Goal: Task Accomplishment & Management: Manage account settings

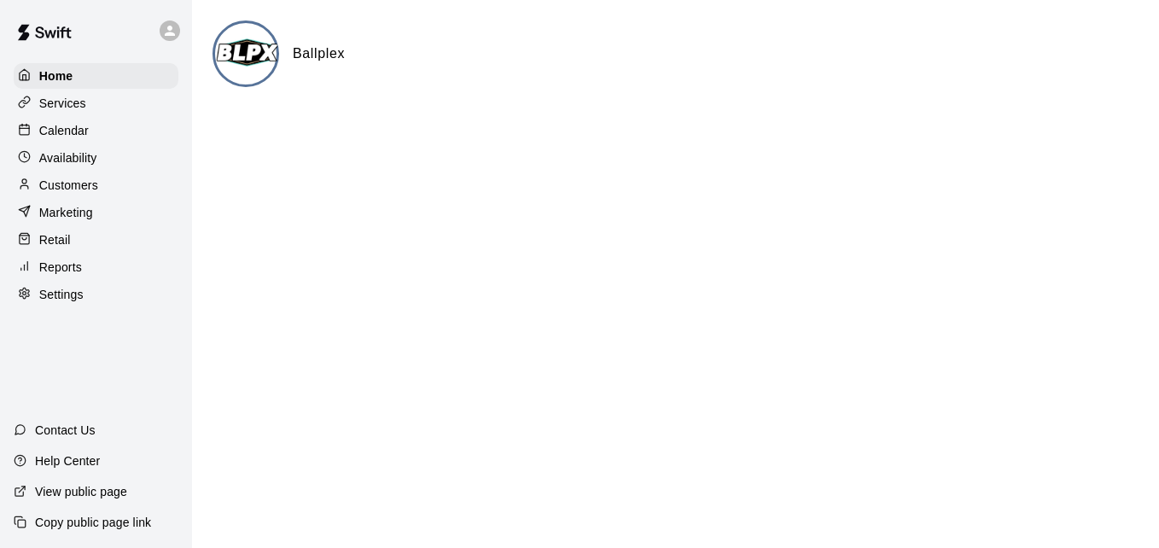
click at [84, 130] on p "Calendar" at bounding box center [63, 130] width 49 height 17
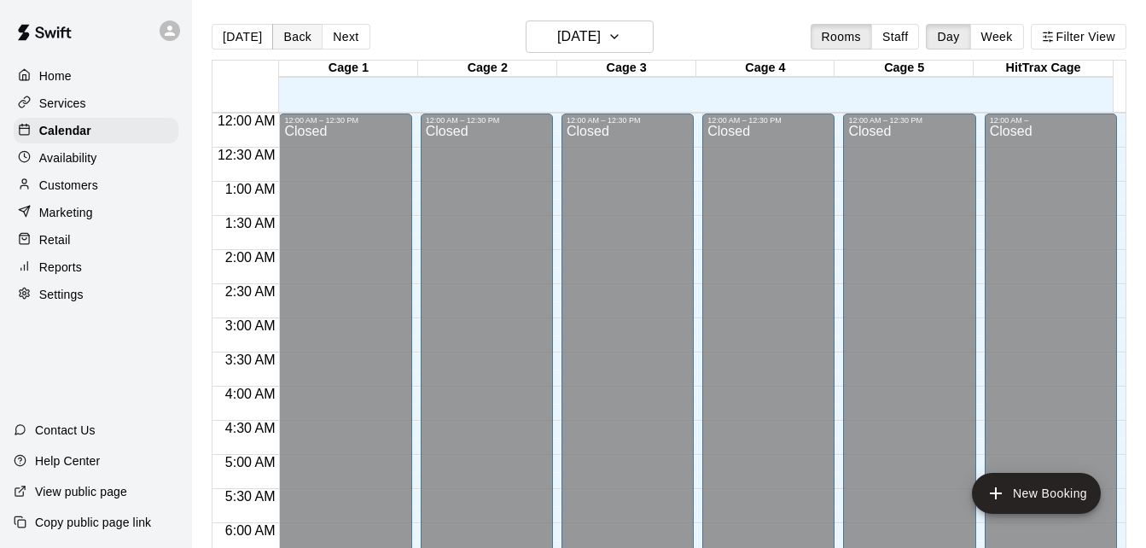
scroll to position [1133, 0]
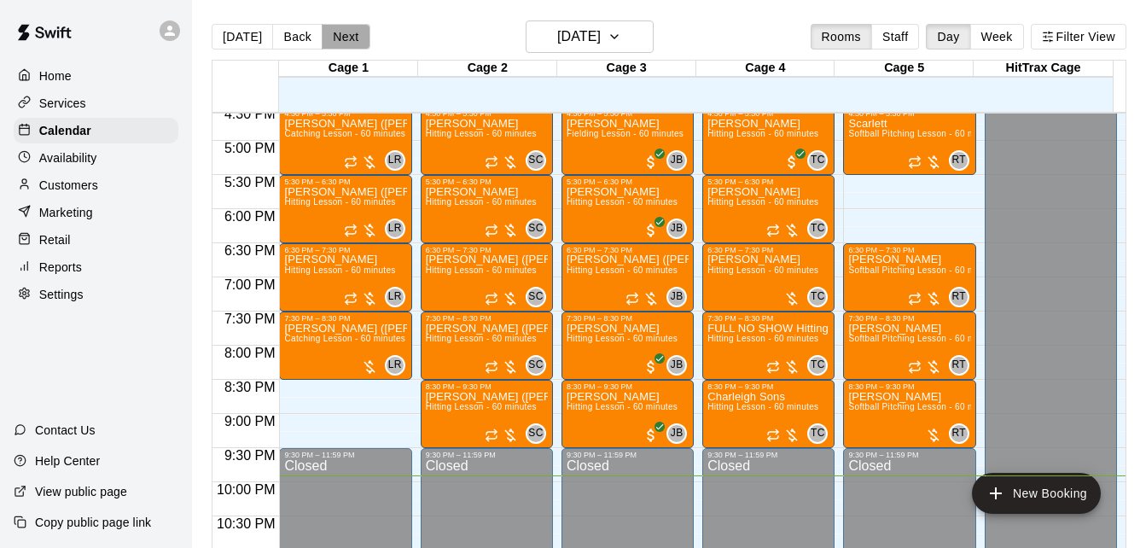
click at [362, 37] on button "Next" at bounding box center [346, 37] width 48 height 26
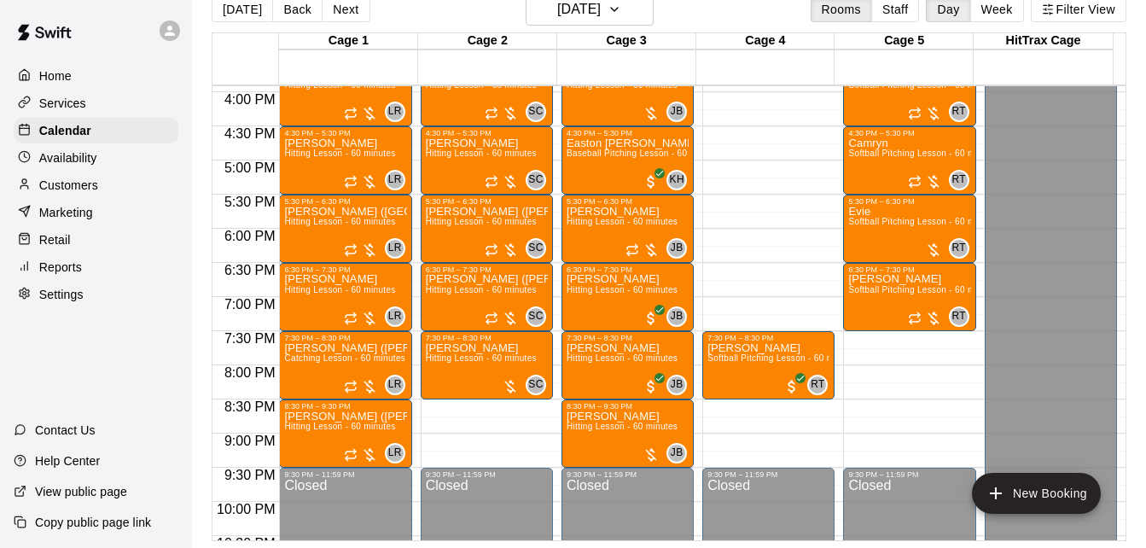
scroll to position [1099, 0]
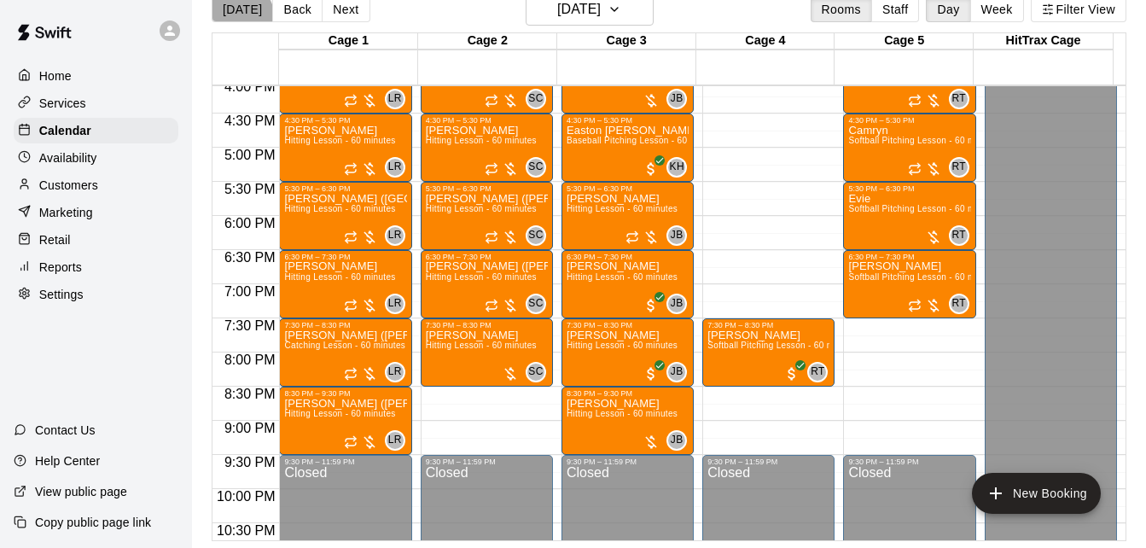
click at [228, 21] on button "[DATE]" at bounding box center [242, 10] width 61 height 26
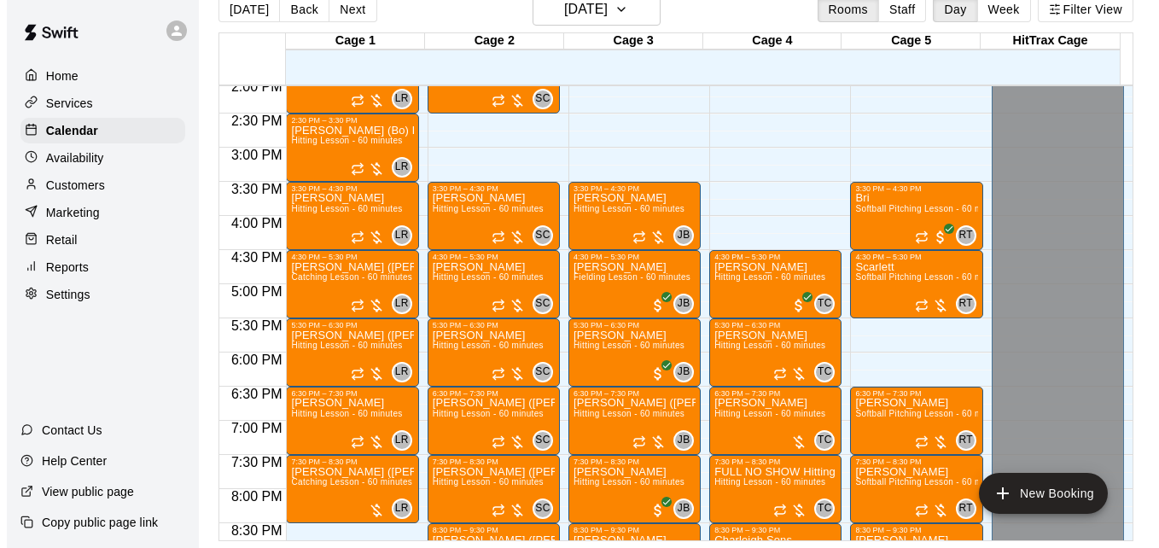
scroll to position [928, 0]
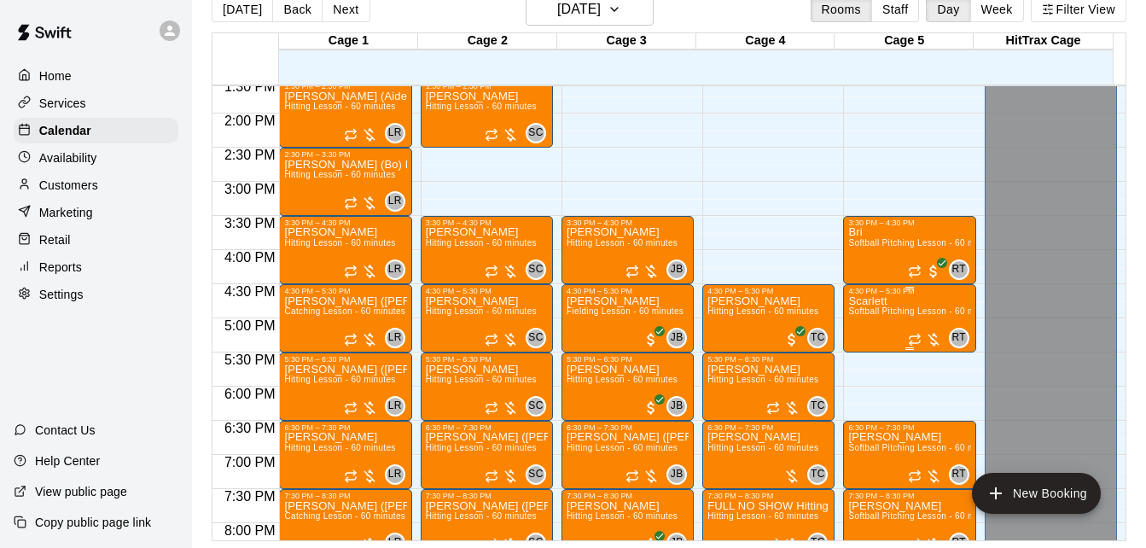
click at [875, 316] on span "Softball Pitching Lesson - 60 minutes" at bounding box center [923, 310] width 151 height 9
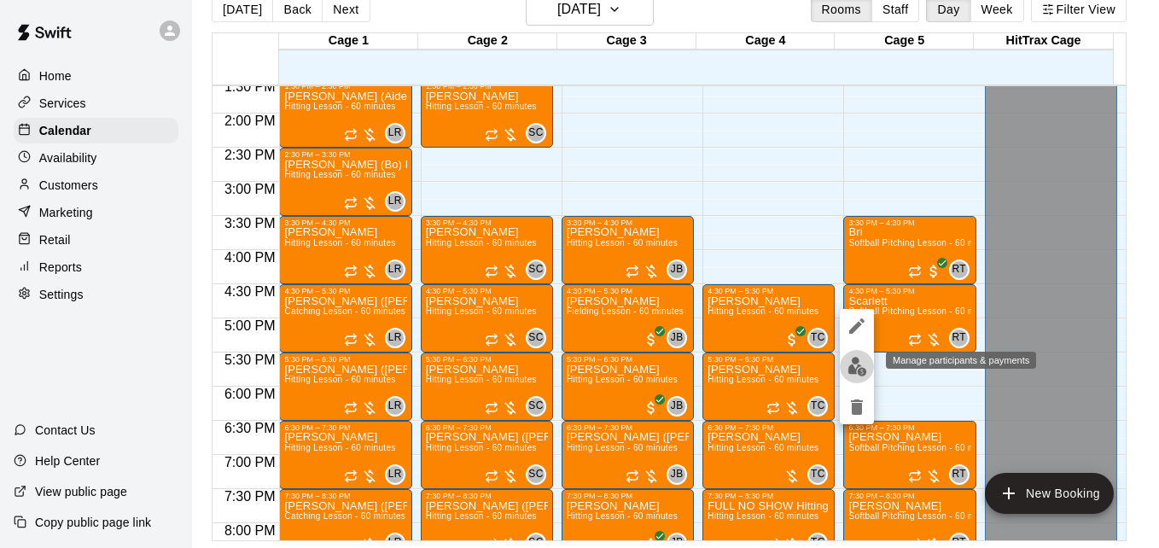
click at [859, 367] on img "edit" at bounding box center [857, 367] width 20 height 20
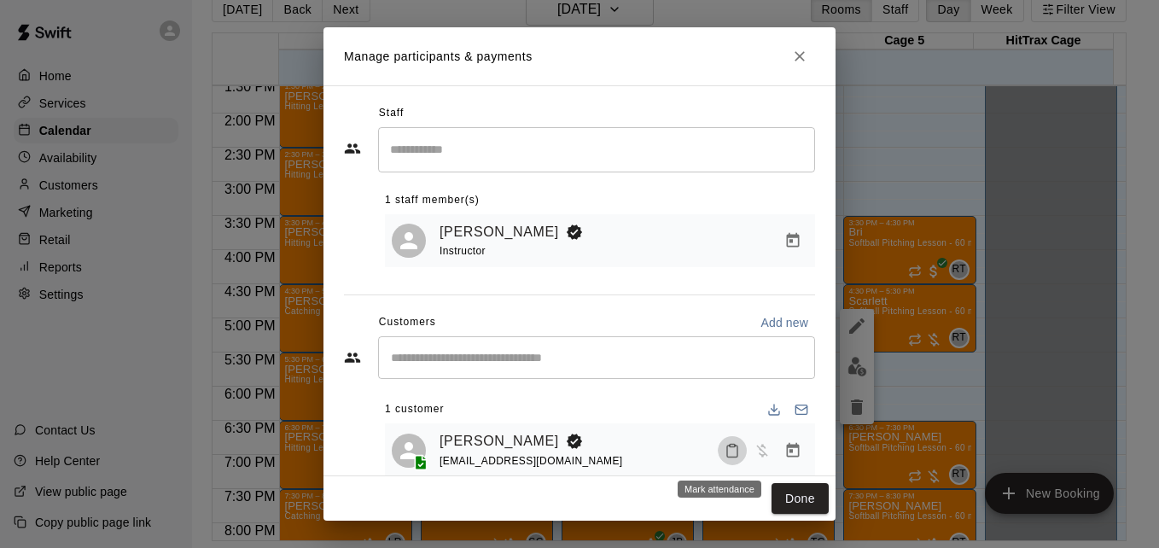
click at [724, 454] on icon "Mark attendance" at bounding box center [731, 450] width 15 height 15
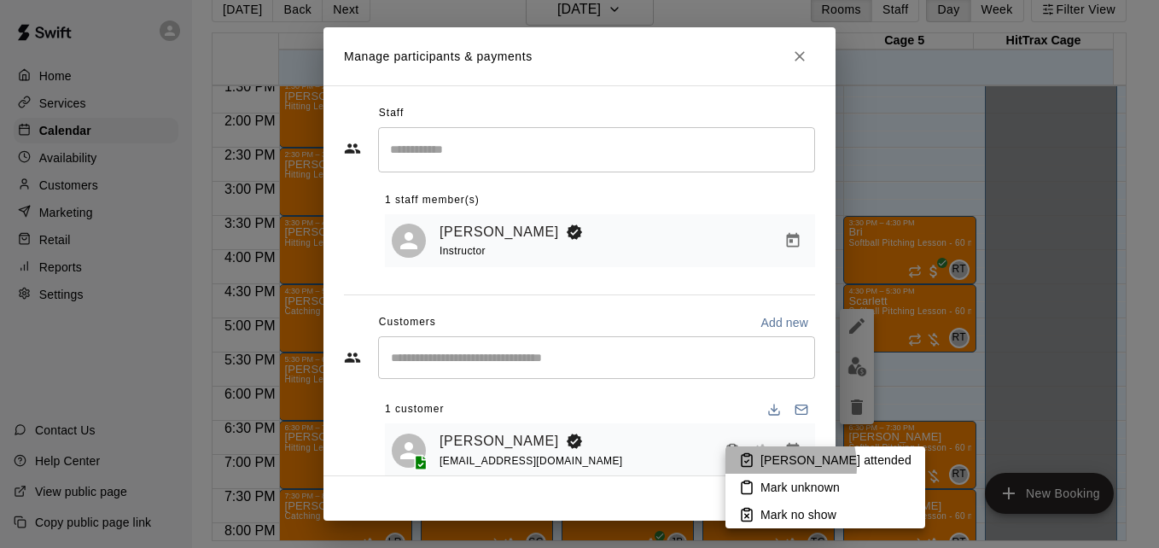
click at [771, 466] on p "[PERSON_NAME] attended" at bounding box center [835, 459] width 151 height 17
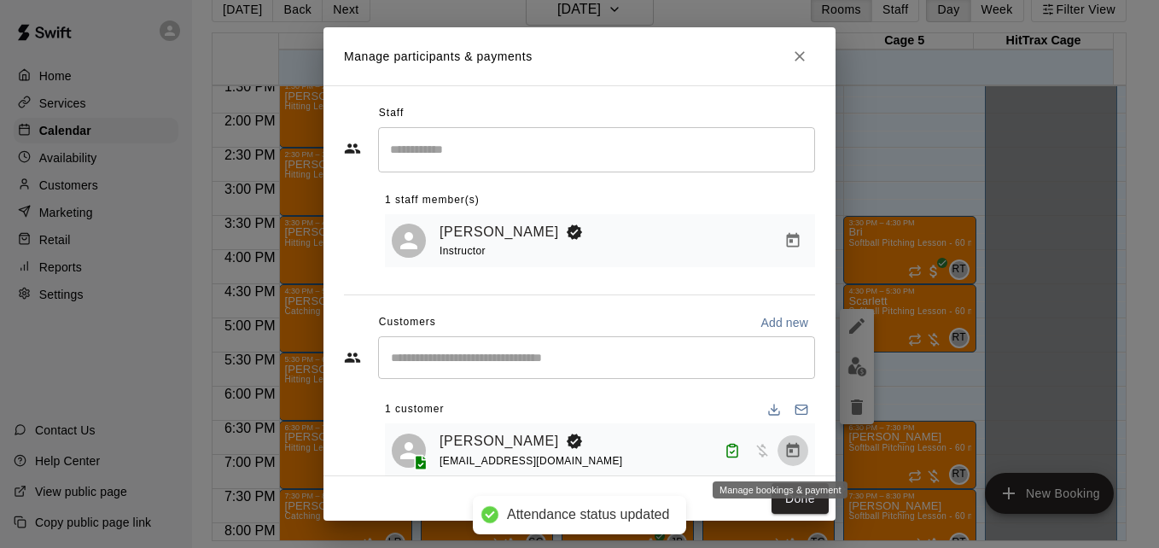
click at [787, 457] on icon "Manage bookings & payment" at bounding box center [793, 449] width 13 height 15
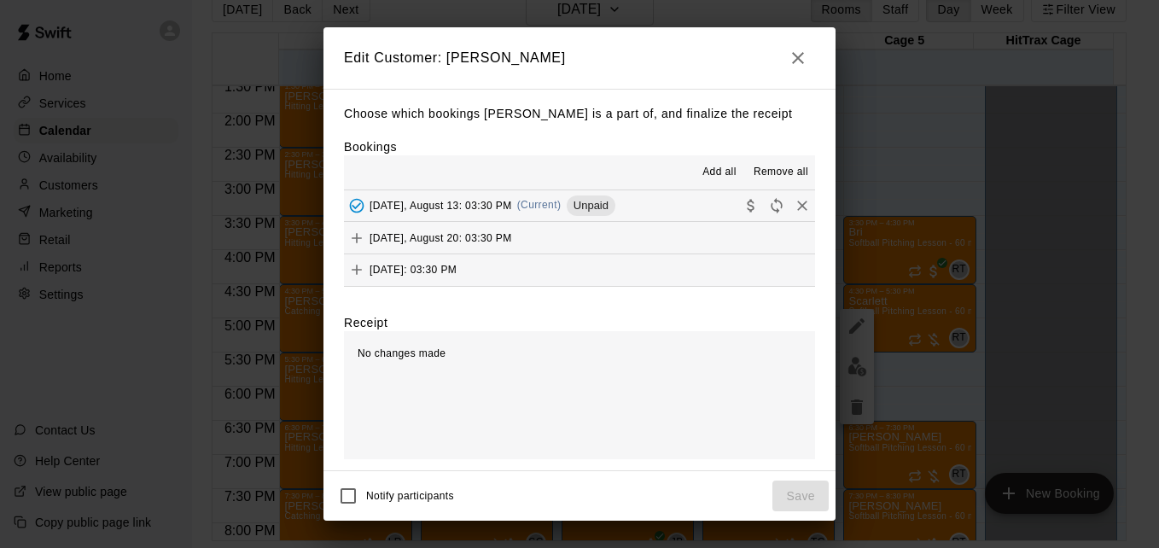
click at [666, 214] on button "[DATE], August 13: 03:30 PM (Current) Unpaid" at bounding box center [579, 206] width 471 height 32
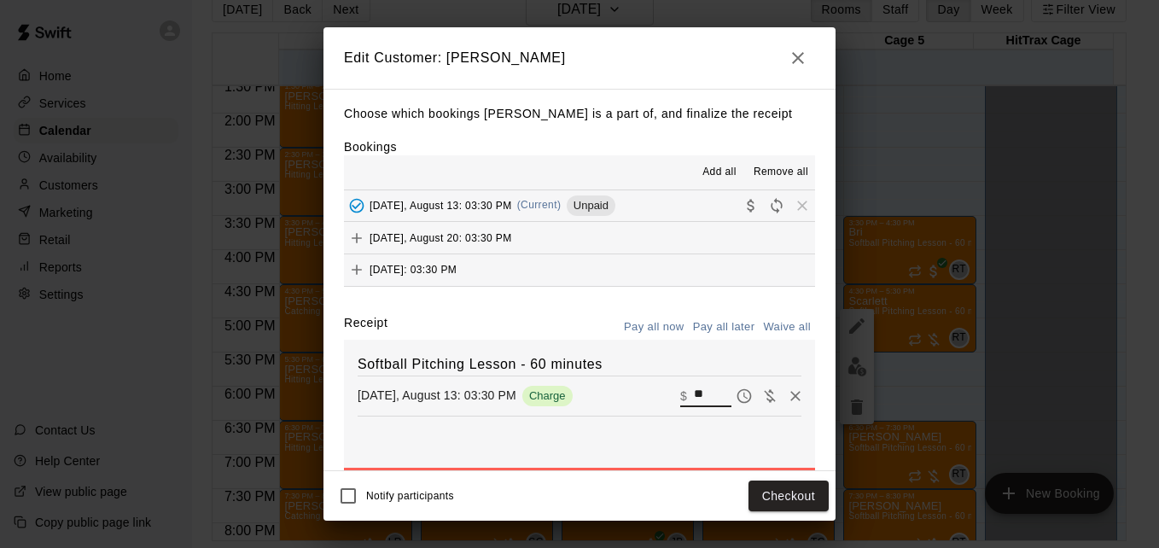
click at [694, 400] on input "**" at bounding box center [713, 396] width 38 height 22
type input "**"
click at [798, 494] on button "Checkout" at bounding box center [788, 496] width 80 height 32
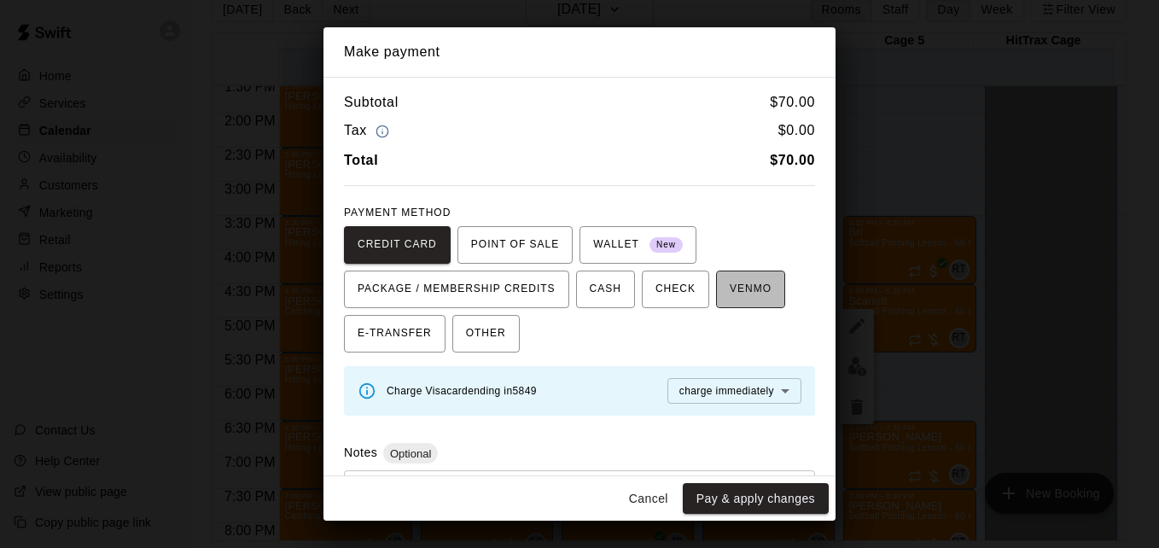
click at [733, 290] on span "VENMO" at bounding box center [751, 289] width 42 height 27
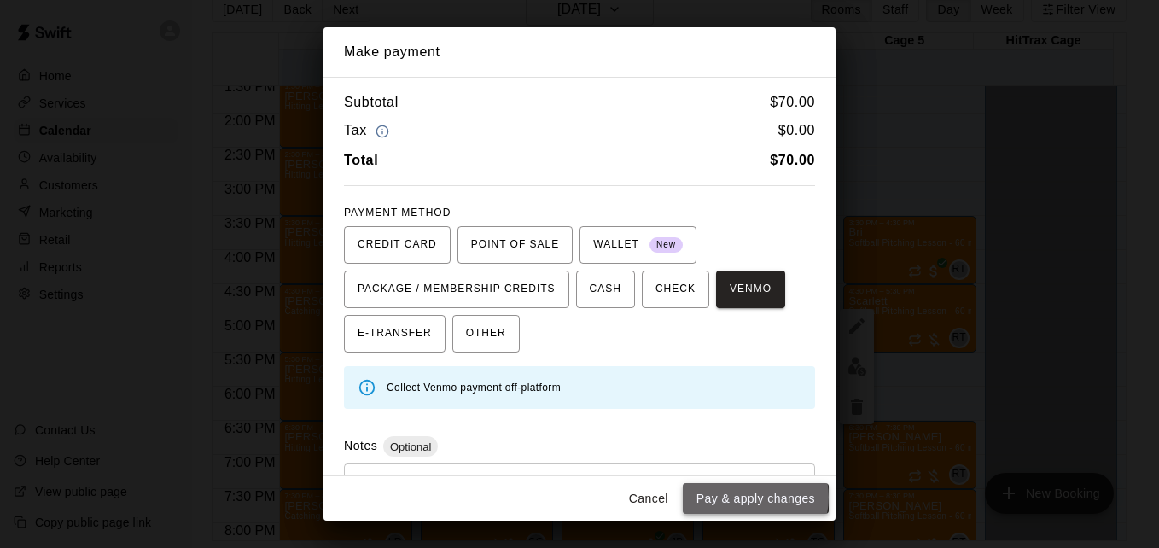
click at [753, 497] on button "Pay & apply changes" at bounding box center [756, 499] width 146 height 32
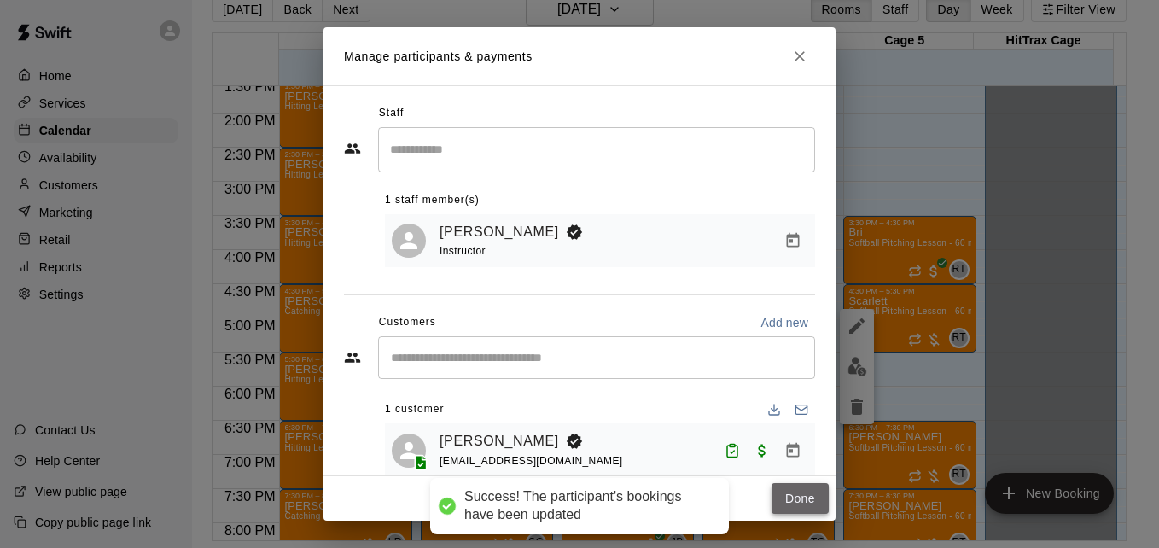
click at [807, 506] on button "Done" at bounding box center [799, 499] width 57 height 32
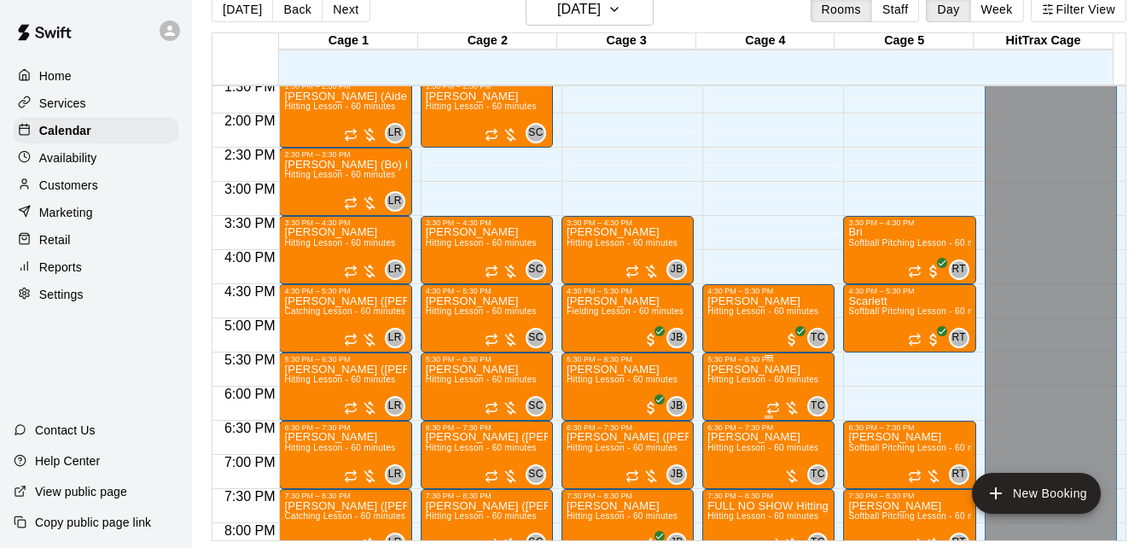
click at [750, 381] on span "Hitting Lesson - 60 minutes" at bounding box center [762, 379] width 111 height 9
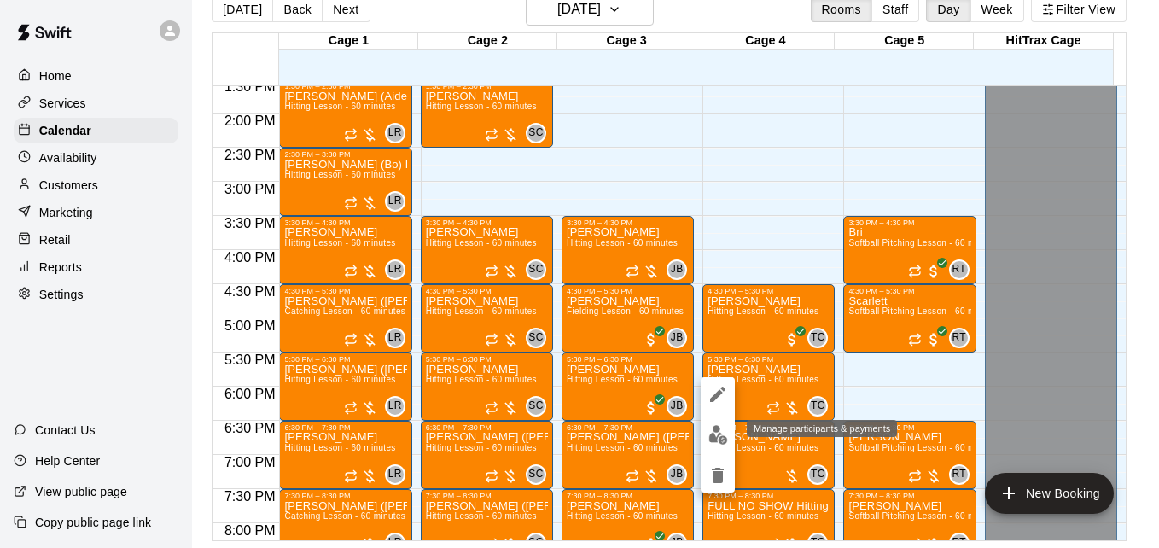
click at [719, 439] on img "edit" at bounding box center [718, 435] width 20 height 20
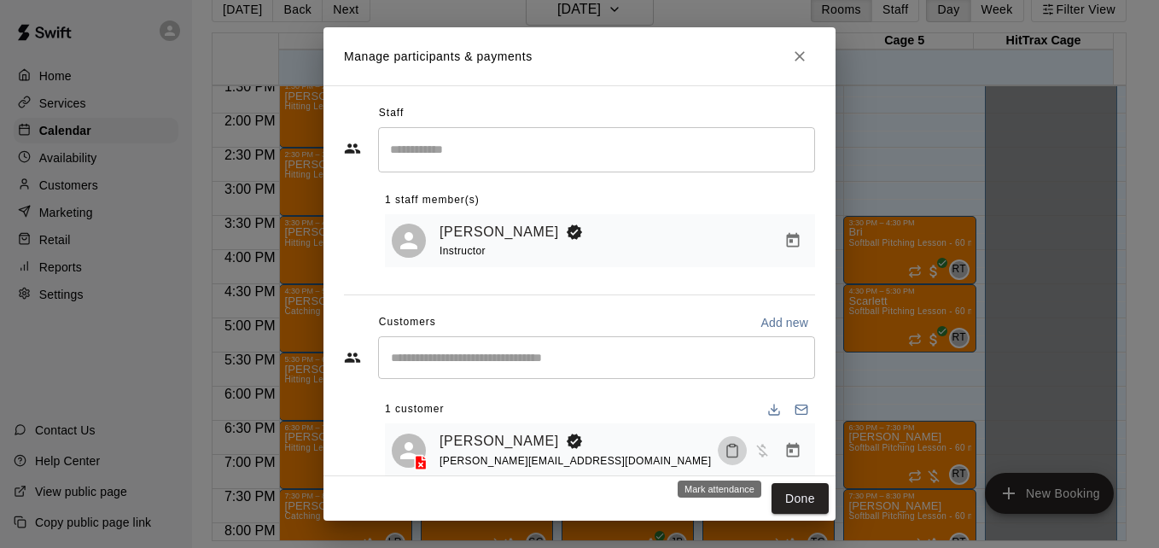
click at [730, 446] on rect "Mark attendance" at bounding box center [732, 445] width 5 height 3
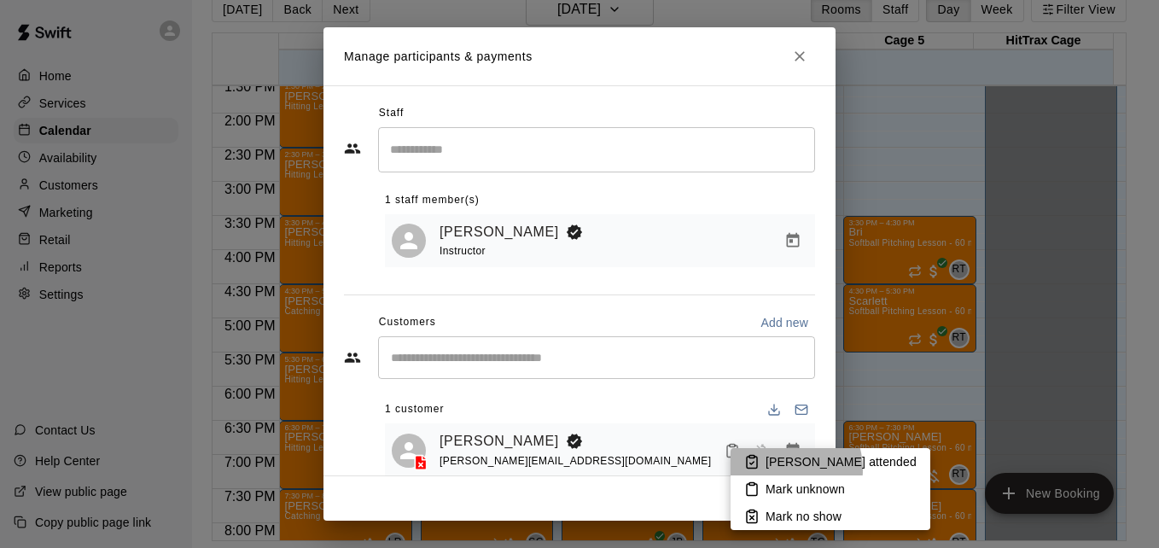
click at [782, 469] on p "[PERSON_NAME] attended" at bounding box center [840, 461] width 151 height 17
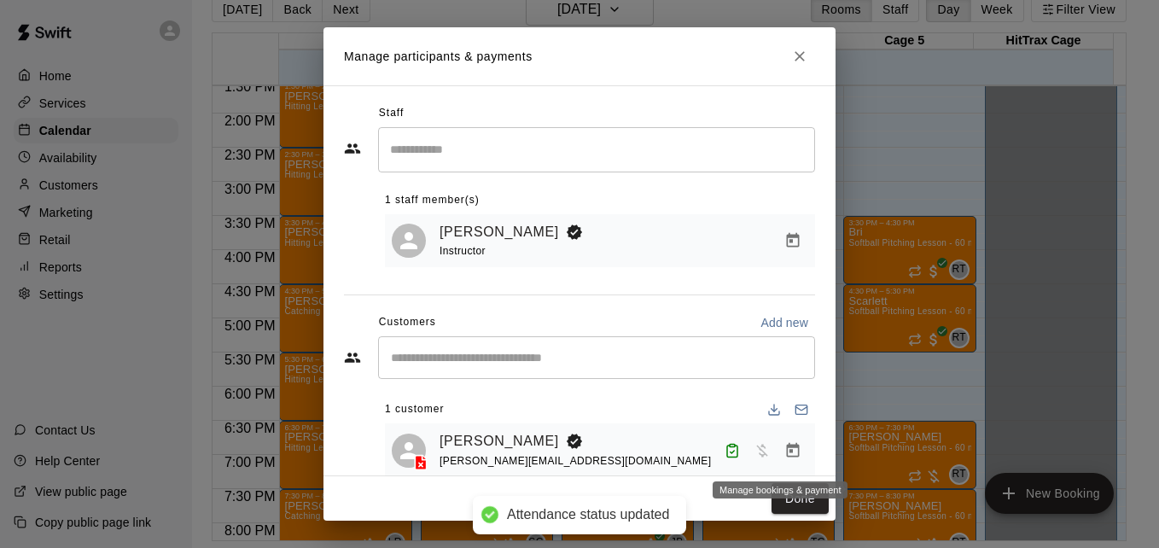
click at [787, 454] on icon "Manage bookings & payment" at bounding box center [793, 449] width 13 height 15
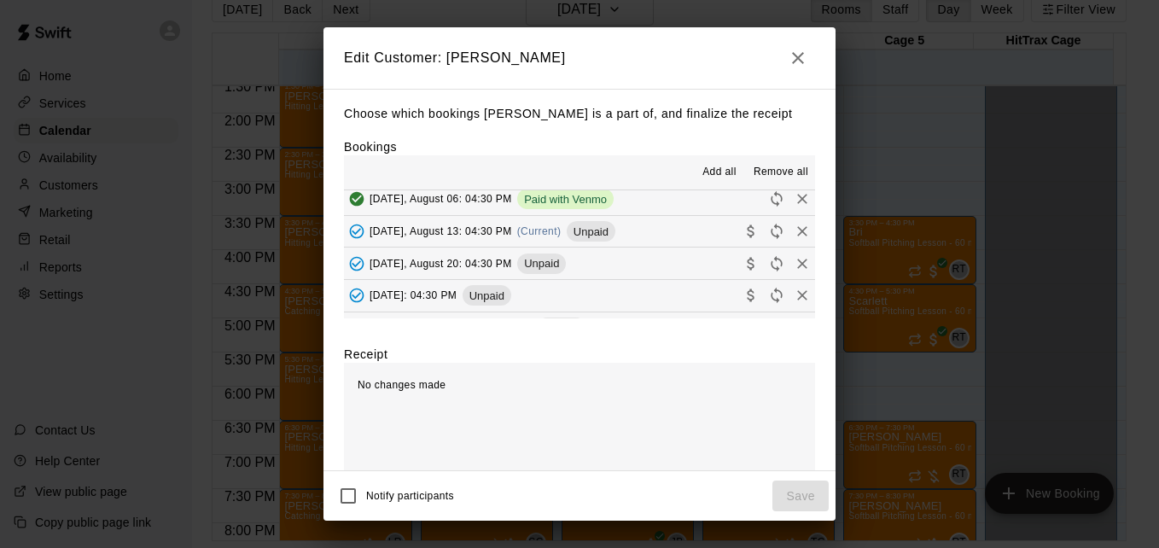
scroll to position [239, 0]
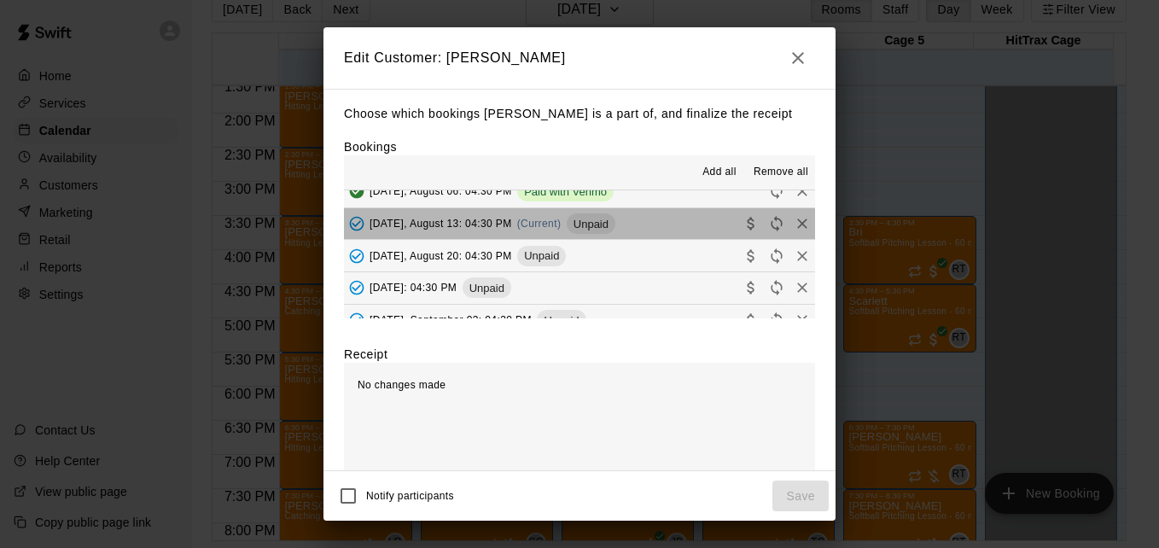
click at [659, 230] on button "[DATE], August 13: 04:30 PM (Current) Unpaid" at bounding box center [579, 224] width 471 height 32
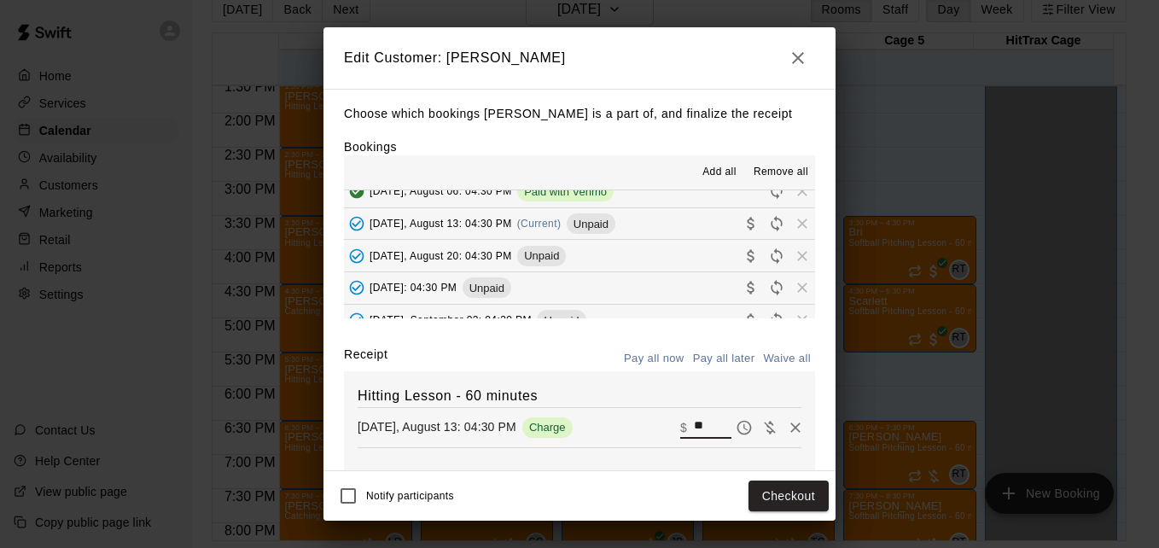
click at [694, 428] on input "**" at bounding box center [713, 427] width 38 height 22
type input "**"
click at [790, 501] on button "Checkout" at bounding box center [788, 496] width 80 height 32
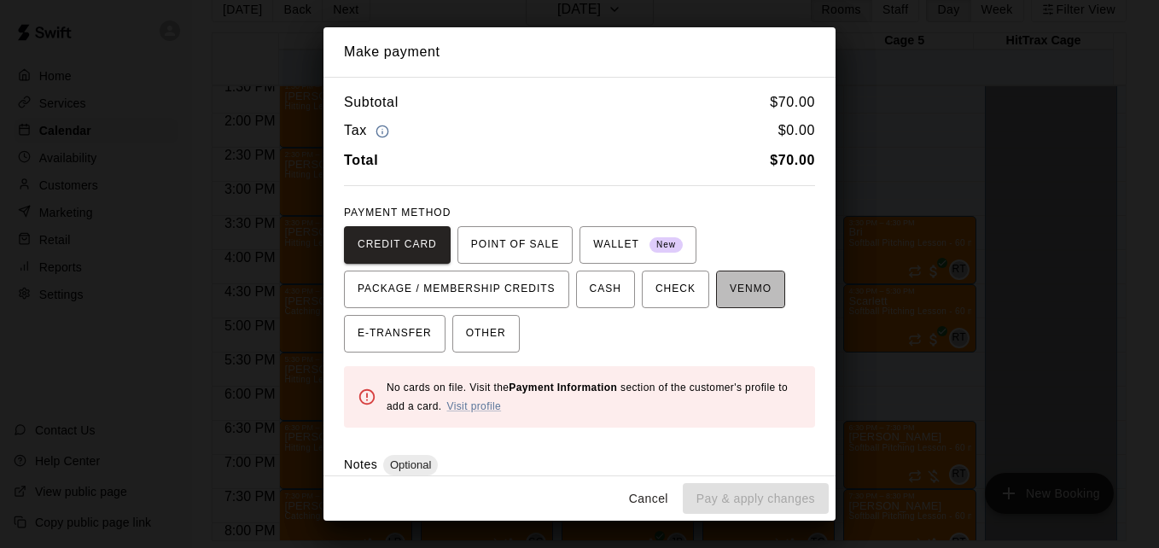
click at [730, 303] on span "VENMO" at bounding box center [751, 289] width 42 height 27
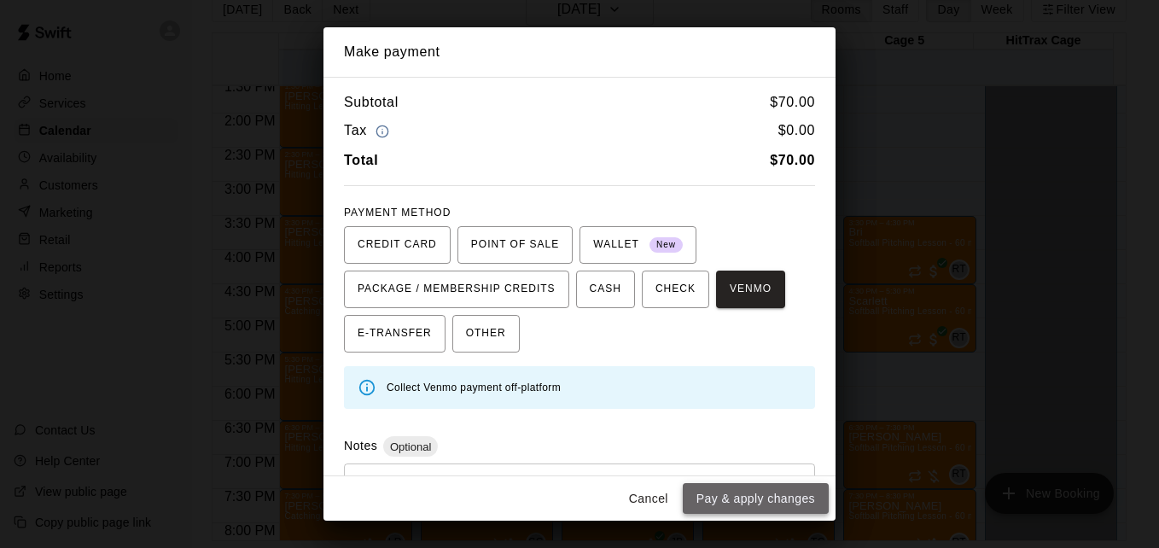
click at [793, 506] on button "Pay & apply changes" at bounding box center [756, 499] width 146 height 32
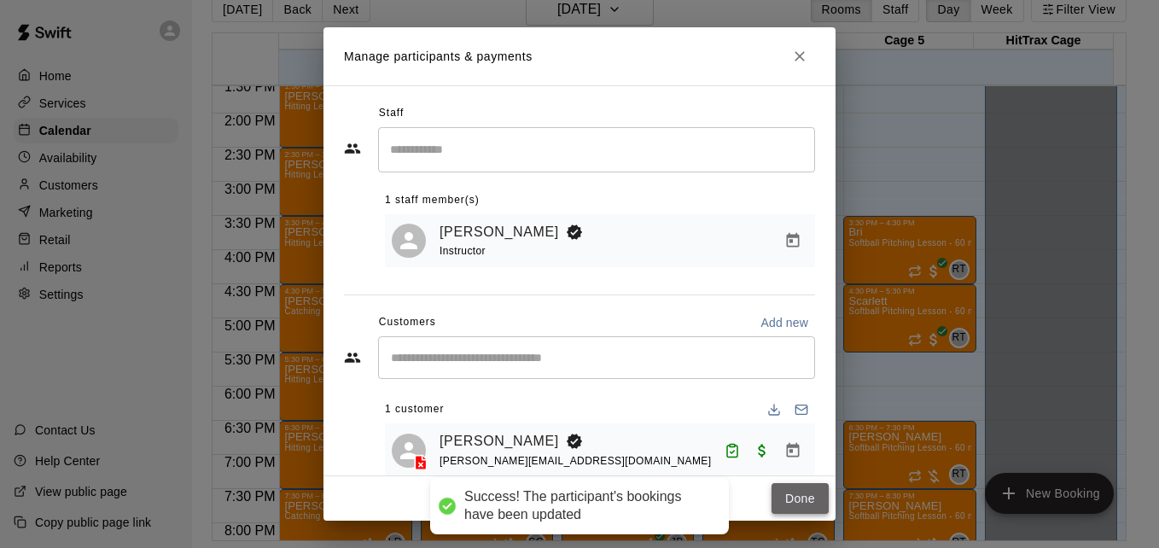
click at [798, 497] on button "Done" at bounding box center [799, 499] width 57 height 32
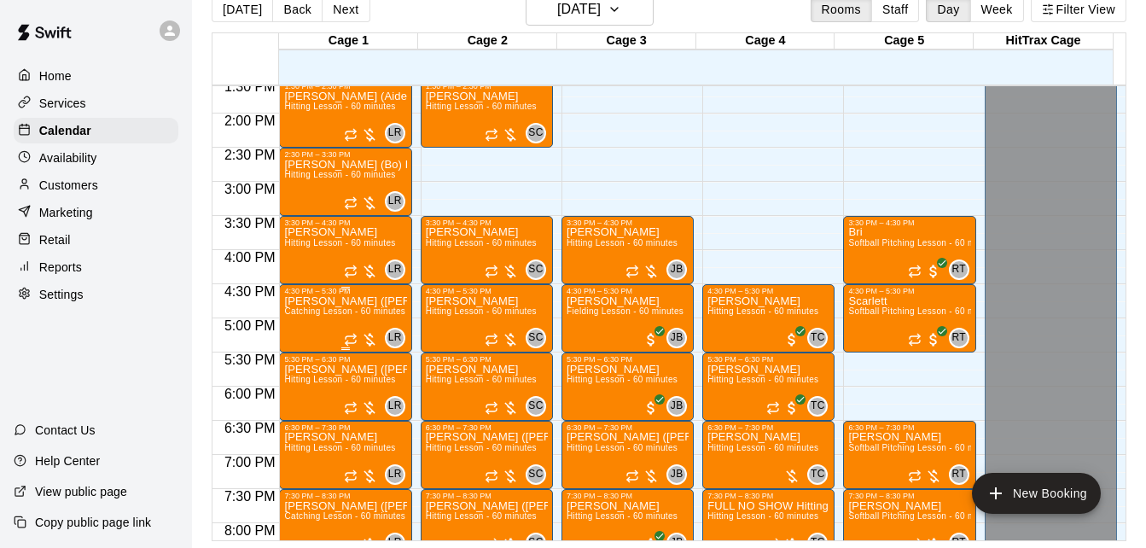
click at [333, 301] on p "[PERSON_NAME] ([PERSON_NAME]) [PERSON_NAME]" at bounding box center [345, 301] width 122 height 0
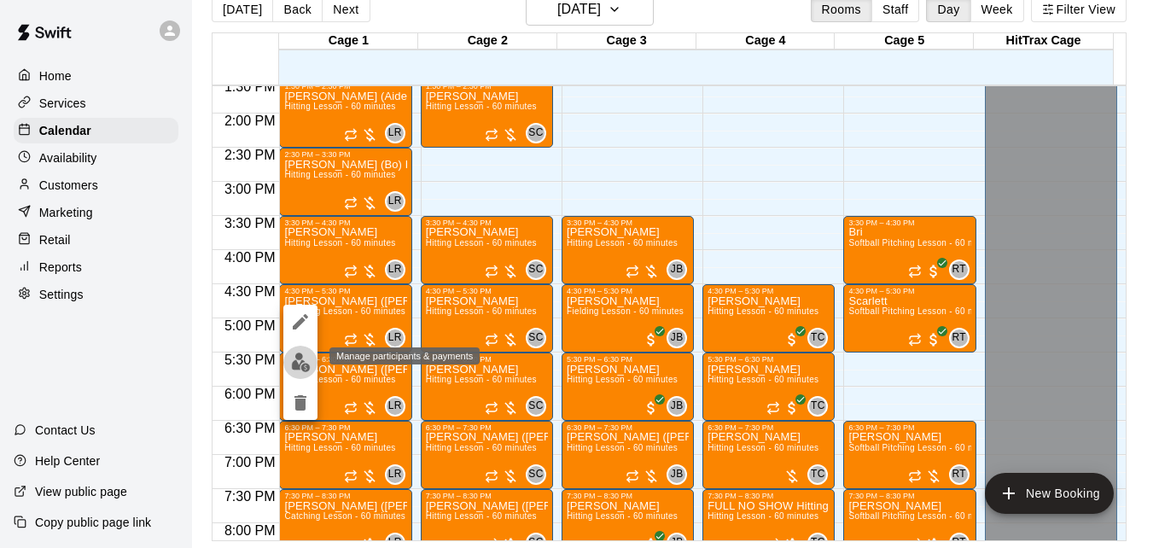
click at [302, 362] on img "edit" at bounding box center [301, 362] width 20 height 20
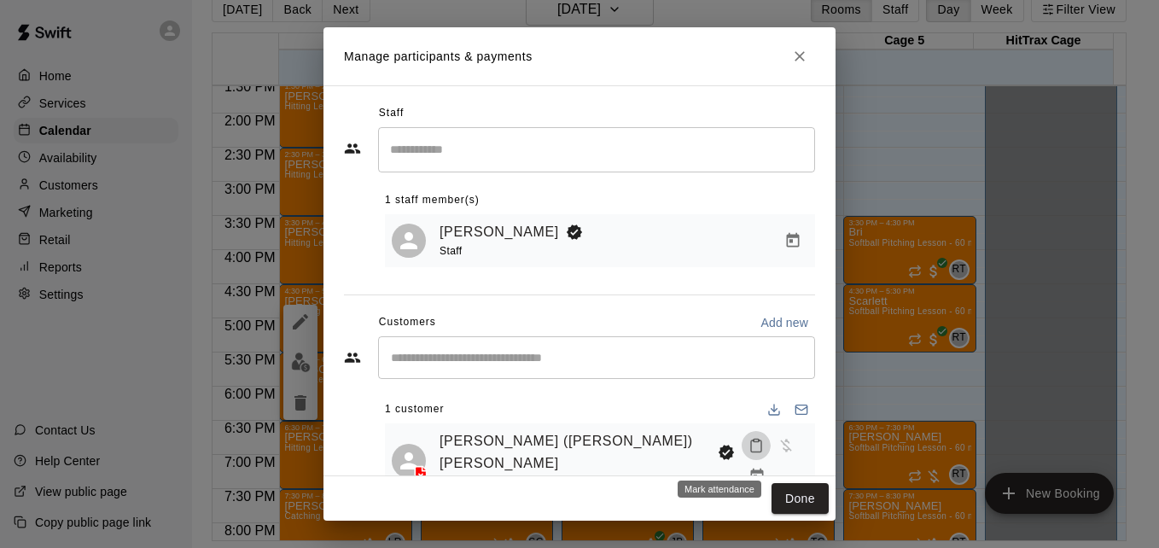
click at [748, 453] on icon "Mark attendance" at bounding box center [755, 445] width 15 height 15
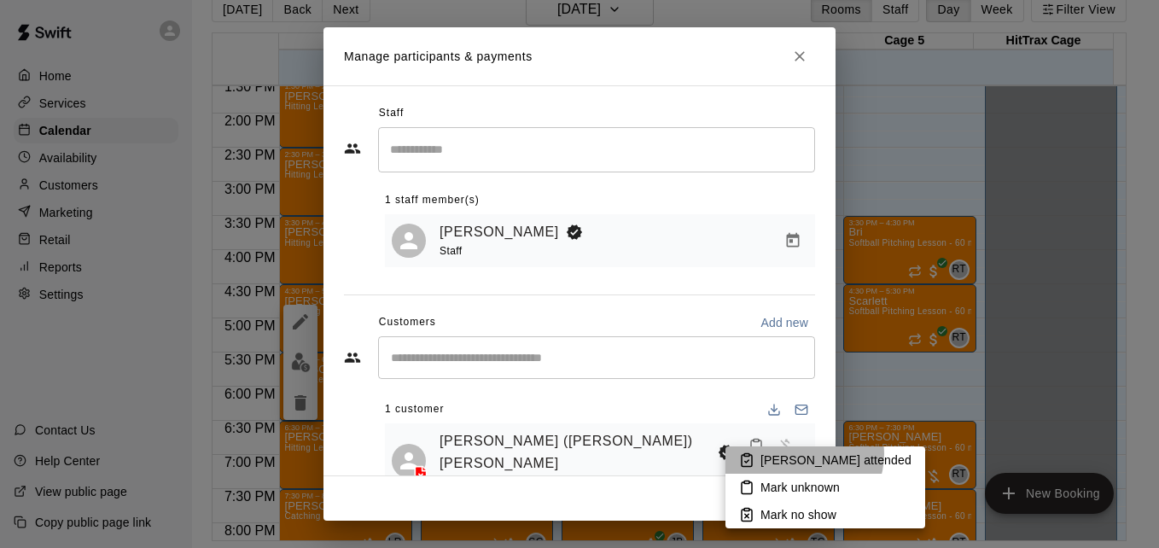
click at [803, 454] on p "[PERSON_NAME] attended" at bounding box center [835, 459] width 151 height 17
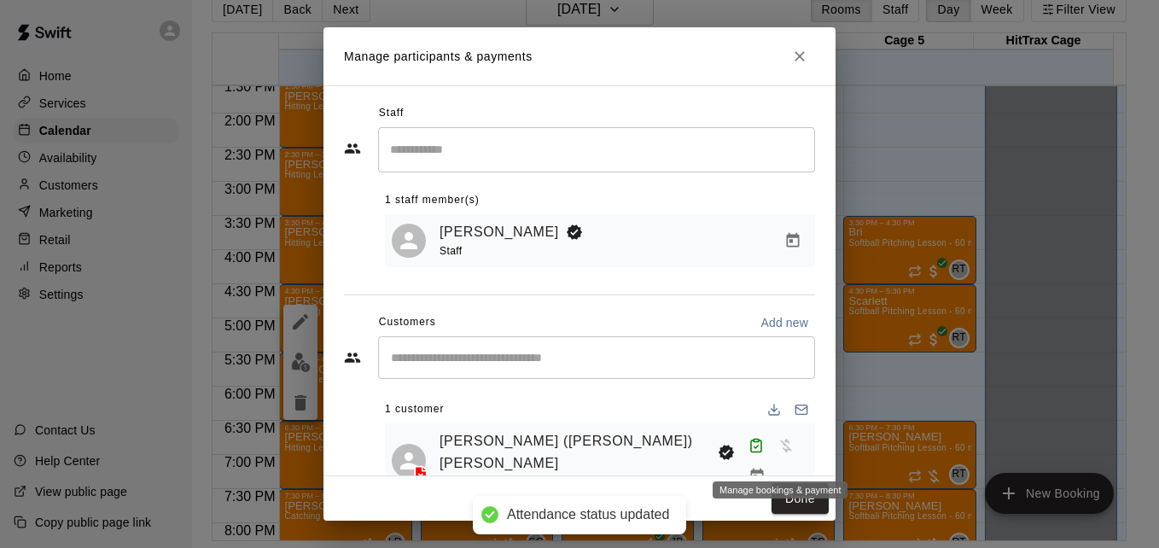
click at [765, 468] on icon "Manage bookings & payment" at bounding box center [756, 476] width 17 height 17
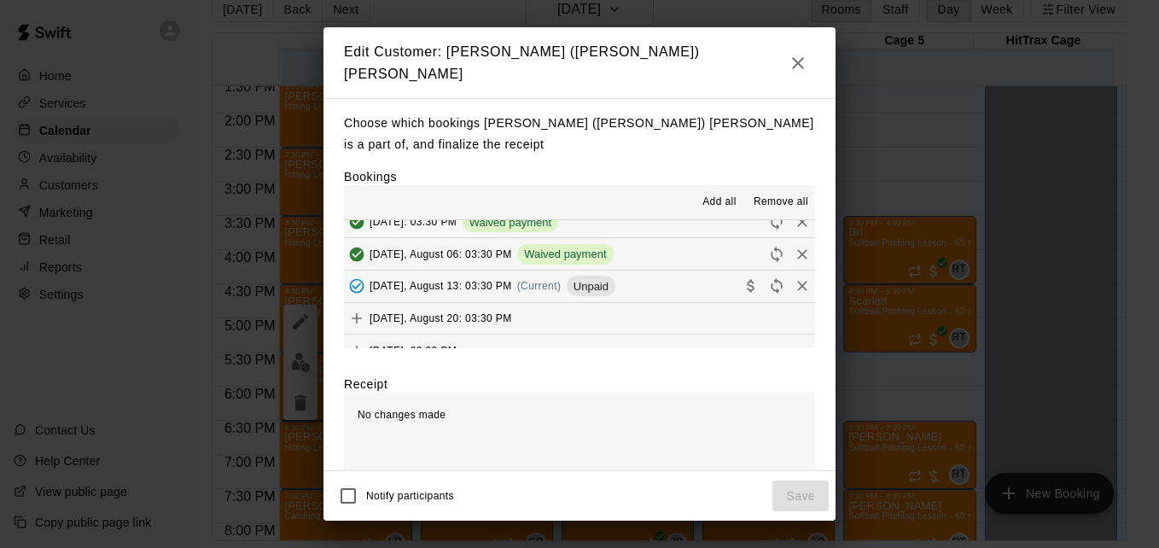
scroll to position [258, 0]
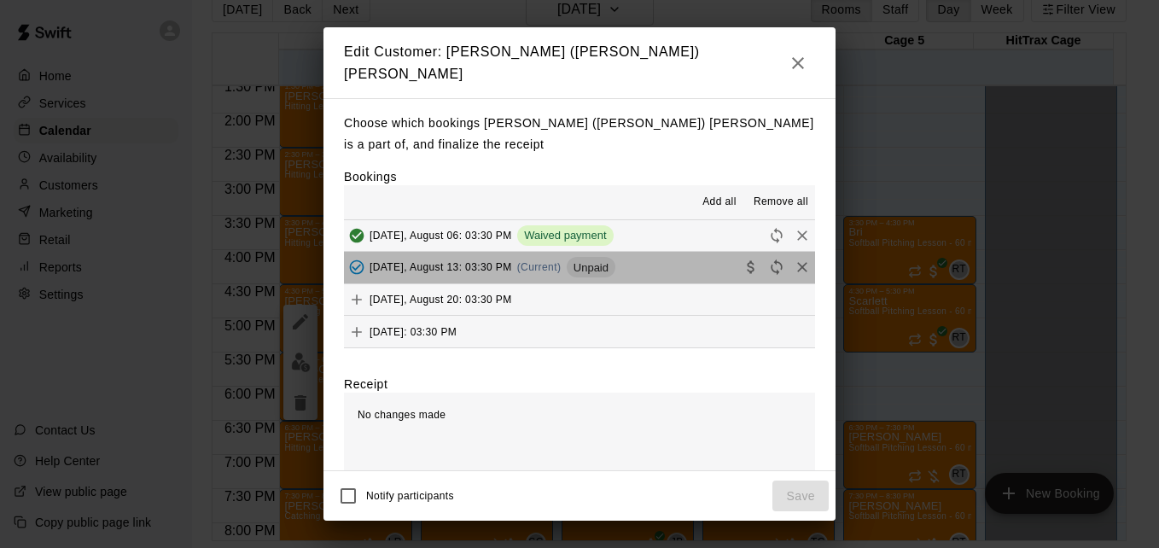
click at [680, 271] on button "[DATE], August 13: 03:30 PM (Current) Unpaid" at bounding box center [579, 268] width 471 height 32
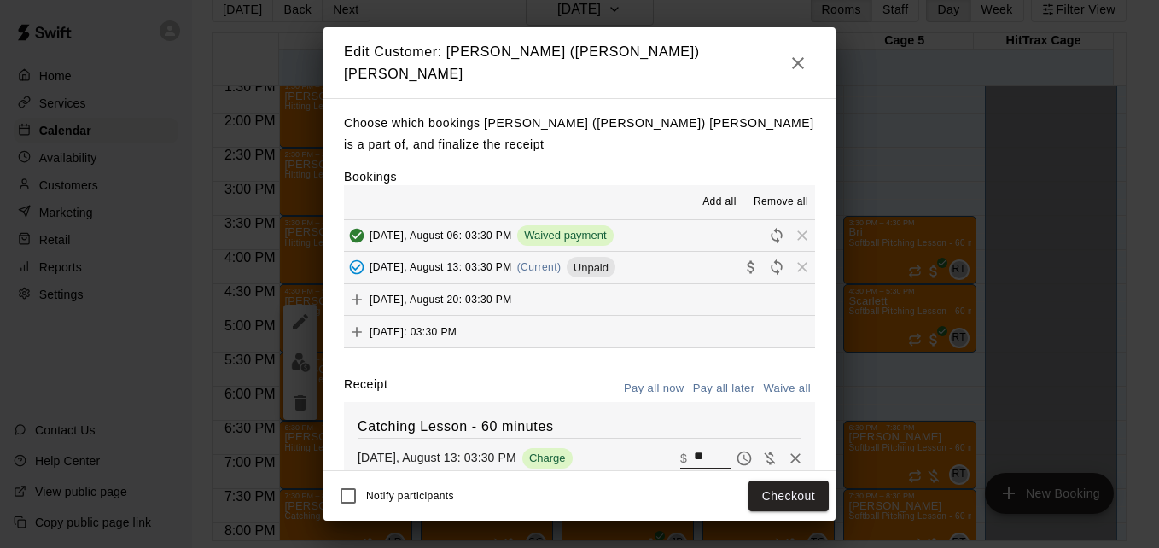
click at [694, 451] on input "**" at bounding box center [713, 458] width 38 height 22
type input "*"
type input "***"
click at [793, 499] on button "Checkout" at bounding box center [788, 496] width 80 height 32
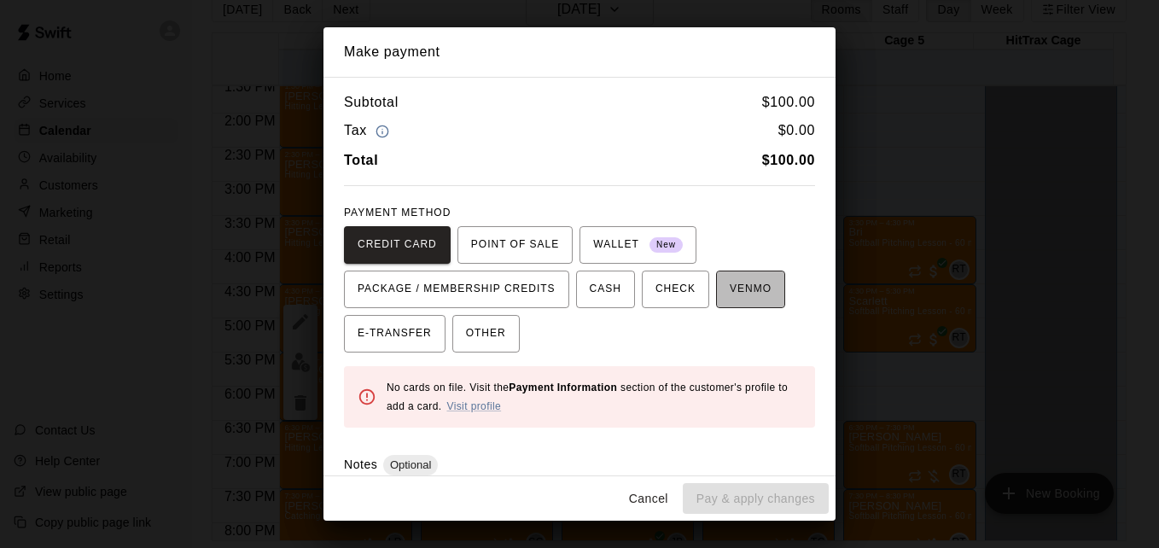
click at [736, 282] on span "VENMO" at bounding box center [751, 289] width 42 height 27
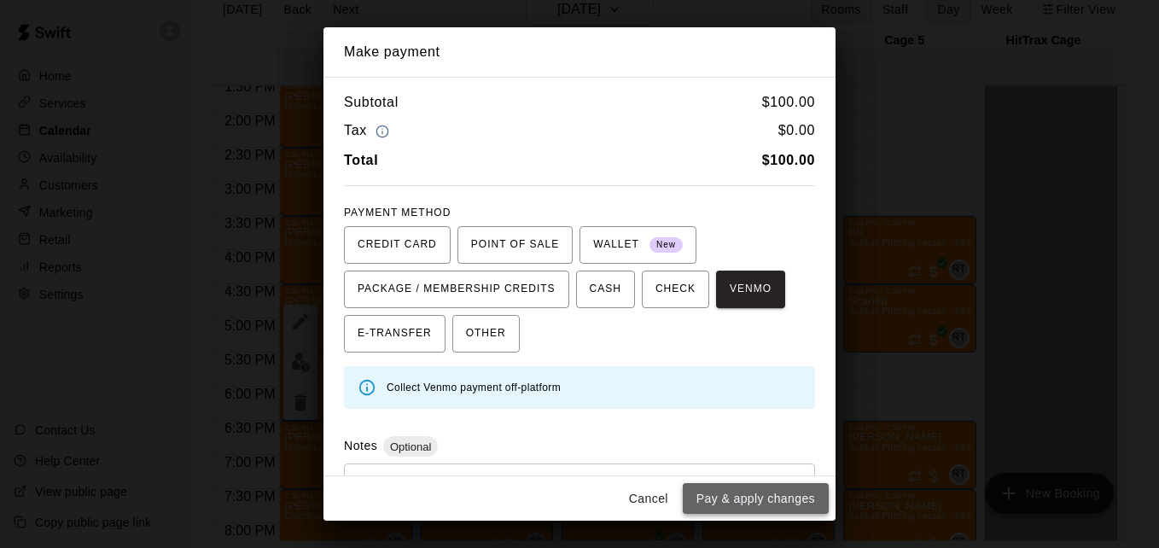
click at [759, 500] on button "Pay & apply changes" at bounding box center [756, 499] width 146 height 32
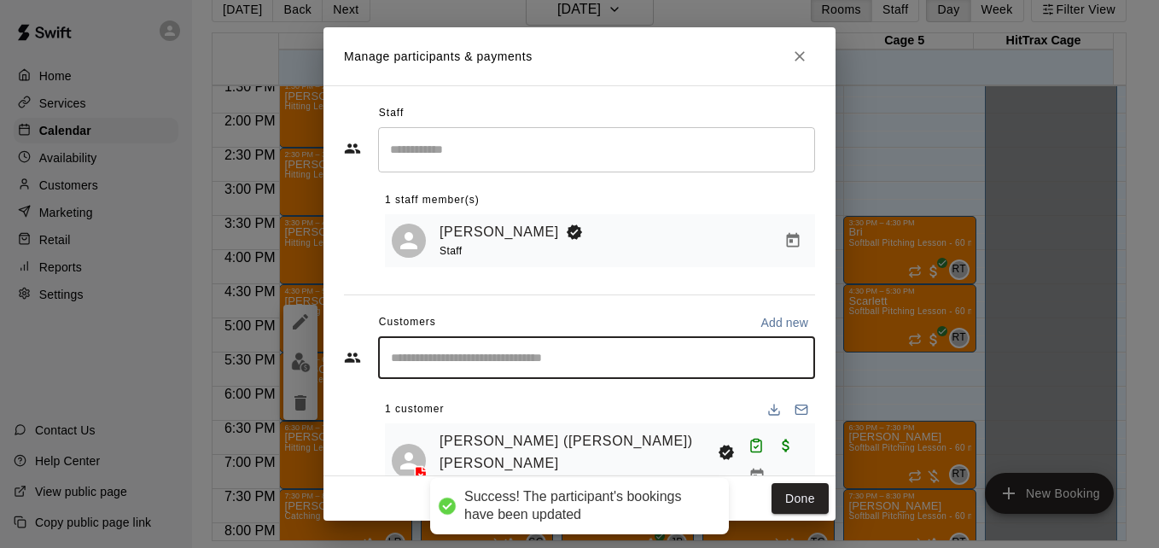
click at [658, 358] on input "Start typing to search customers..." at bounding box center [597, 357] width 422 height 17
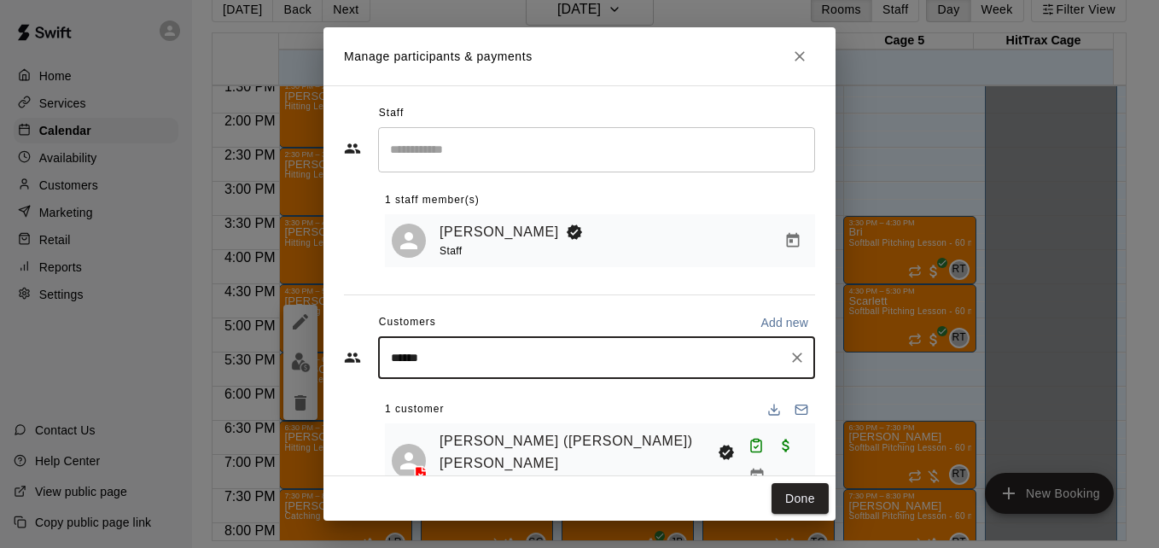
type input "*******"
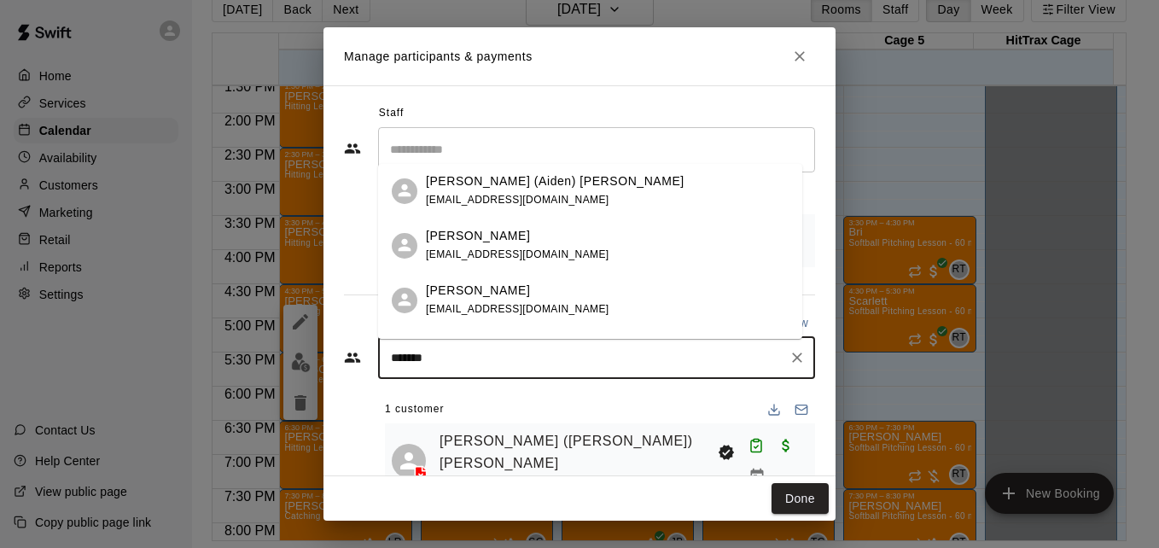
click at [563, 253] on span "[EMAIL_ADDRESS][DOMAIN_NAME]" at bounding box center [517, 254] width 183 height 12
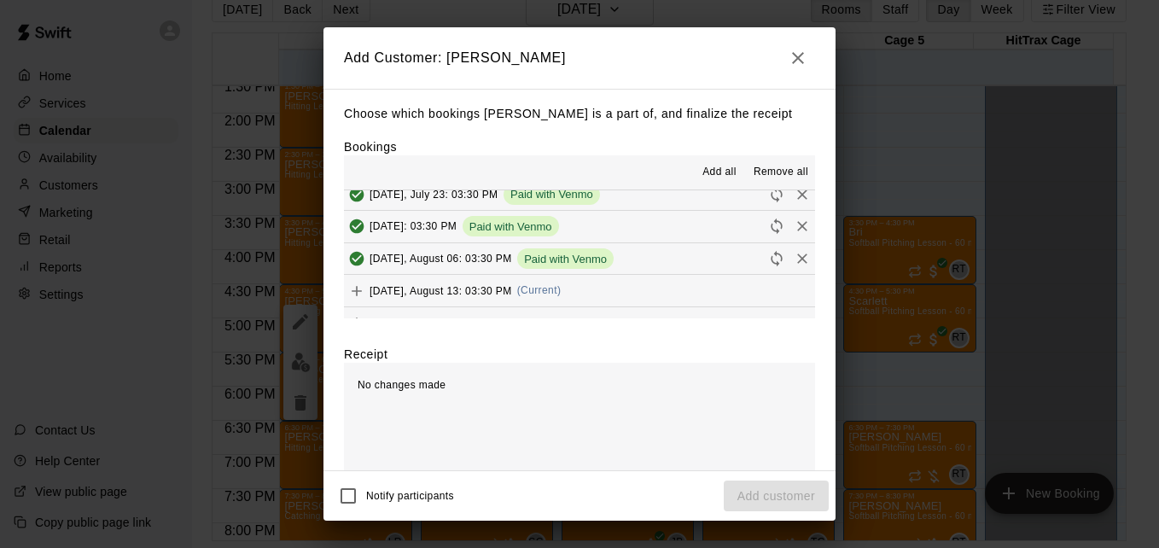
scroll to position [205, 0]
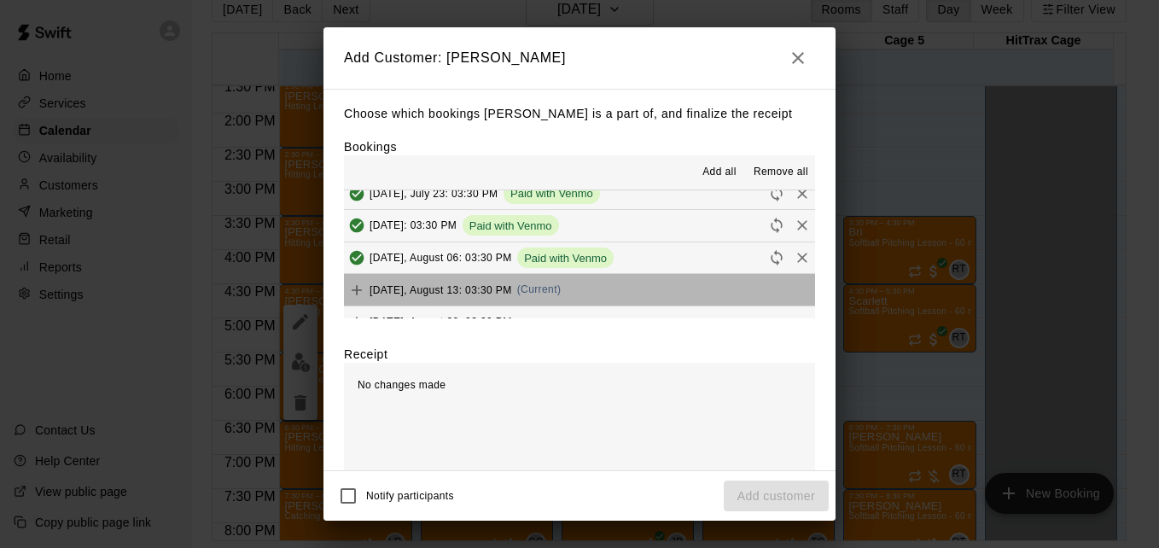
click at [680, 288] on button "[DATE], August 13: 03:30 PM (Current)" at bounding box center [579, 290] width 471 height 32
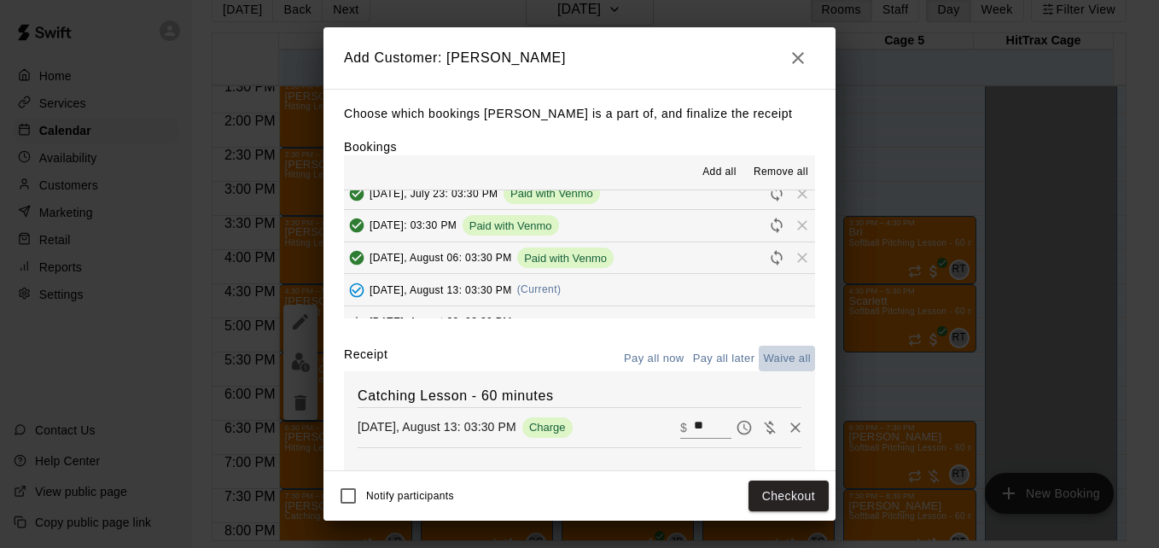
click at [767, 354] on button "Waive all" at bounding box center [787, 359] width 56 height 26
type input "*"
click at [775, 494] on button "Add customer" at bounding box center [776, 496] width 105 height 32
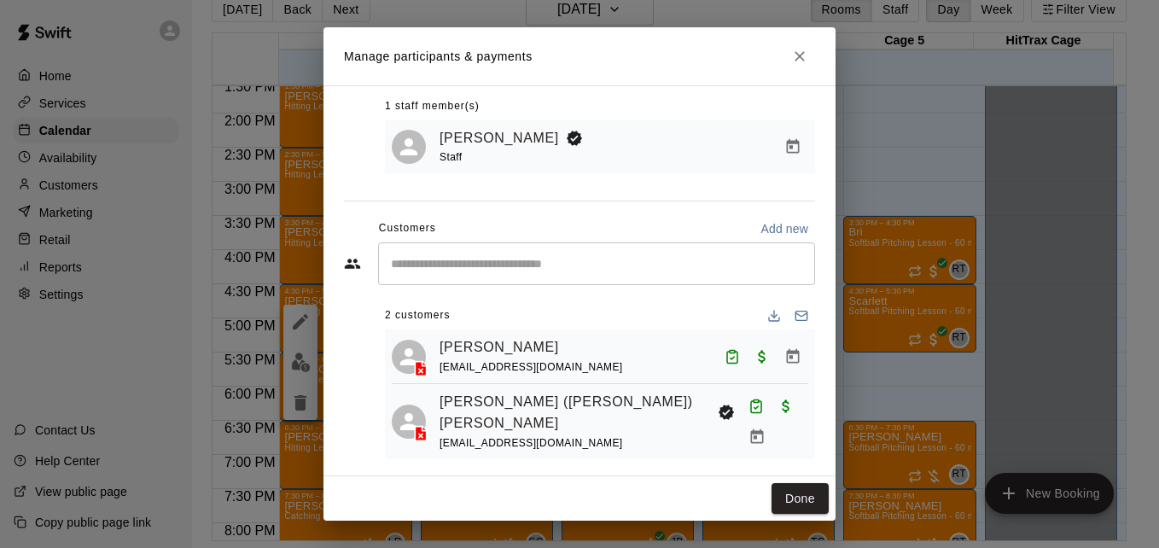
scroll to position [98, 0]
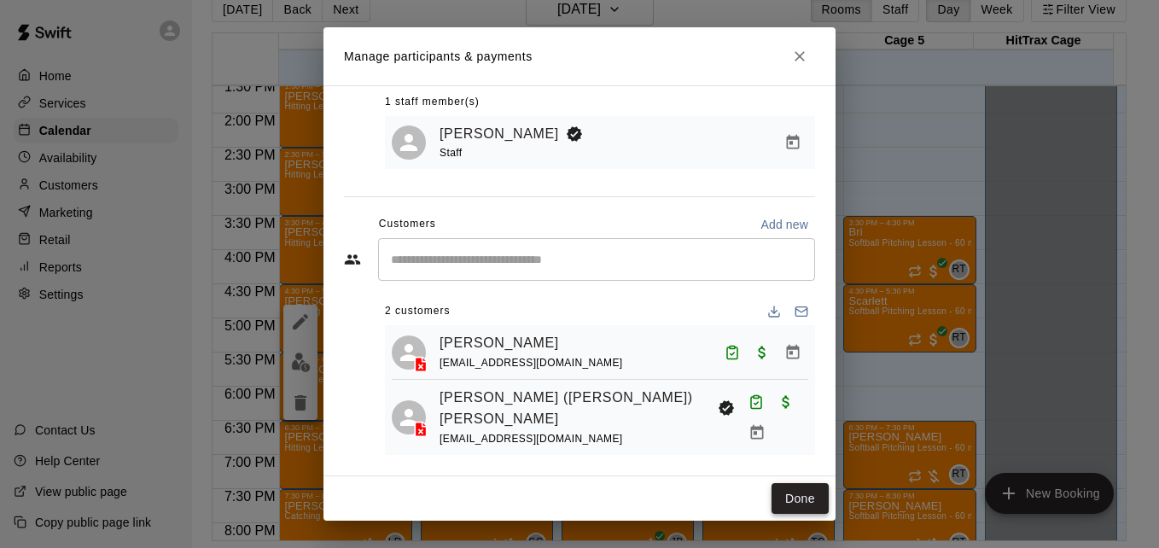
click at [811, 496] on button "Done" at bounding box center [799, 499] width 57 height 32
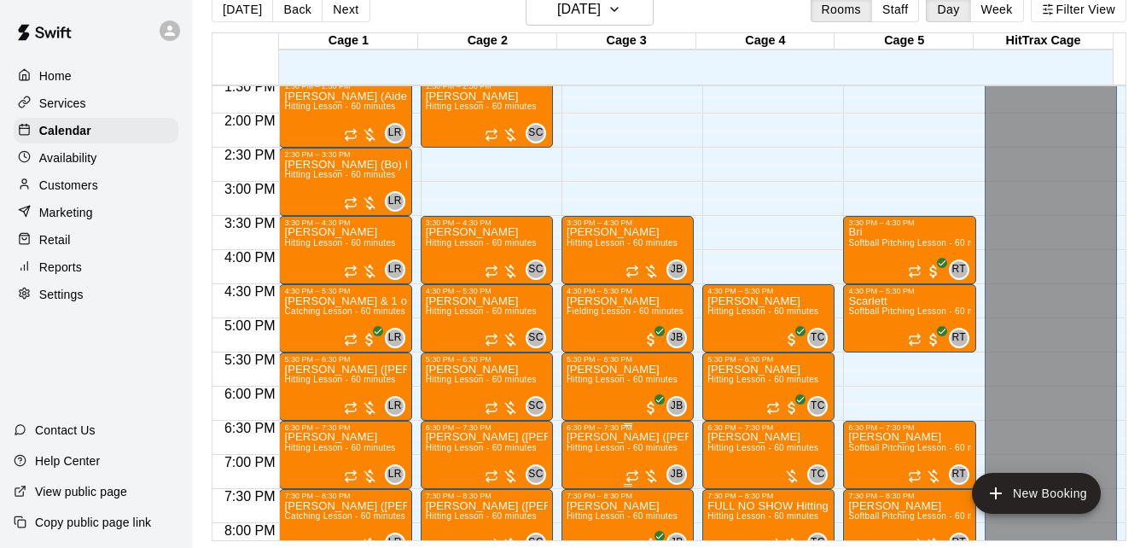
click at [614, 448] on span "Hitting Lesson - 60 minutes" at bounding box center [622, 447] width 111 height 9
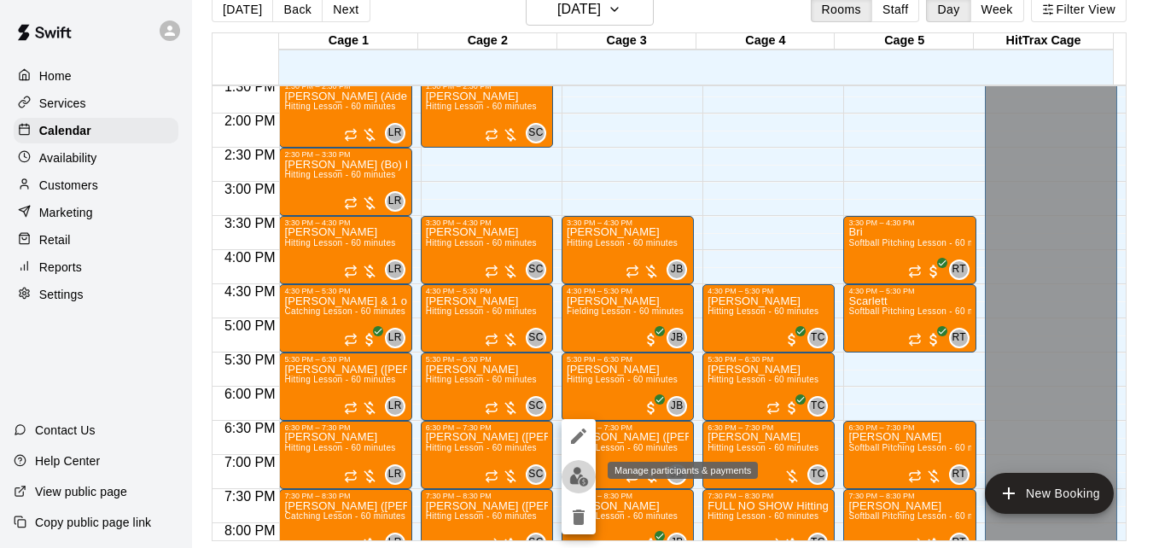
click at [583, 474] on img "edit" at bounding box center [579, 477] width 20 height 20
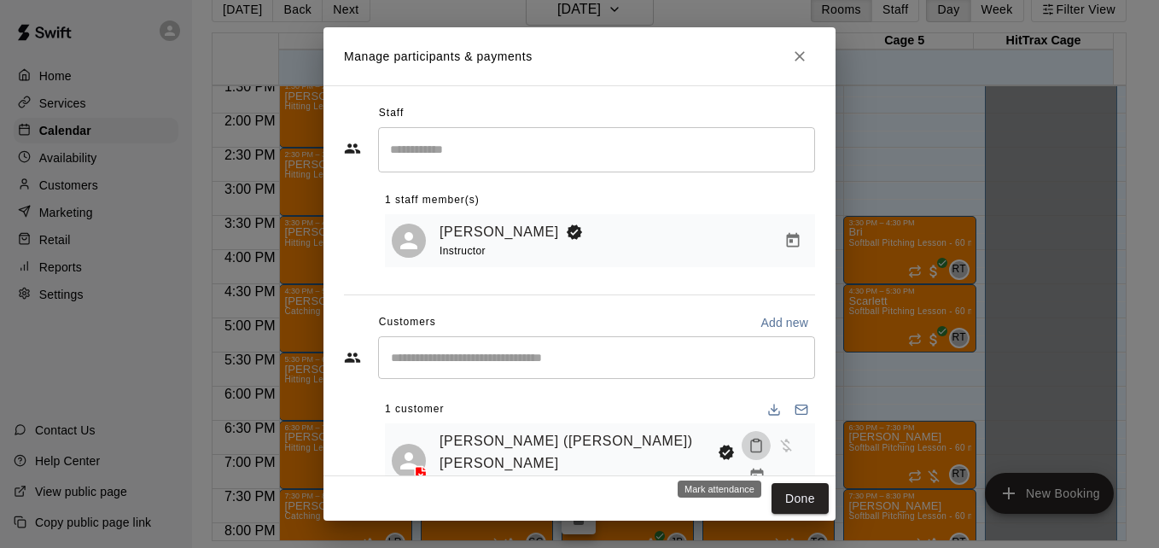
click at [748, 453] on icon "Mark attendance" at bounding box center [755, 445] width 15 height 15
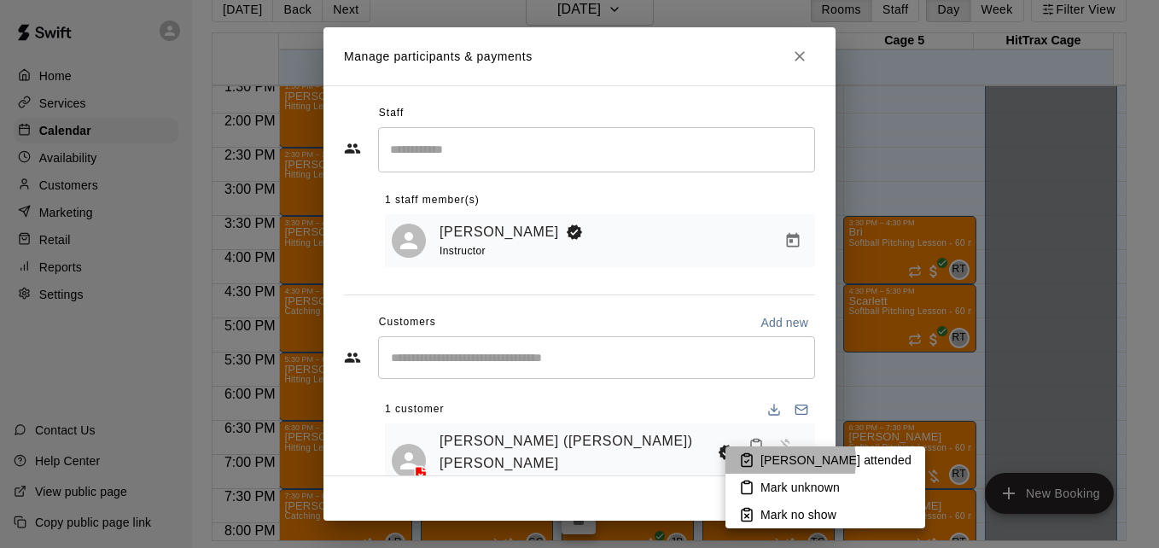
click at [773, 460] on p "[PERSON_NAME] attended" at bounding box center [835, 459] width 151 height 17
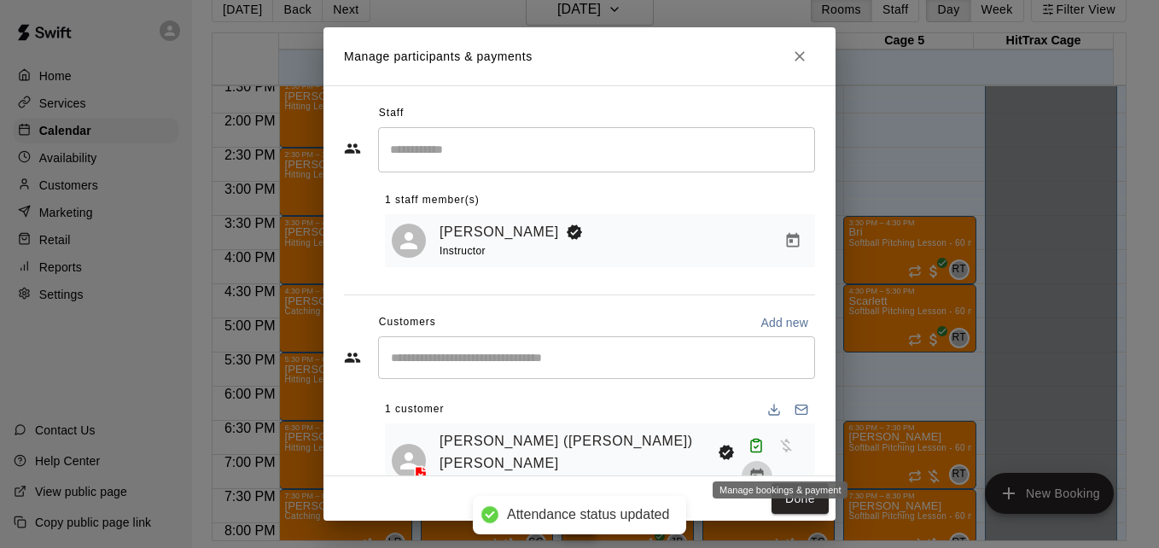
click at [765, 468] on icon "Manage bookings & payment" at bounding box center [756, 476] width 17 height 17
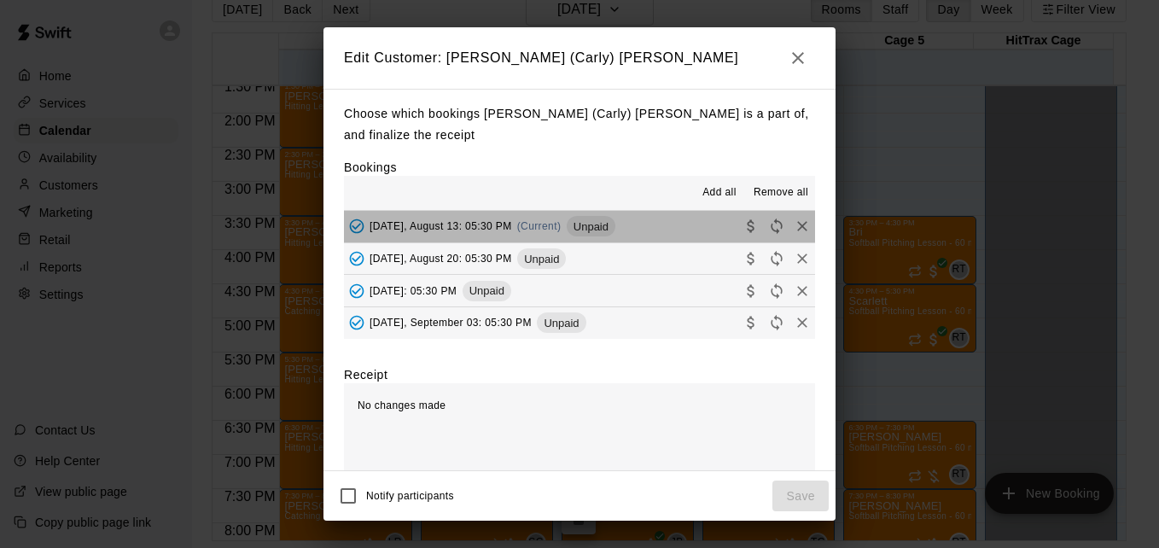
click at [672, 236] on button "[DATE], August 13: 05:30 PM (Current) Unpaid" at bounding box center [579, 227] width 471 height 32
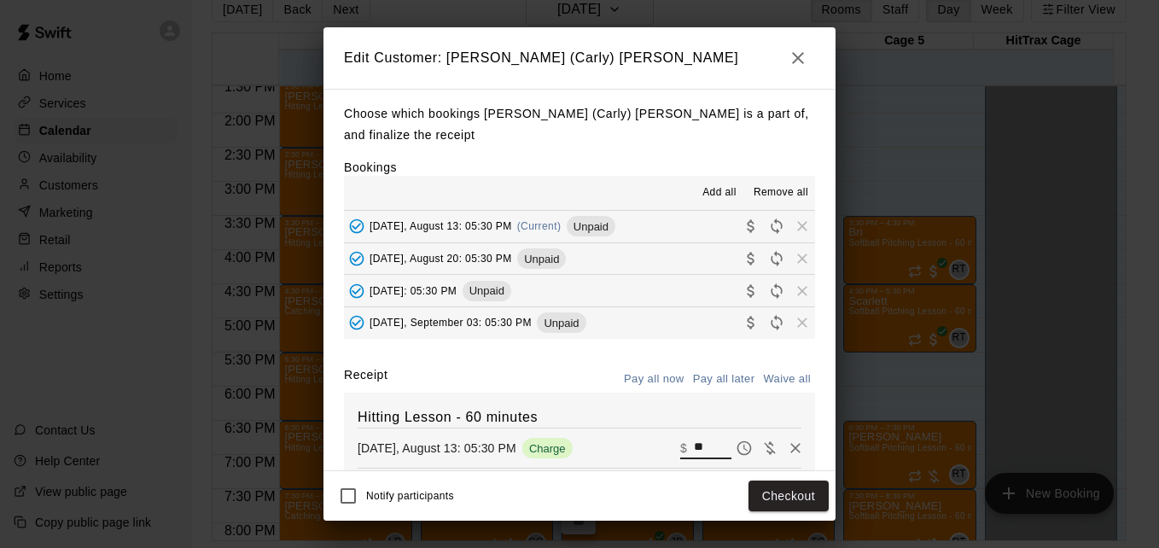
click at [698, 449] on input "**" at bounding box center [713, 448] width 38 height 22
type input "**"
click at [787, 493] on button "Checkout" at bounding box center [788, 496] width 80 height 32
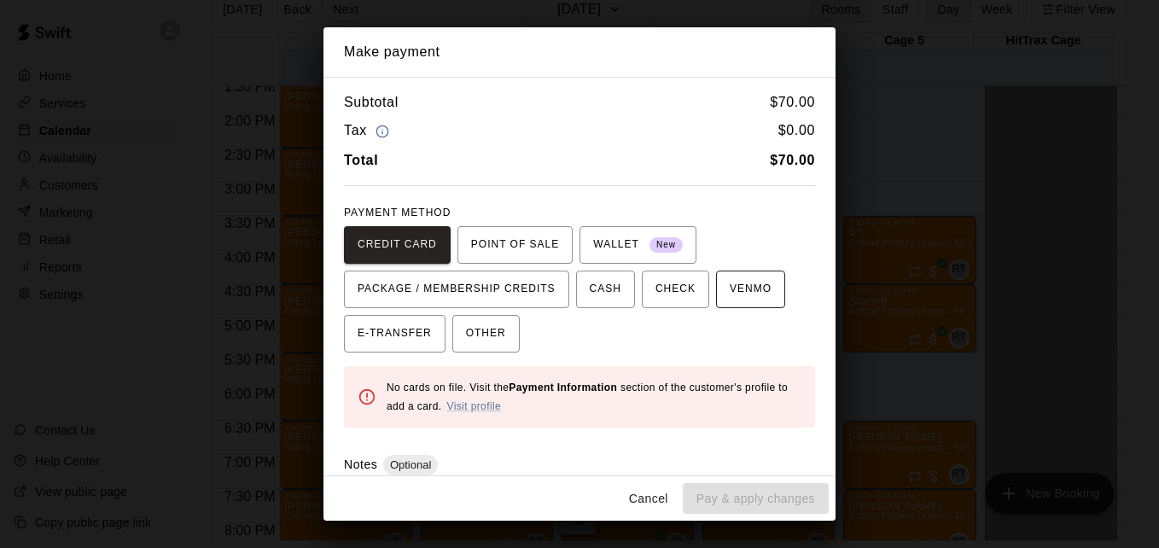
click at [730, 287] on span "VENMO" at bounding box center [751, 289] width 42 height 27
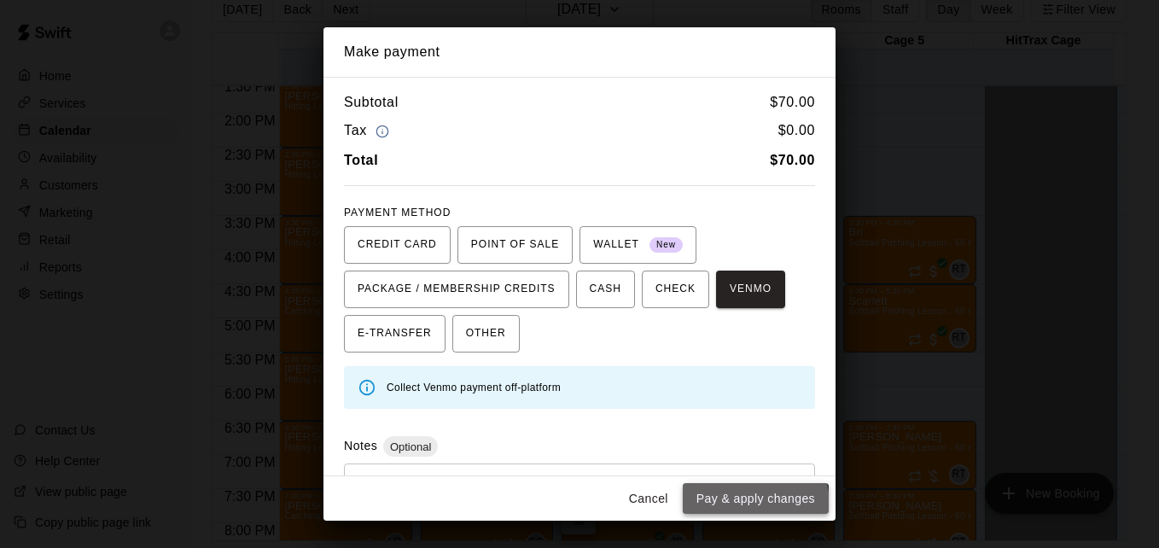
click at [757, 503] on button "Pay & apply changes" at bounding box center [756, 499] width 146 height 32
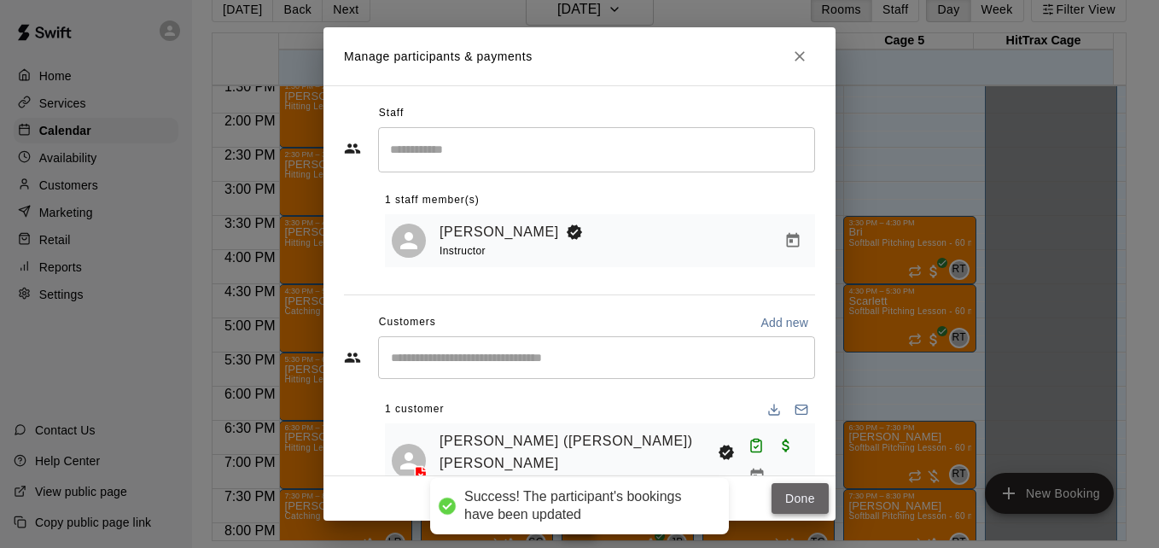
click at [794, 500] on button "Done" at bounding box center [799, 499] width 57 height 32
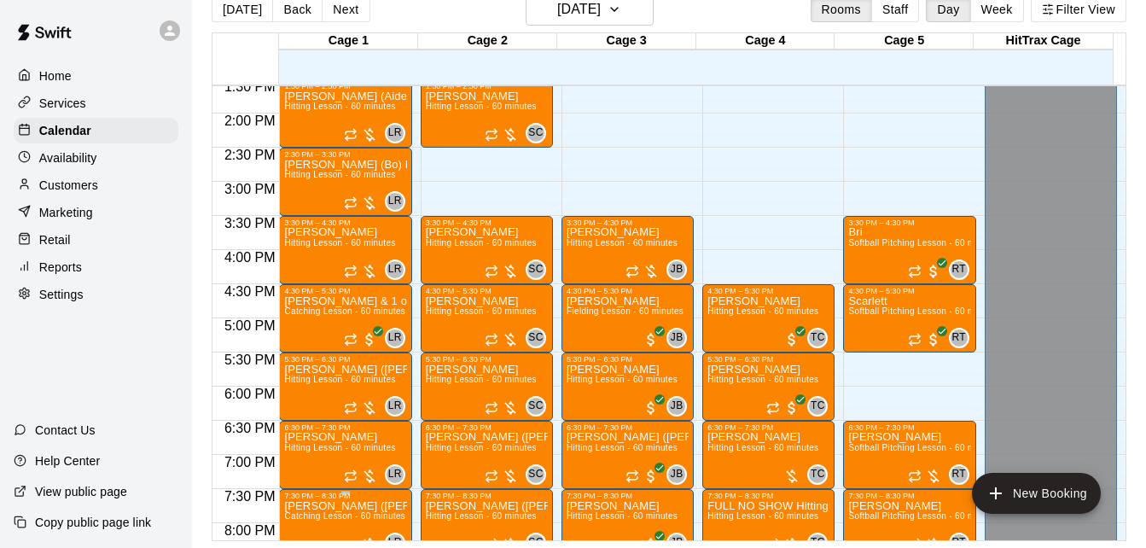
click at [311, 519] on span "Catching Lesson - 60 minutes" at bounding box center [344, 515] width 121 height 9
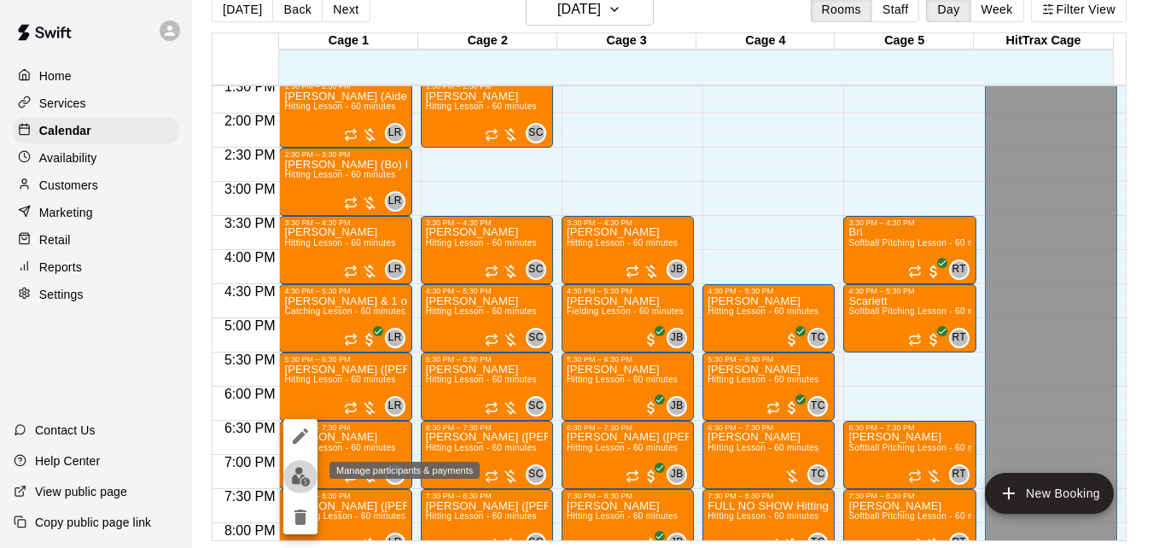
click at [308, 480] on img "edit" at bounding box center [301, 477] width 20 height 20
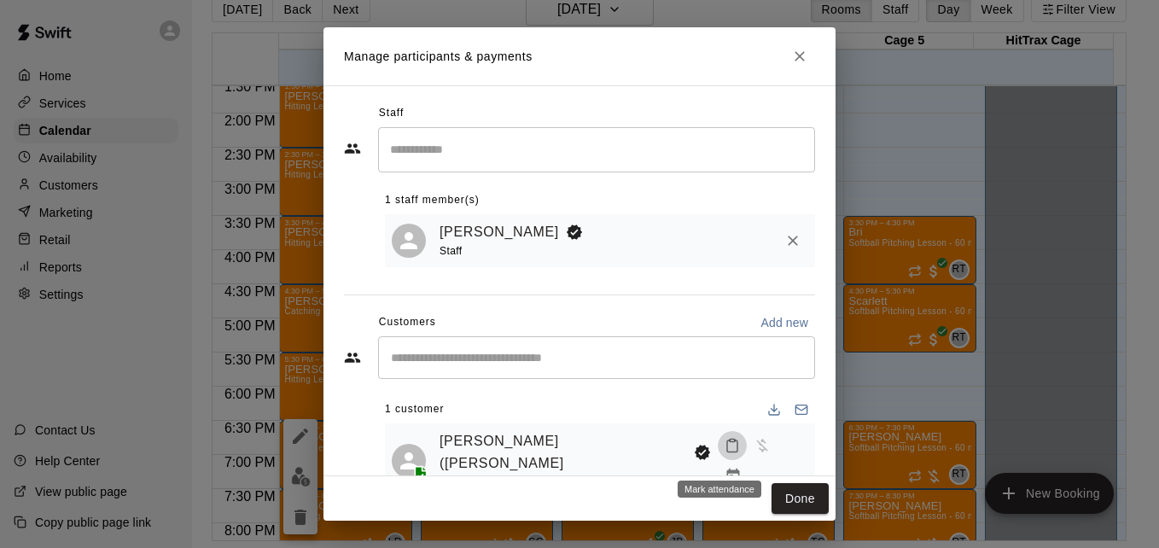
click at [724, 453] on icon "Mark attendance" at bounding box center [731, 445] width 15 height 15
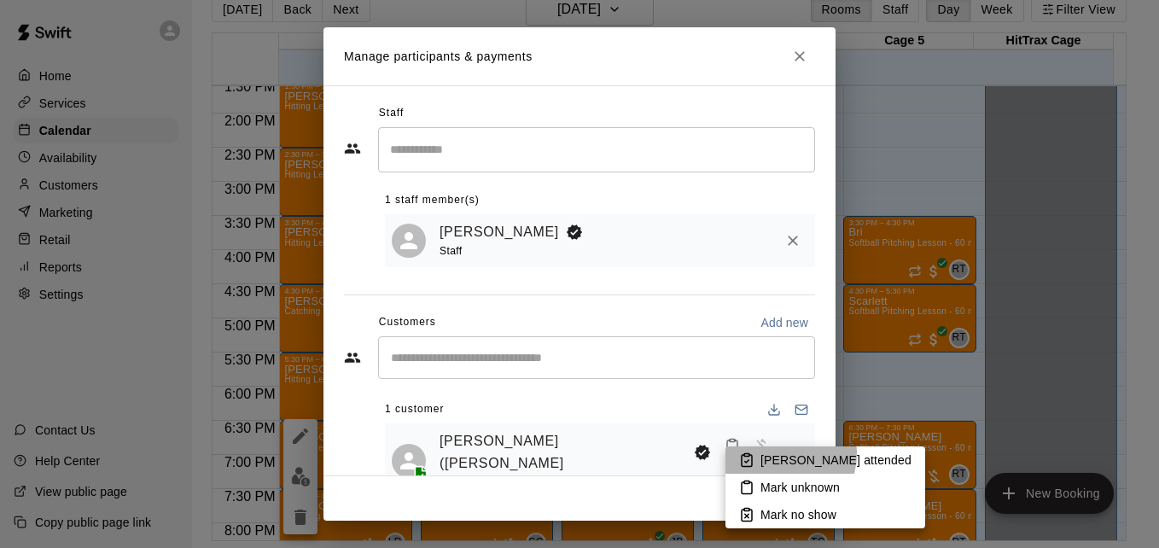
click at [778, 453] on p "[PERSON_NAME] attended" at bounding box center [835, 459] width 151 height 17
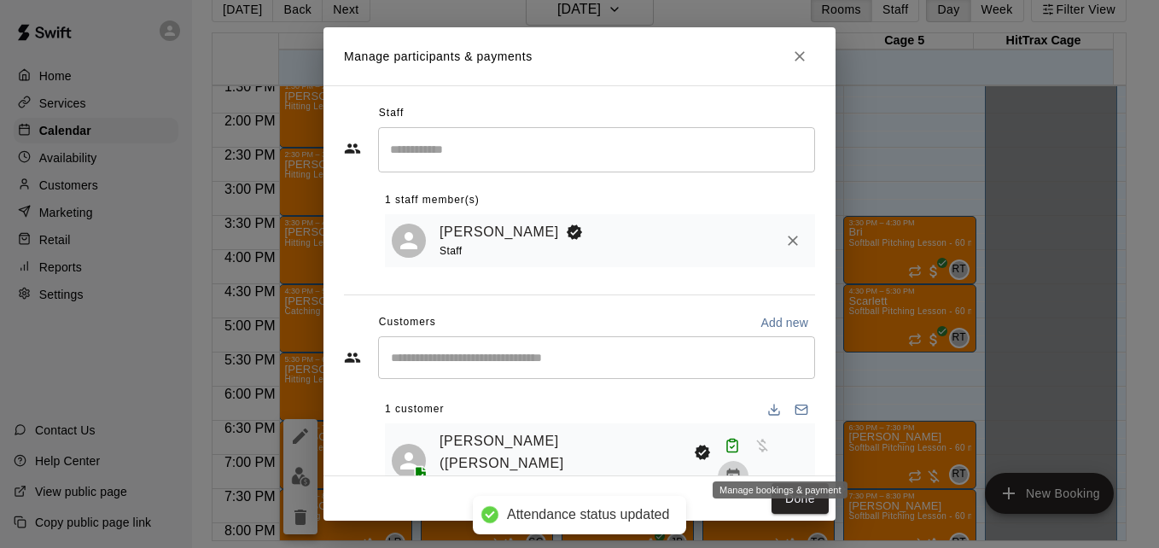
click at [742, 468] on icon "Manage bookings & payment" at bounding box center [732, 476] width 17 height 17
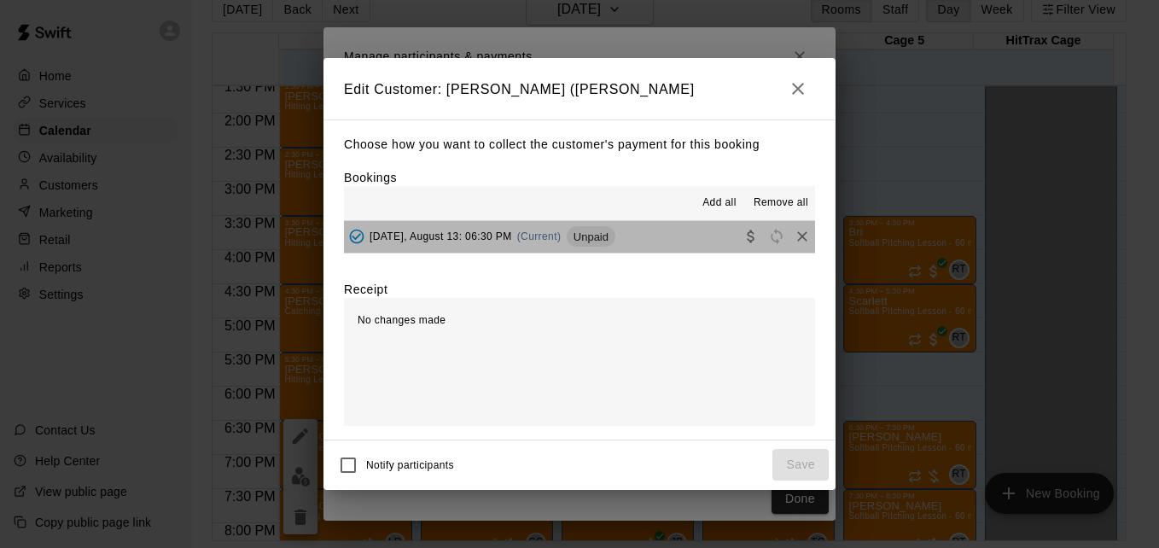
click at [674, 239] on button "[DATE], August 13: 06:30 PM (Current) Unpaid" at bounding box center [579, 237] width 471 height 32
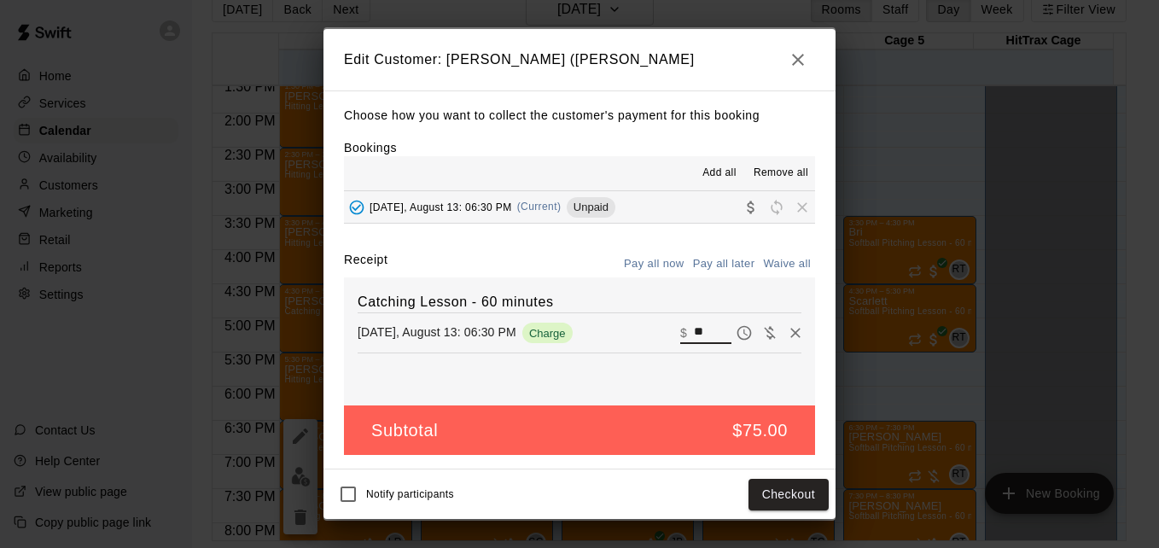
click at [698, 329] on input "**" at bounding box center [713, 333] width 38 height 22
type input "*"
type input "**"
click at [783, 497] on button "Checkout" at bounding box center [788, 495] width 80 height 32
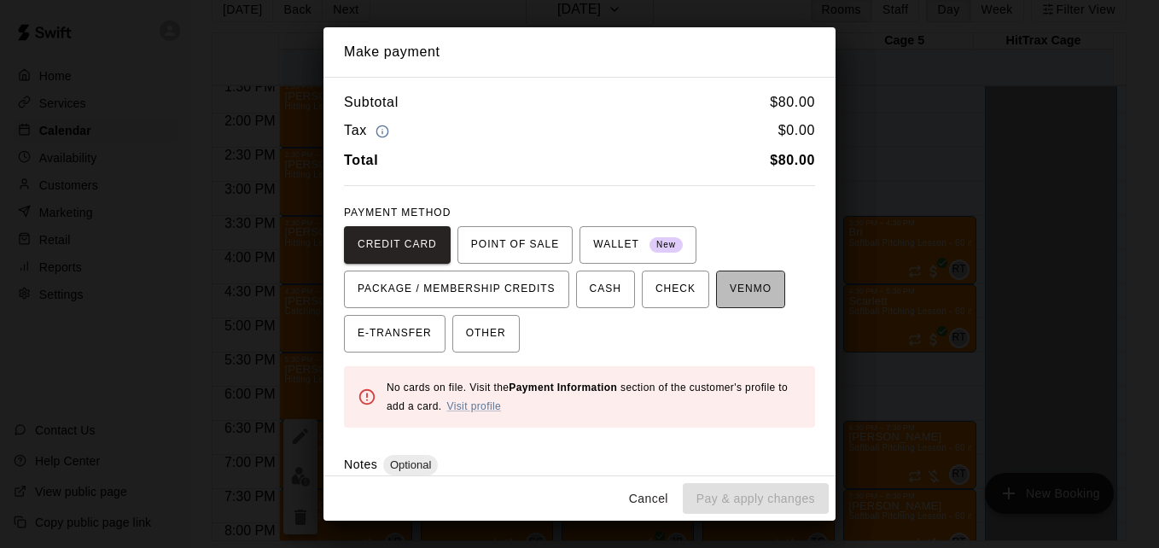
click at [742, 290] on span "VENMO" at bounding box center [751, 289] width 42 height 27
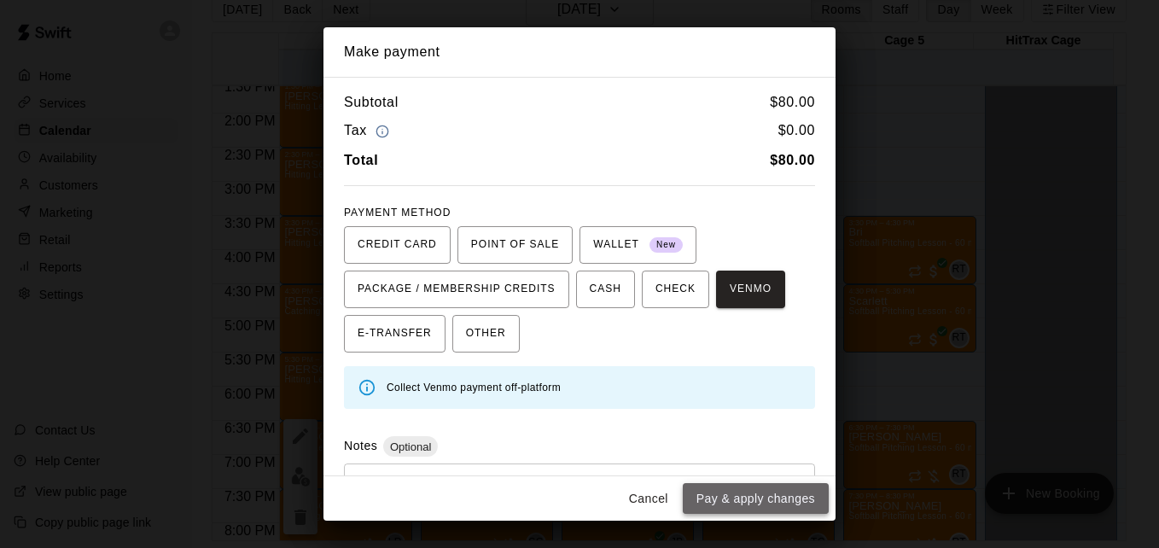
click at [797, 497] on button "Pay & apply changes" at bounding box center [756, 499] width 146 height 32
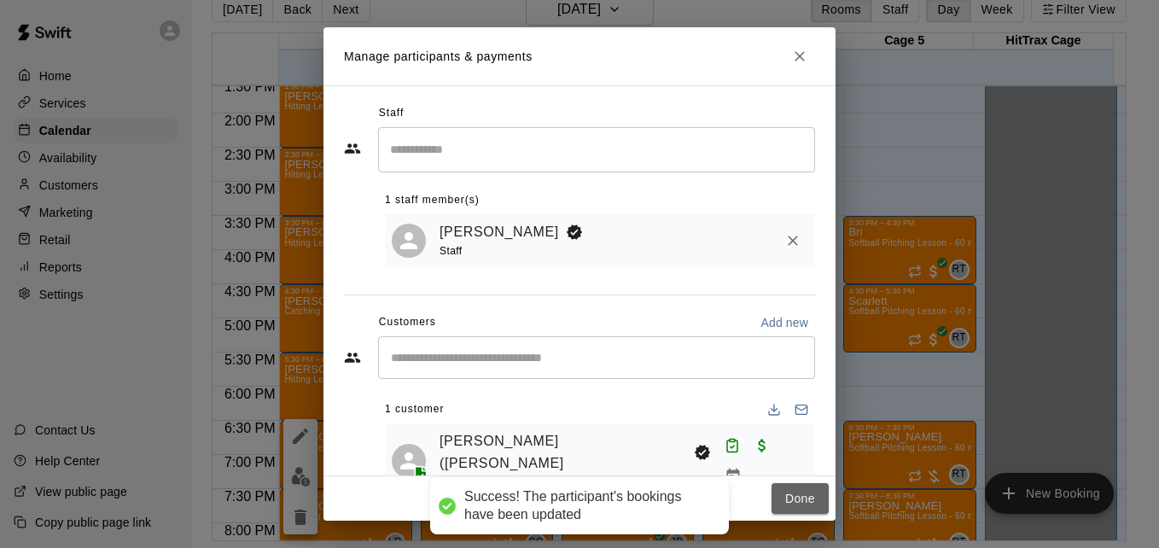
click at [797, 497] on button "Done" at bounding box center [799, 499] width 57 height 32
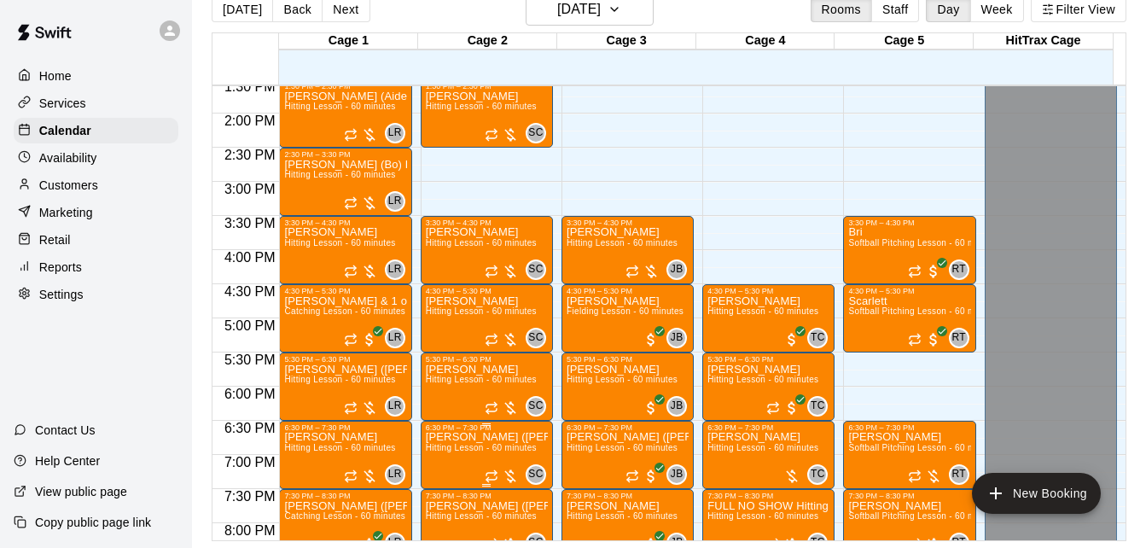
click at [469, 452] on span "Hitting Lesson - 60 minutes" at bounding box center [481, 447] width 111 height 9
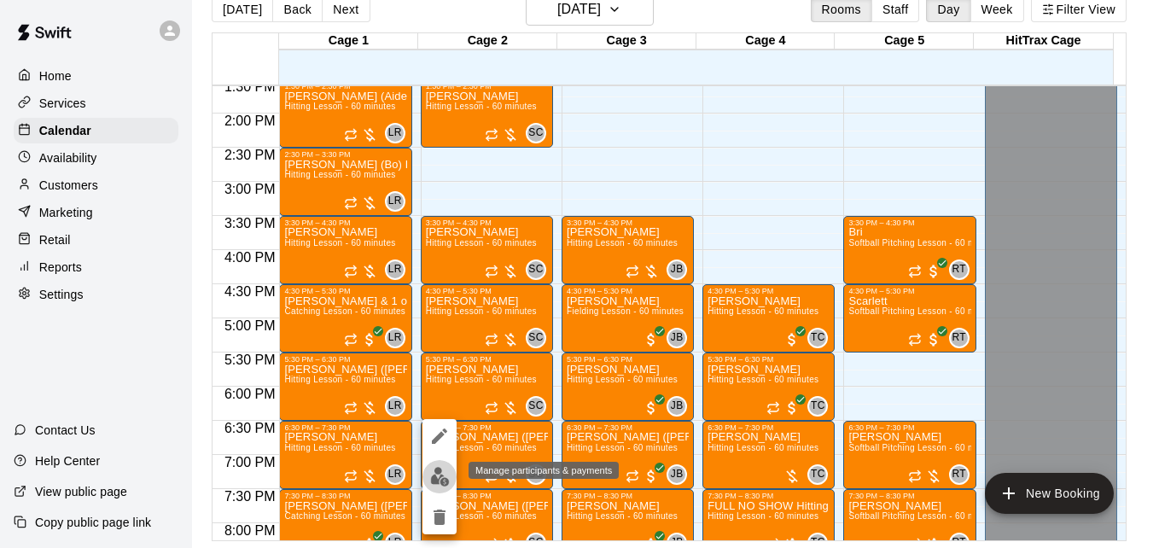
click at [438, 473] on img "edit" at bounding box center [440, 477] width 20 height 20
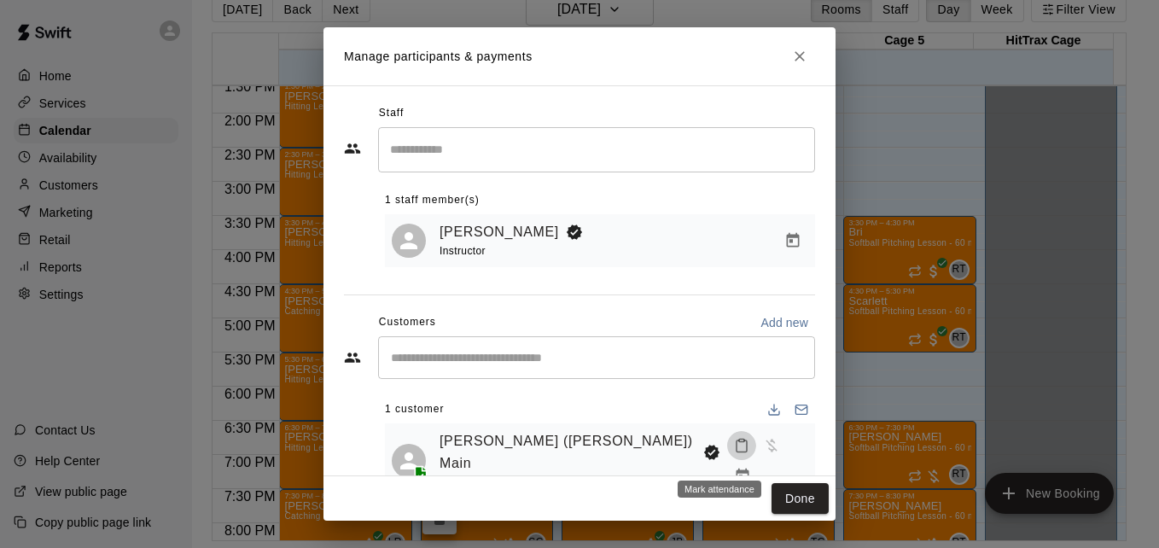
click at [734, 453] on icon "Mark attendance" at bounding box center [741, 445] width 15 height 15
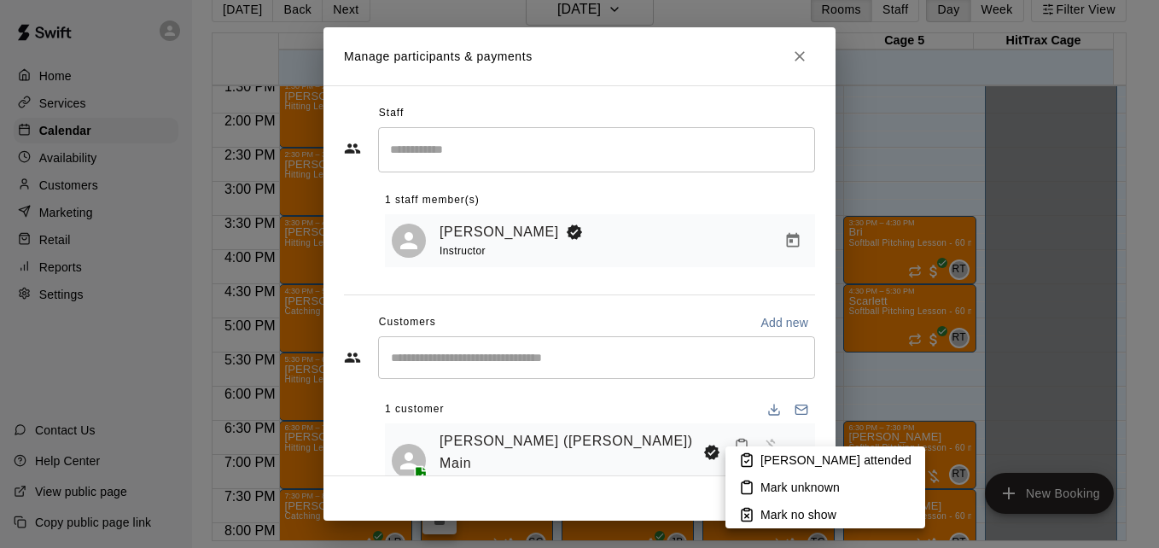
click at [764, 459] on p "[PERSON_NAME] attended" at bounding box center [835, 459] width 151 height 17
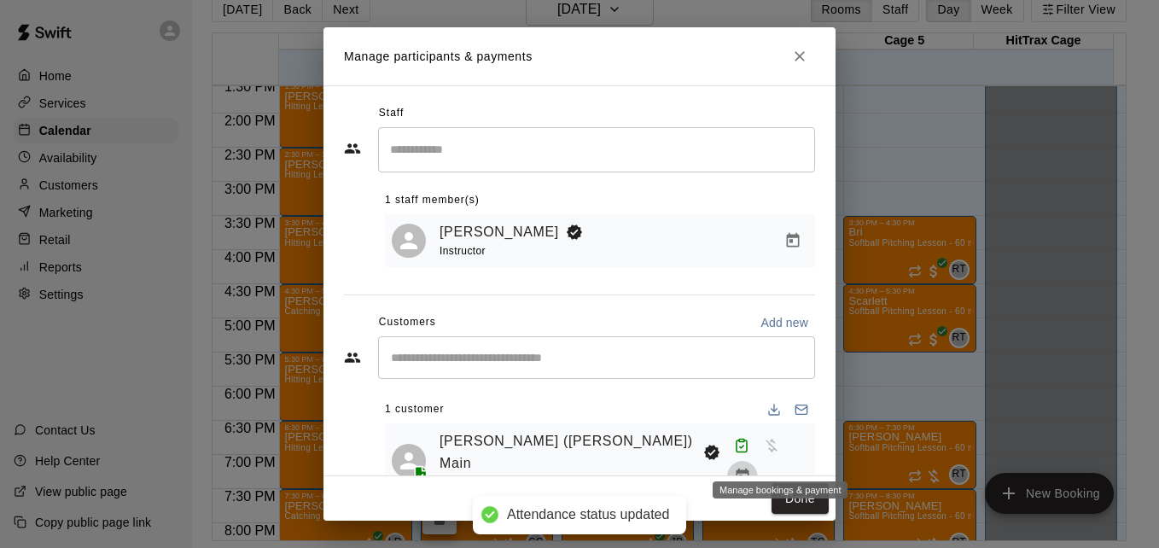
click at [748, 468] on icon "Manage bookings & payment" at bounding box center [742, 475] width 13 height 15
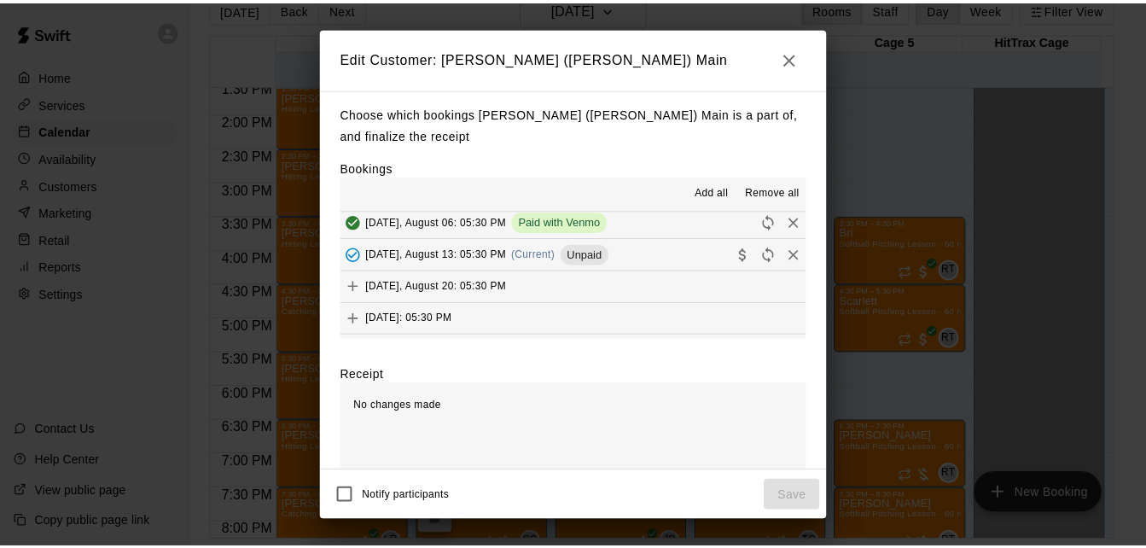
scroll to position [239, 0]
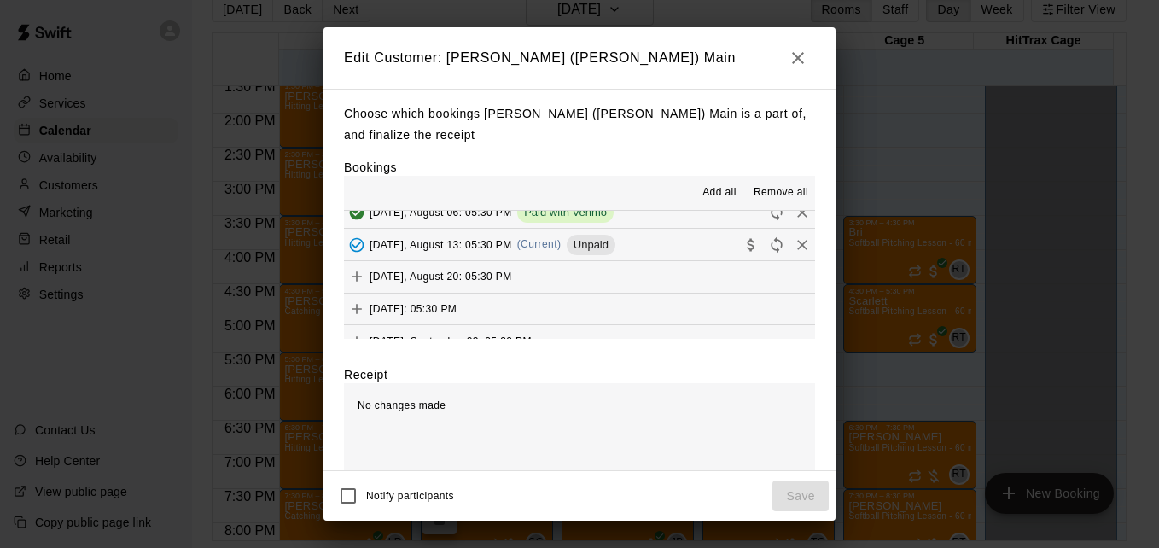
click at [680, 229] on button "[DATE], August 13: 05:30 PM (Current) Unpaid" at bounding box center [579, 245] width 471 height 32
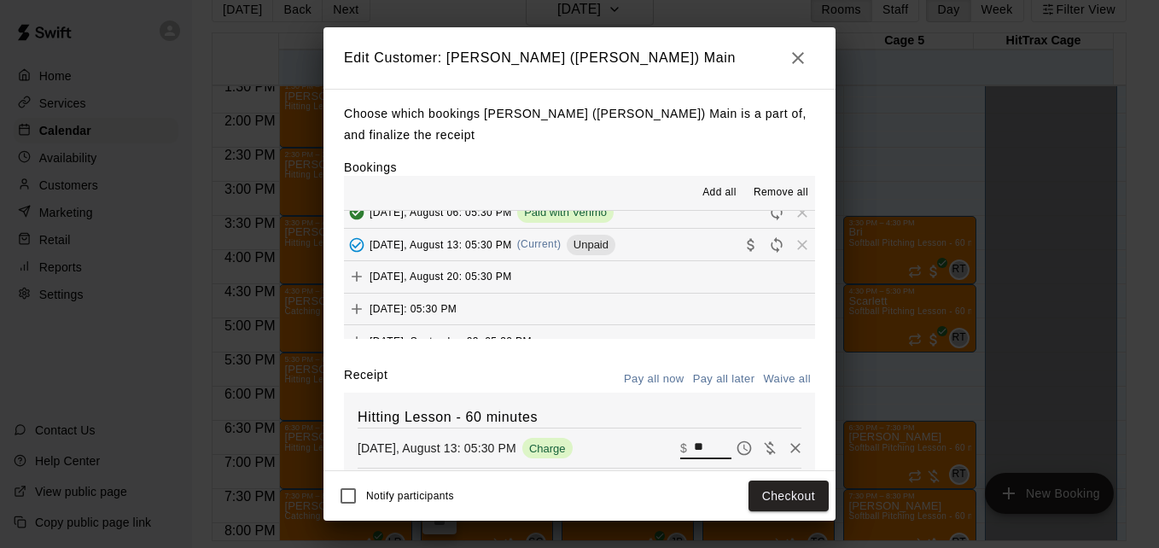
click at [694, 437] on input "**" at bounding box center [713, 448] width 38 height 22
type input "**"
click at [760, 492] on button "Checkout" at bounding box center [788, 496] width 80 height 32
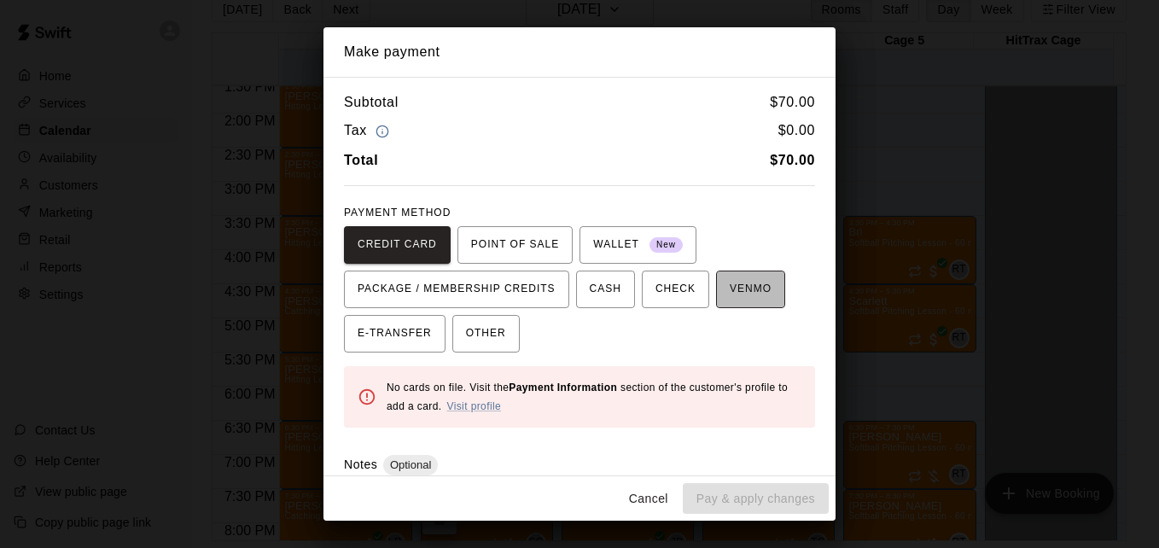
click at [732, 305] on button "VENMO" at bounding box center [750, 289] width 69 height 38
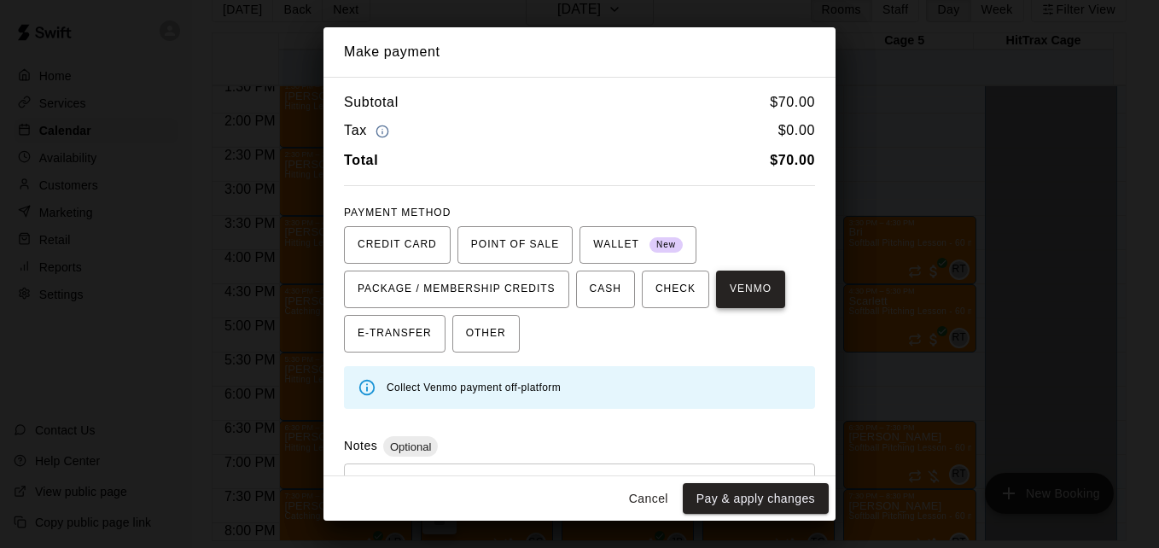
click at [732, 305] on button "VENMO" at bounding box center [750, 289] width 69 height 38
click at [761, 506] on button "Pay & apply changes" at bounding box center [756, 499] width 146 height 32
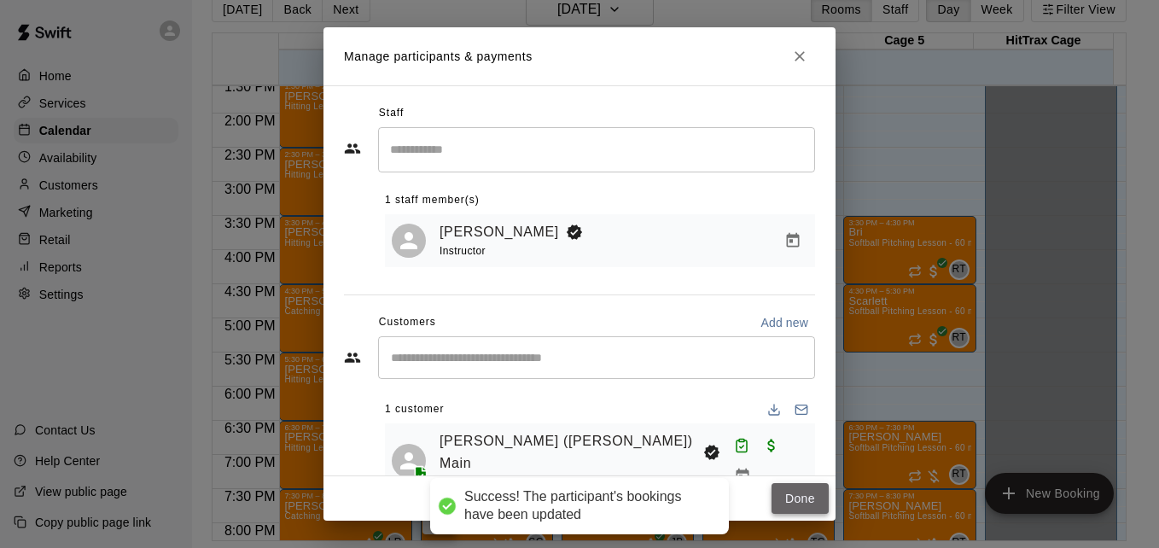
click at [806, 500] on button "Done" at bounding box center [799, 499] width 57 height 32
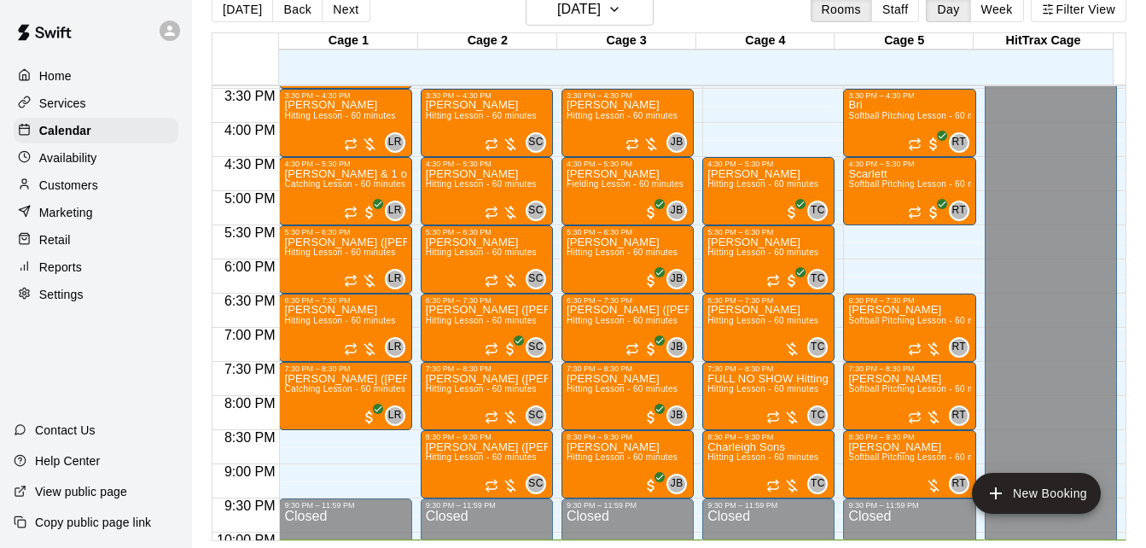
scroll to position [1065, 0]
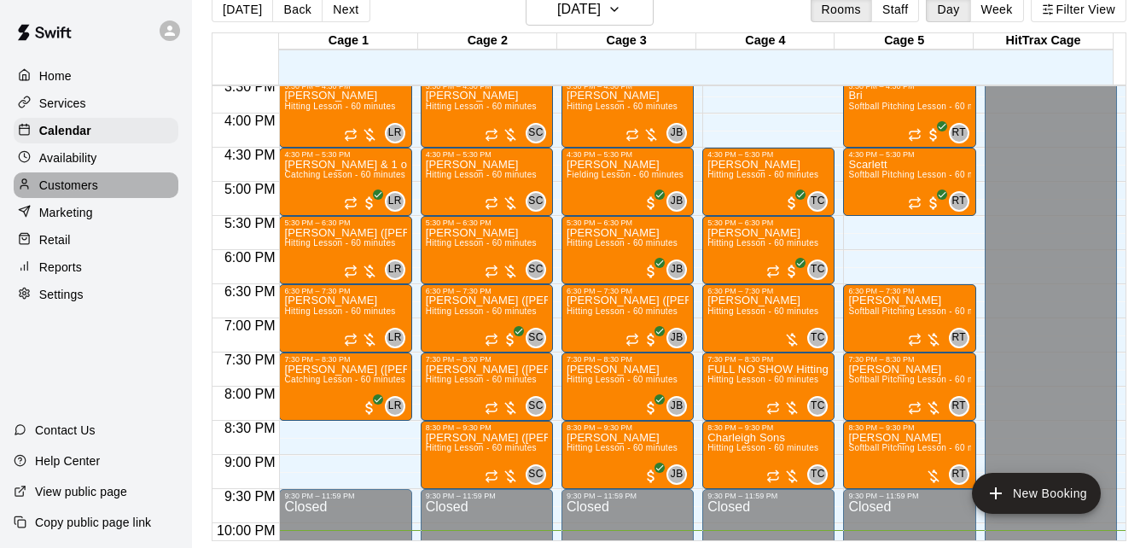
click at [121, 189] on div "Customers" at bounding box center [96, 185] width 165 height 26
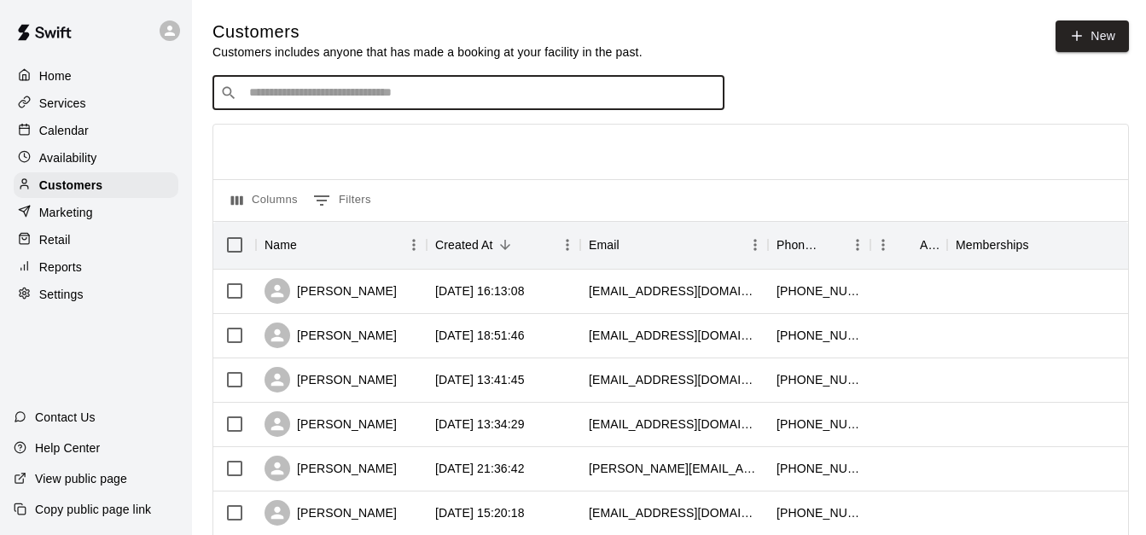
click at [334, 95] on input "Search customers by name or email" at bounding box center [480, 92] width 473 height 17
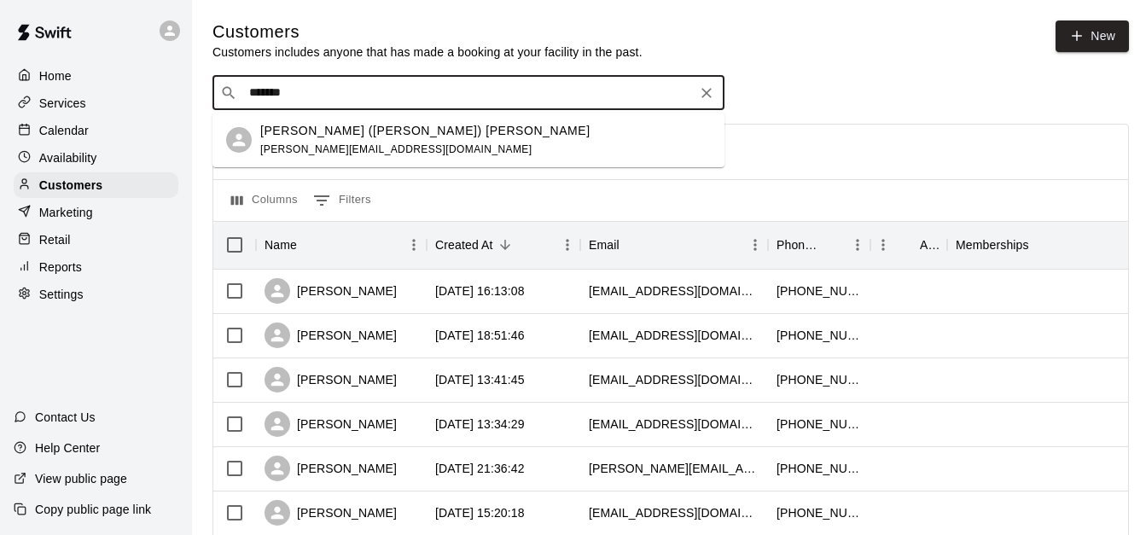
type input "********"
click at [456, 114] on div "[PERSON_NAME] ([PERSON_NAME]) [PERSON_NAME] [PERSON_NAME][EMAIL_ADDRESS][DOMAIN…" at bounding box center [468, 140] width 512 height 55
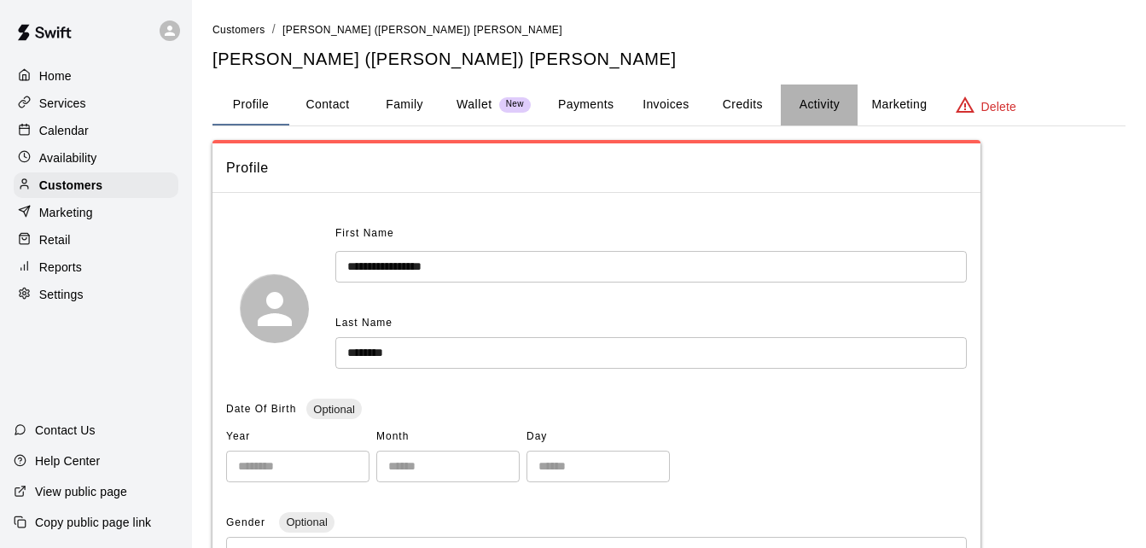
click at [803, 104] on button "Activity" at bounding box center [819, 104] width 77 height 41
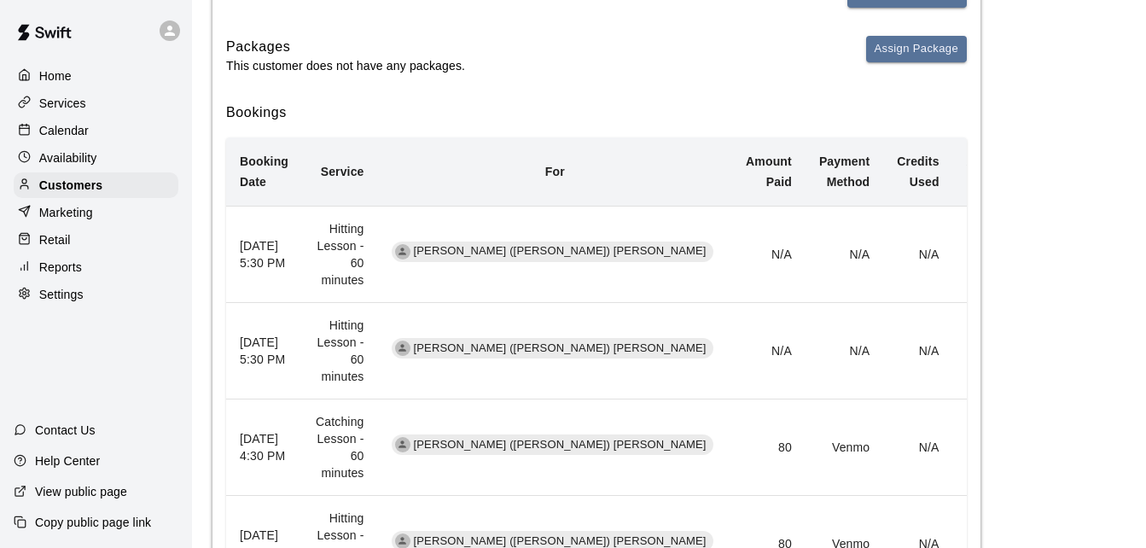
scroll to position [307, 0]
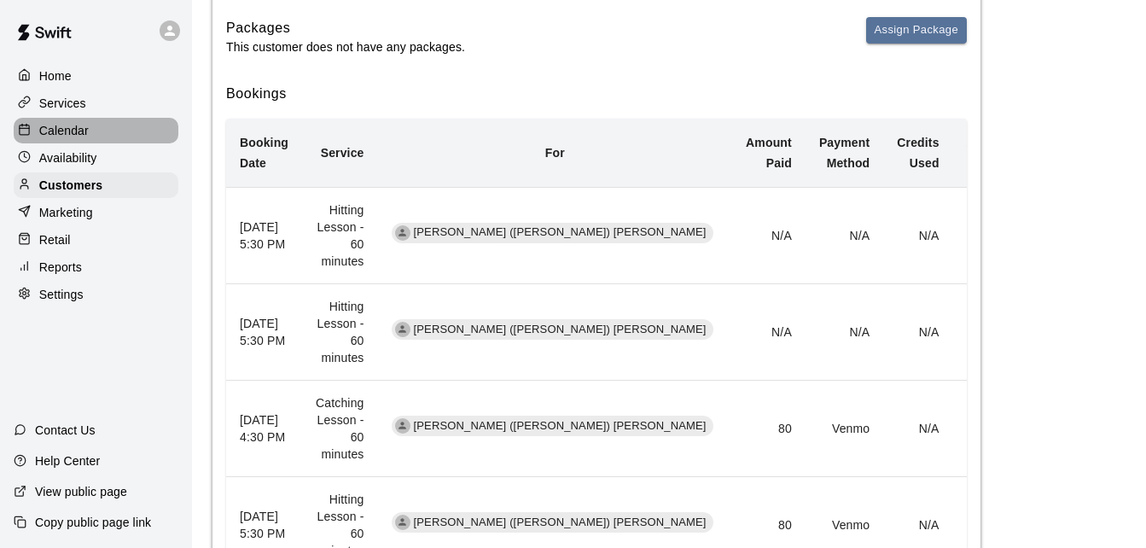
click at [114, 128] on div "Calendar" at bounding box center [96, 131] width 165 height 26
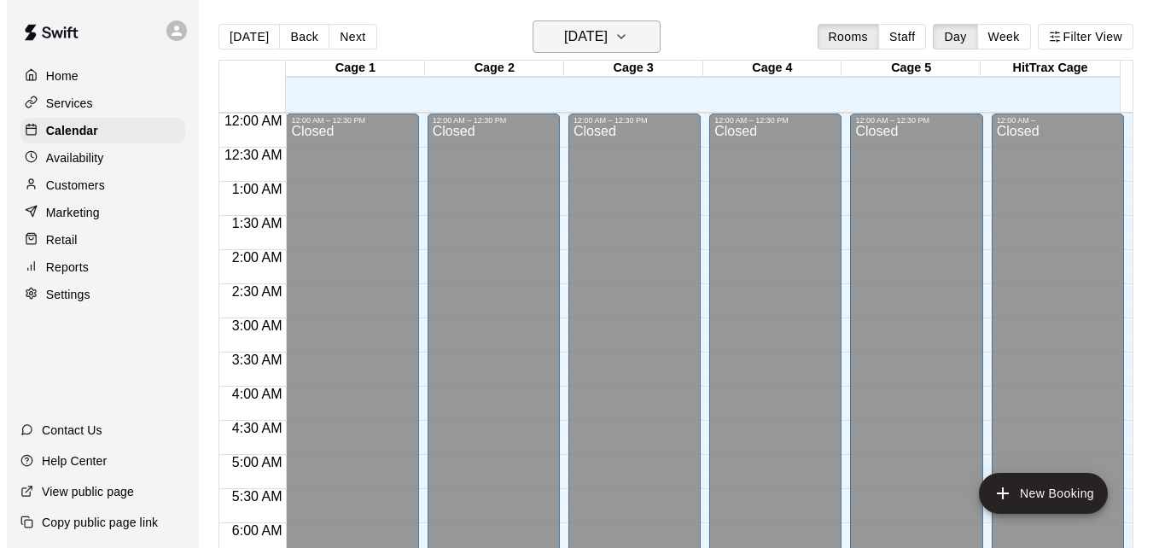
scroll to position [1133, 0]
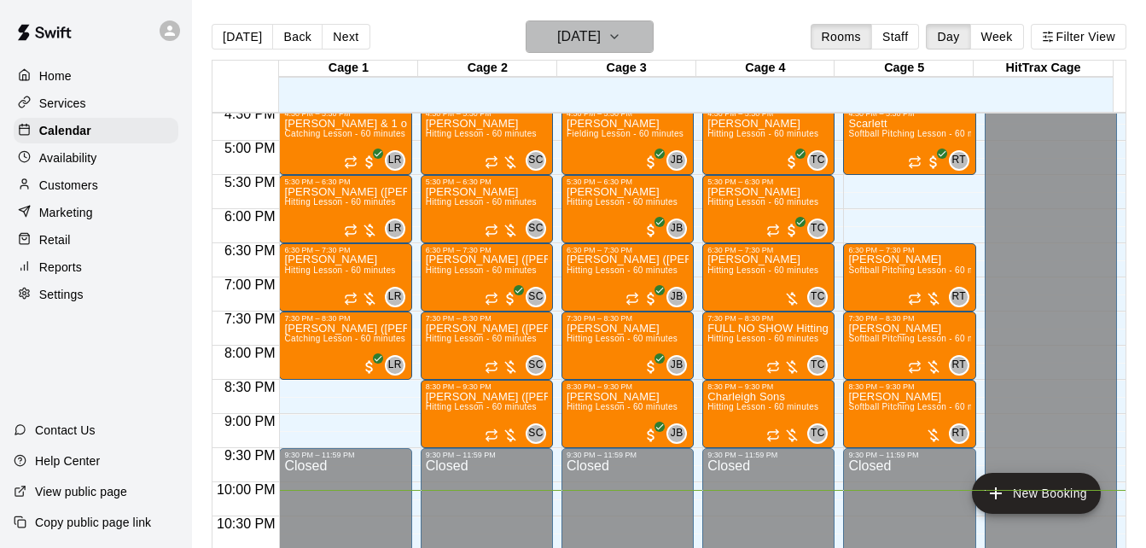
click at [601, 32] on h6 "[DATE]" at bounding box center [579, 37] width 44 height 24
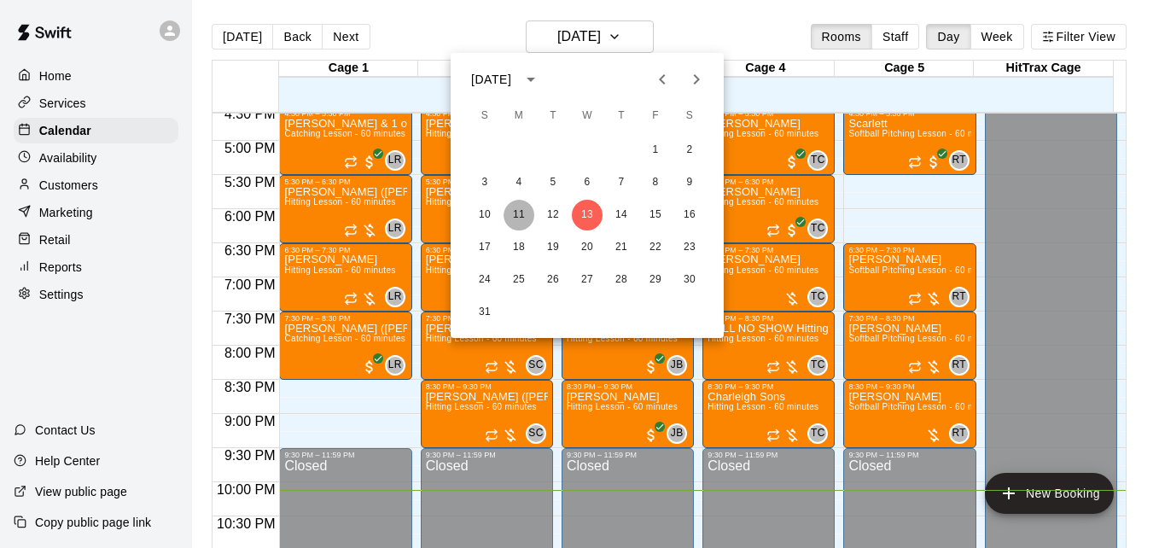
click at [517, 210] on button "11" at bounding box center [518, 215] width 31 height 31
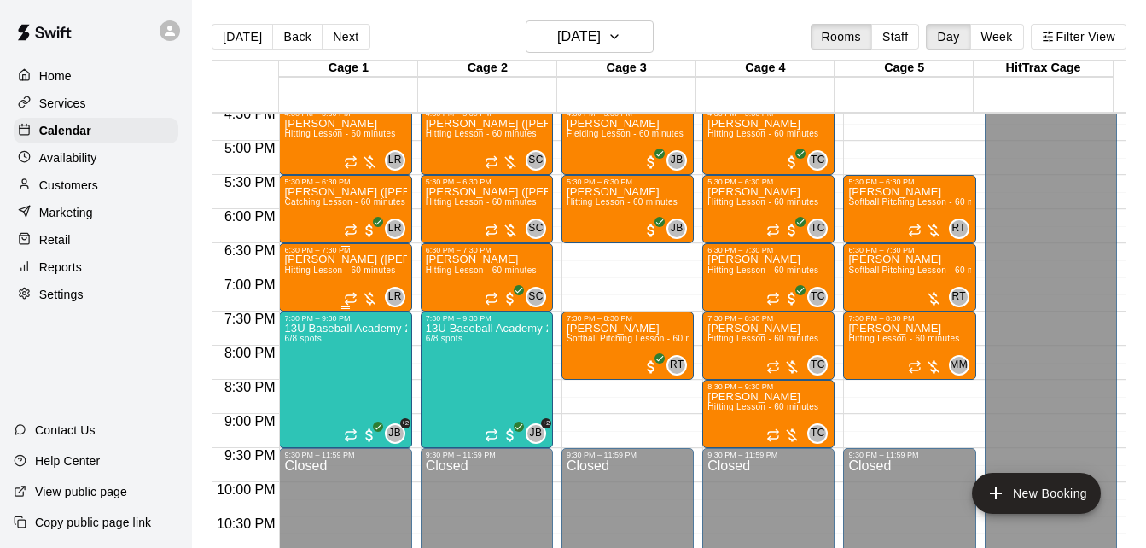
click at [321, 259] on p "[PERSON_NAME] ([PERSON_NAME]) [PERSON_NAME]" at bounding box center [345, 259] width 122 height 0
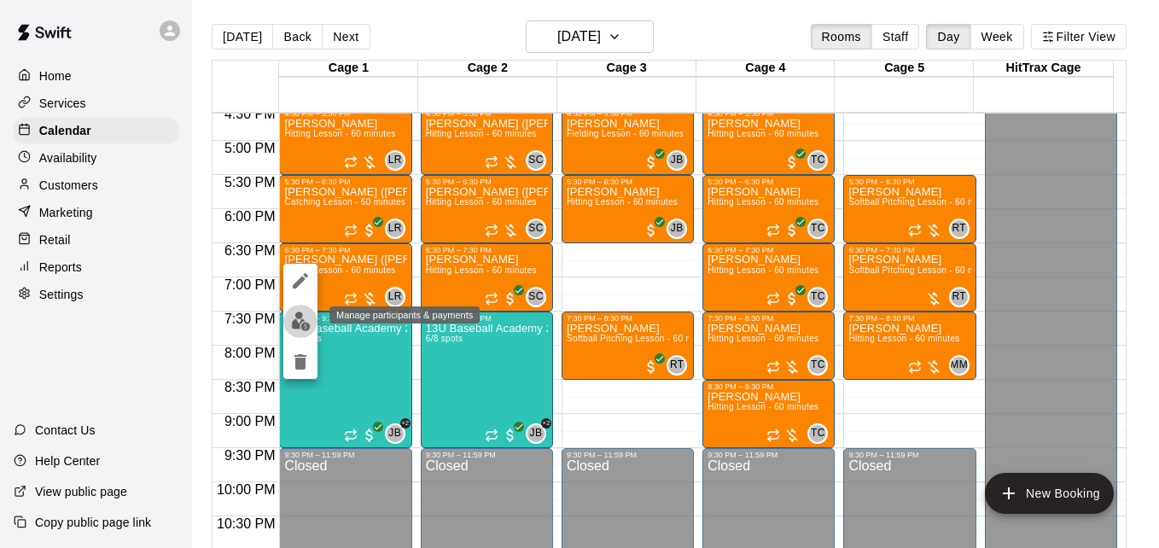
click at [295, 323] on img "edit" at bounding box center [301, 321] width 20 height 20
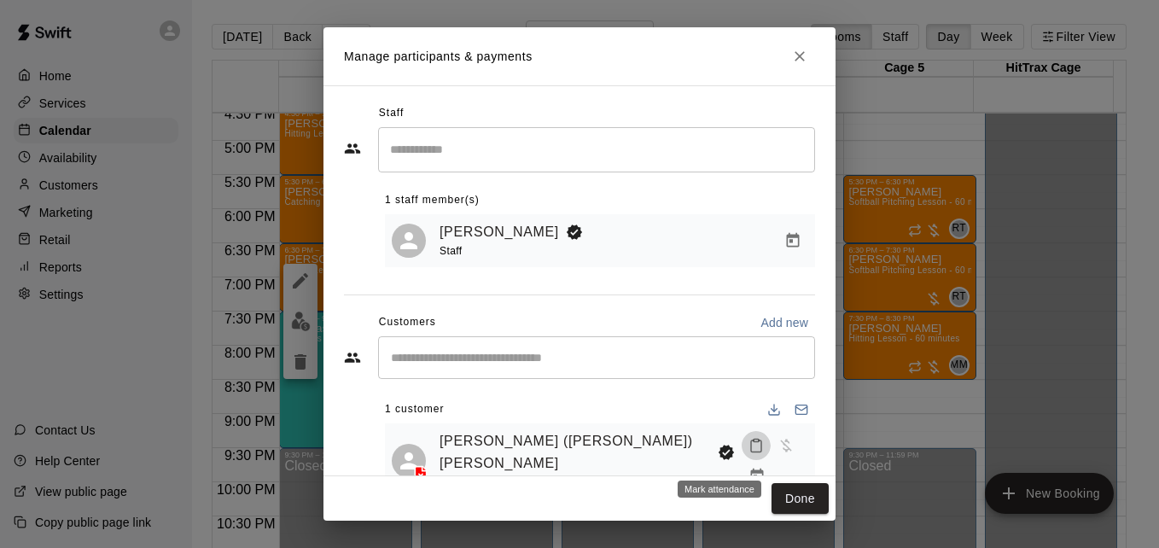
click at [748, 453] on icon "Mark attendance" at bounding box center [755, 445] width 15 height 15
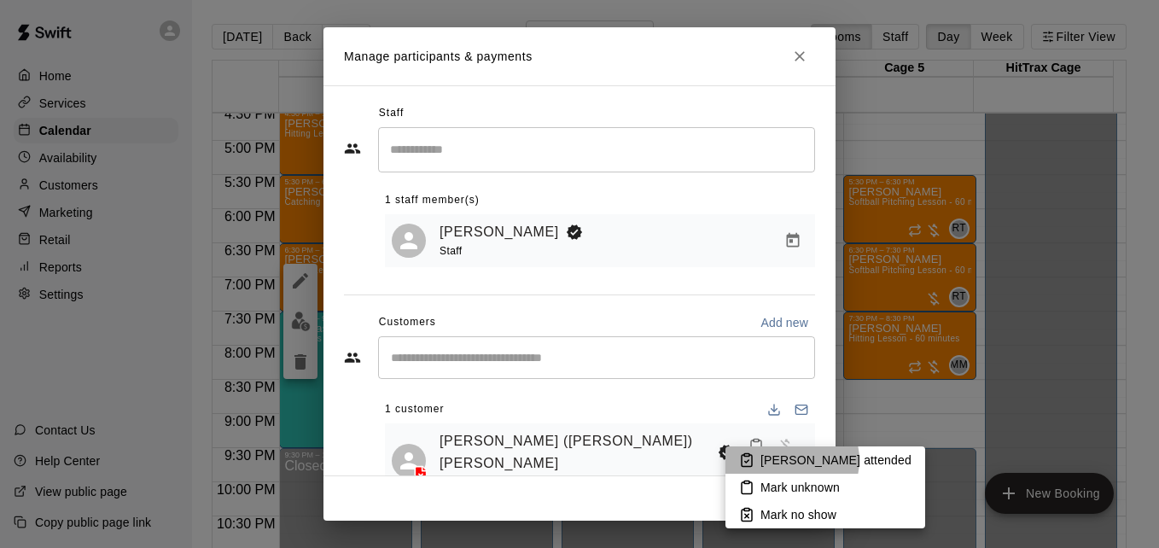
click at [791, 460] on p "[PERSON_NAME] attended" at bounding box center [835, 459] width 151 height 17
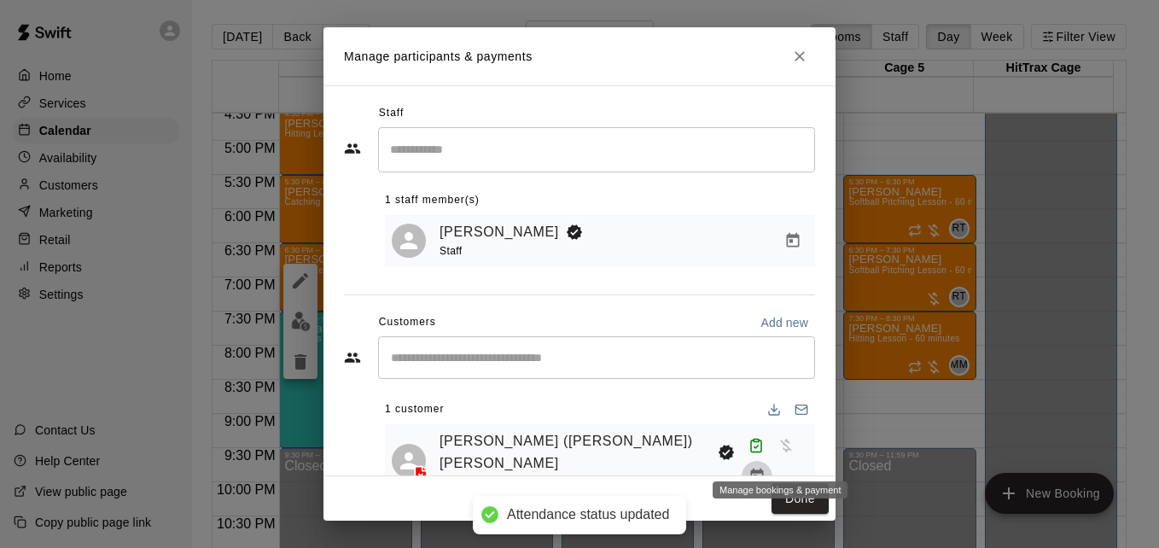
click at [763, 468] on icon "Manage bookings & payment" at bounding box center [756, 475] width 13 height 15
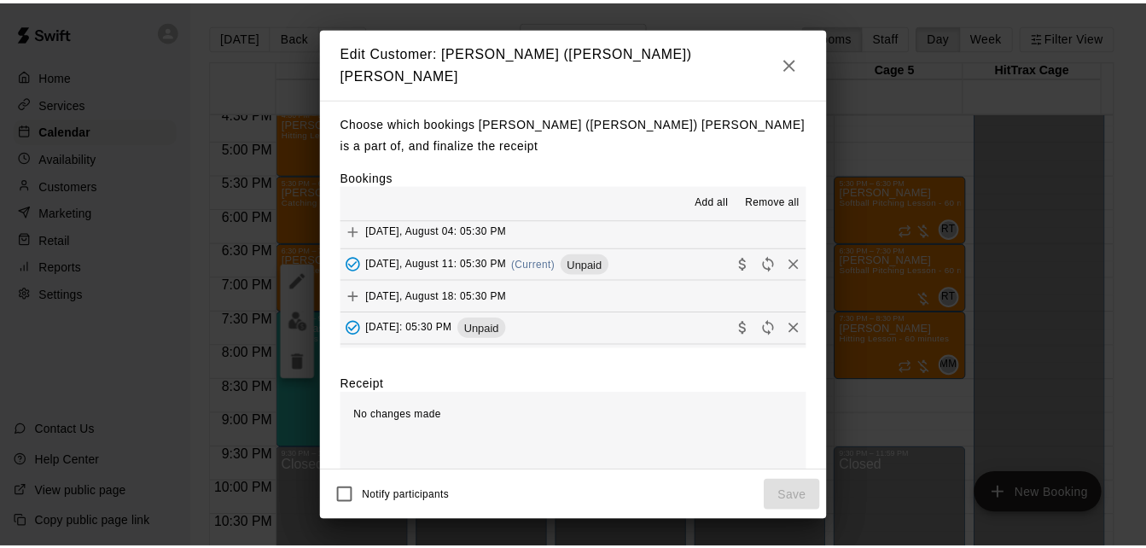
scroll to position [205, 0]
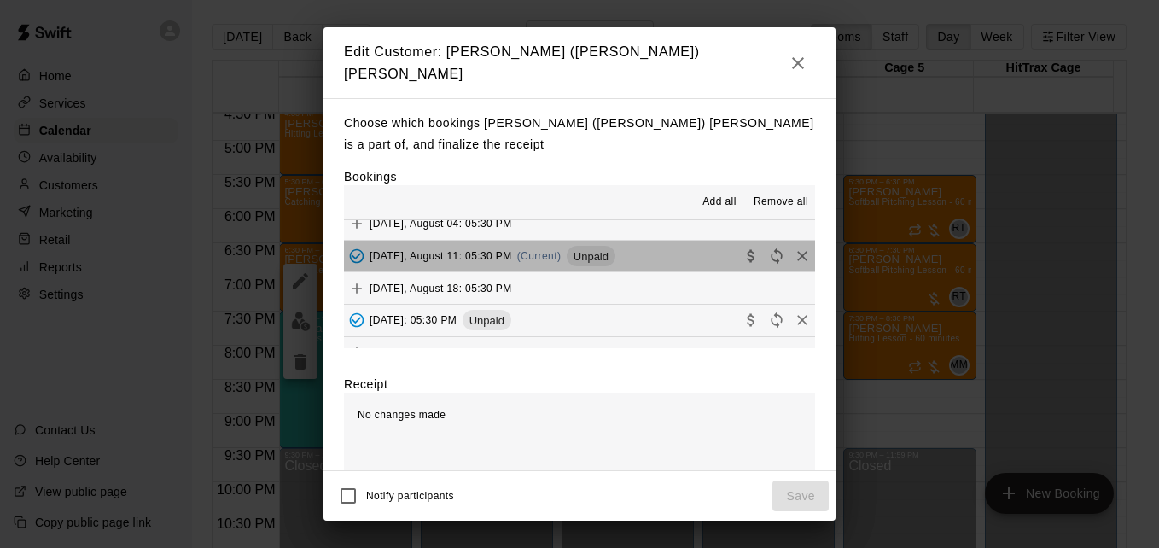
click at [666, 251] on button "[DATE], August 11: 05:30 PM (Current) Unpaid" at bounding box center [579, 257] width 471 height 32
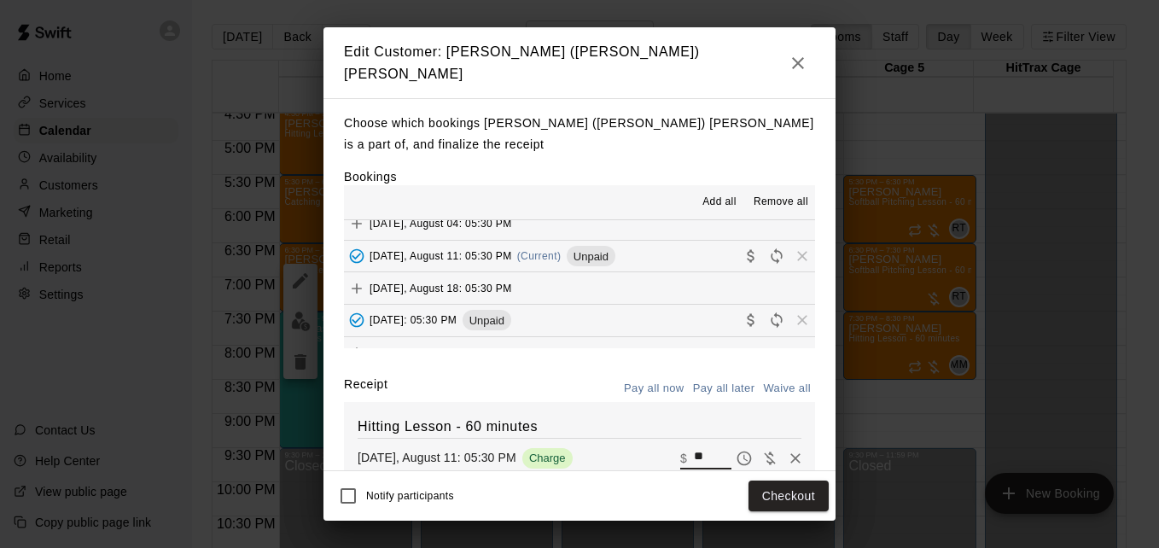
click at [694, 450] on input "**" at bounding box center [713, 458] width 38 height 22
type input "*"
type input "**"
click at [778, 503] on button "Checkout" at bounding box center [788, 496] width 80 height 32
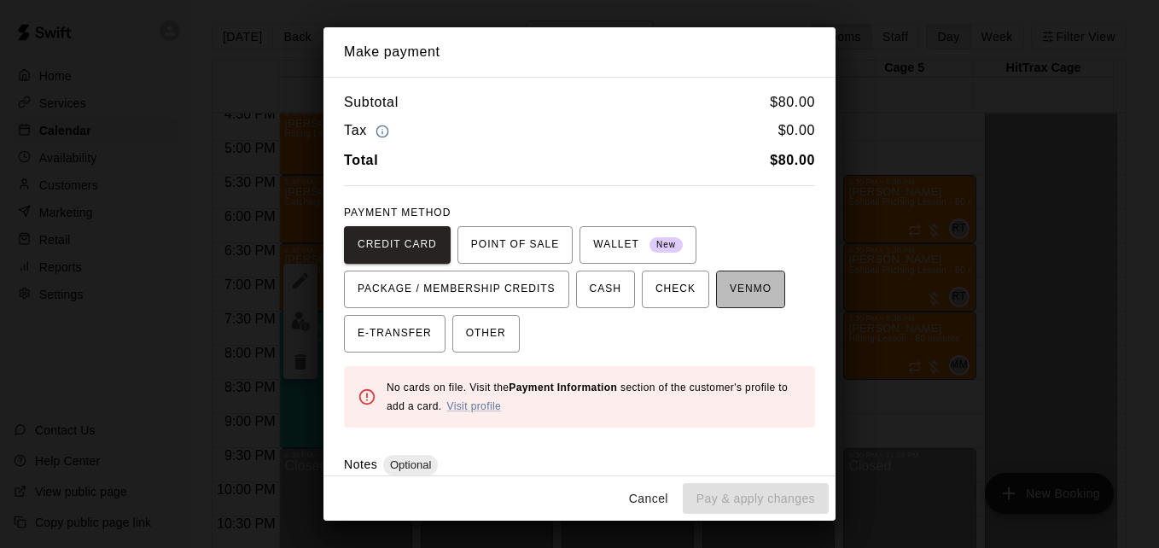
click at [739, 274] on button "VENMO" at bounding box center [750, 289] width 69 height 38
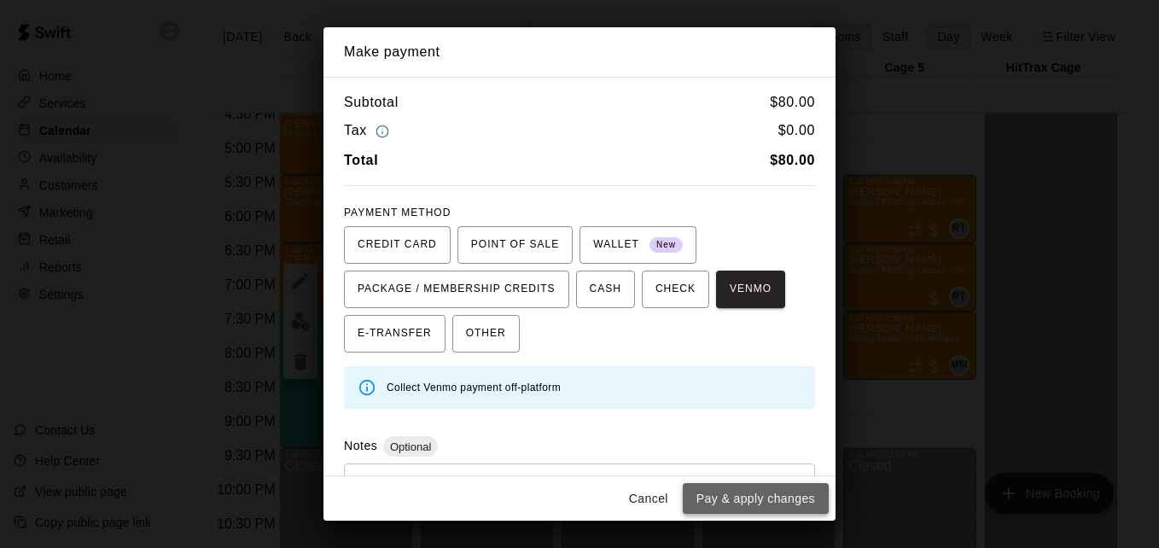
click at [773, 510] on button "Pay & apply changes" at bounding box center [756, 499] width 146 height 32
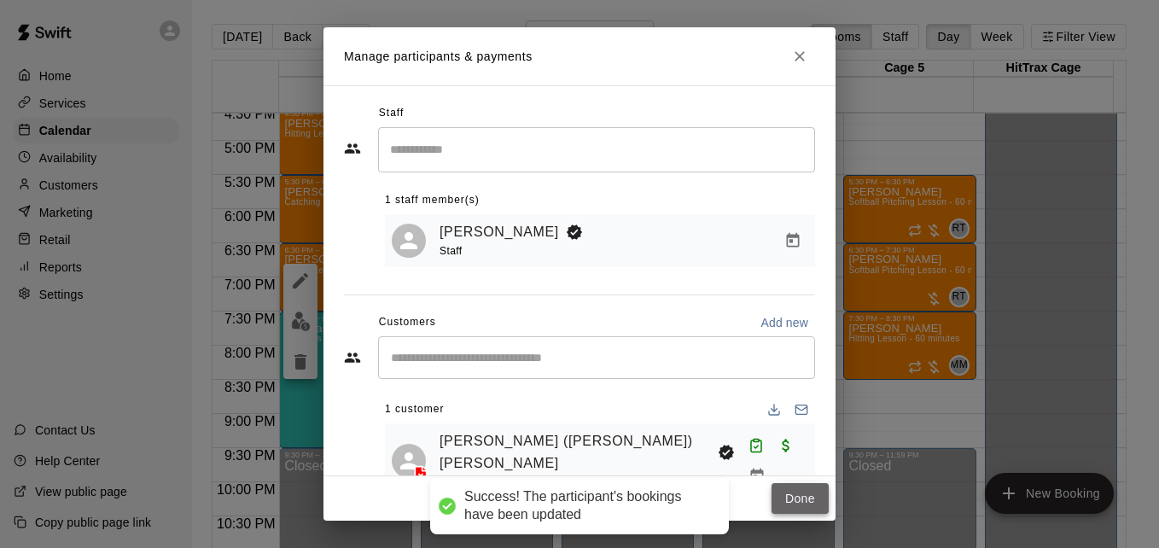
click at [785, 509] on button "Done" at bounding box center [799, 499] width 57 height 32
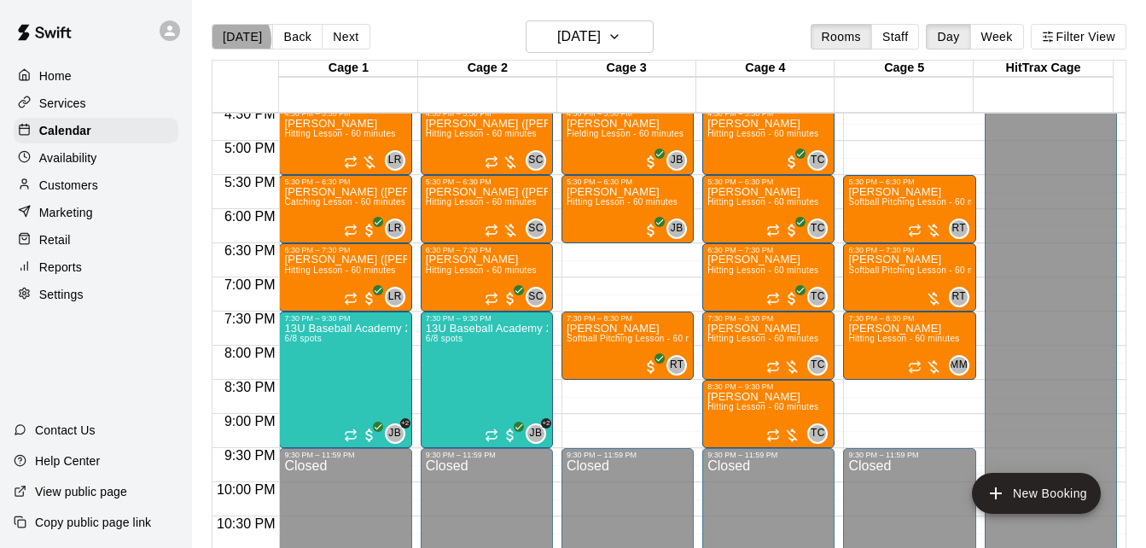
click at [233, 38] on button "[DATE]" at bounding box center [242, 37] width 61 height 26
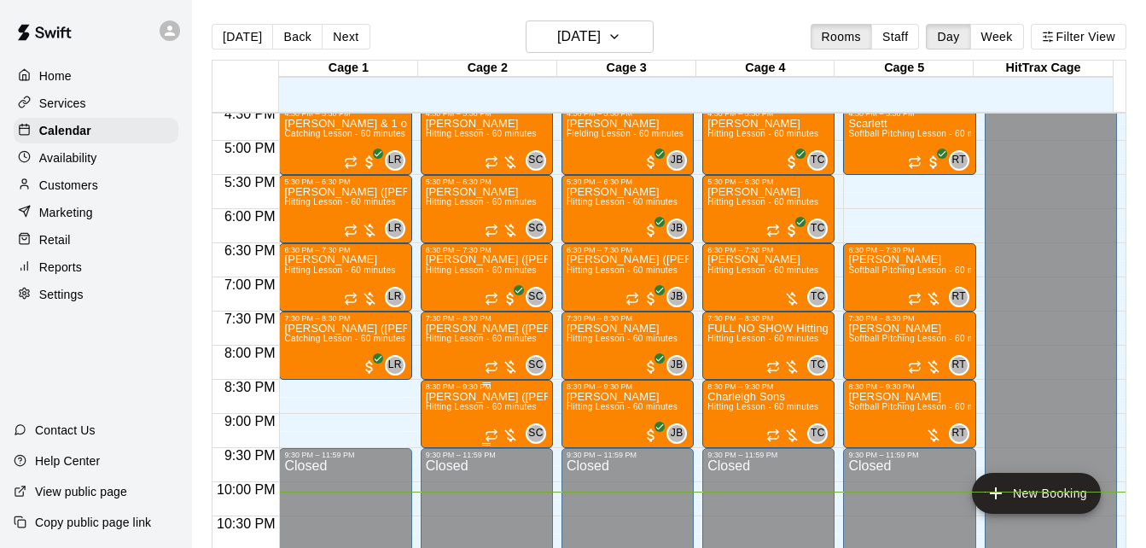
click at [474, 397] on p "[PERSON_NAME] ([PERSON_NAME]" at bounding box center [487, 397] width 122 height 0
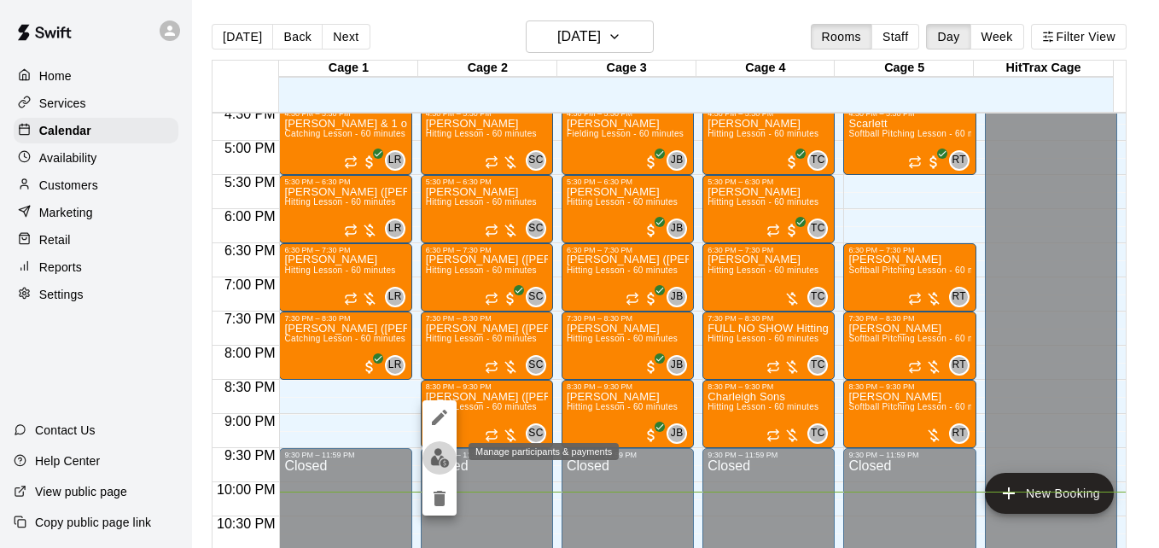
click at [440, 454] on img "edit" at bounding box center [440, 458] width 20 height 20
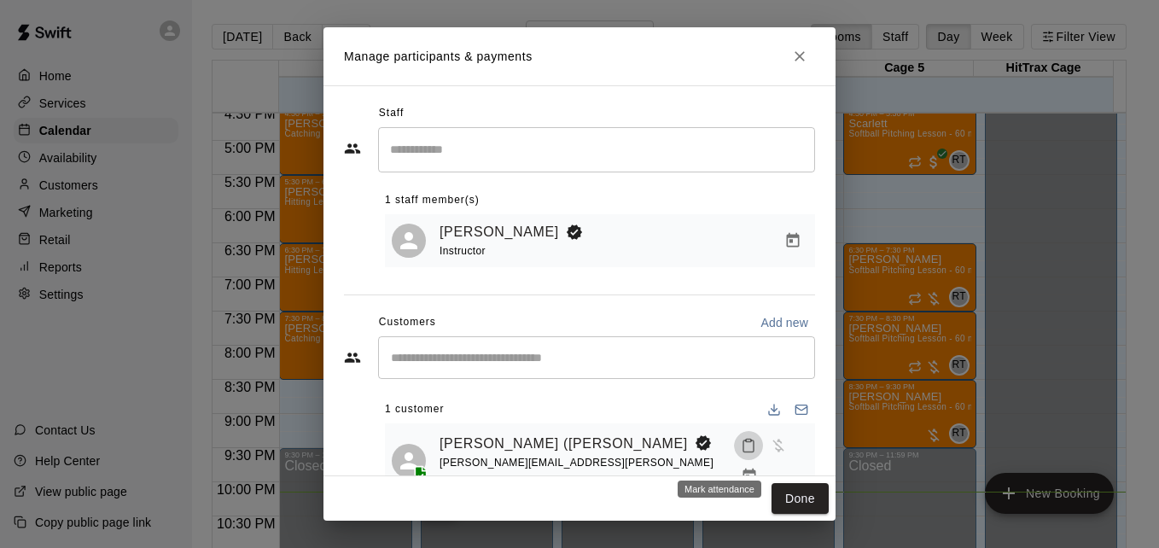
click at [741, 453] on icon "Mark attendance" at bounding box center [748, 445] width 15 height 15
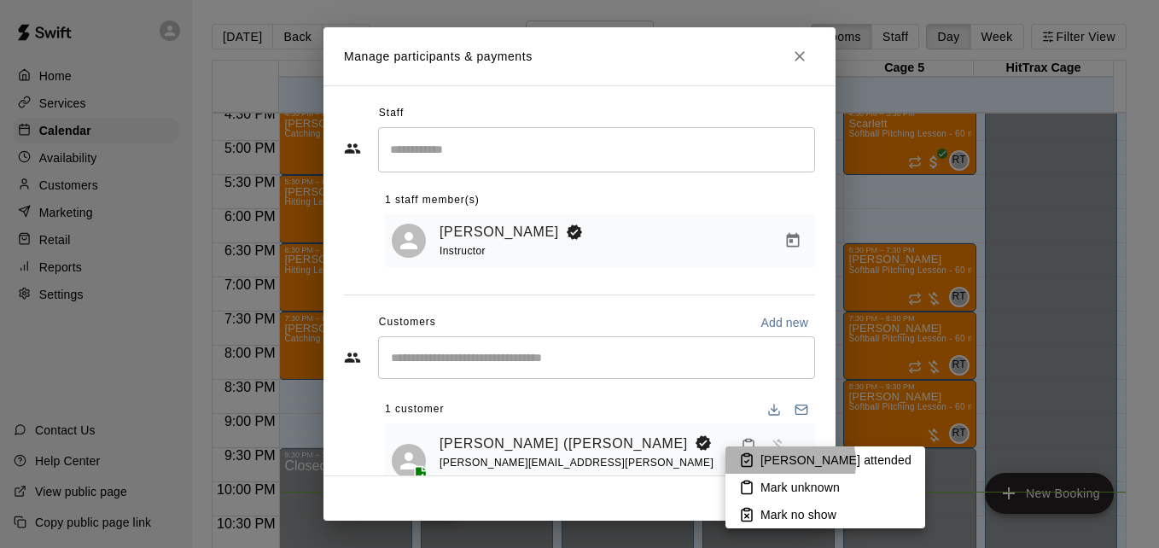
click at [777, 462] on p "[PERSON_NAME] attended" at bounding box center [835, 459] width 151 height 17
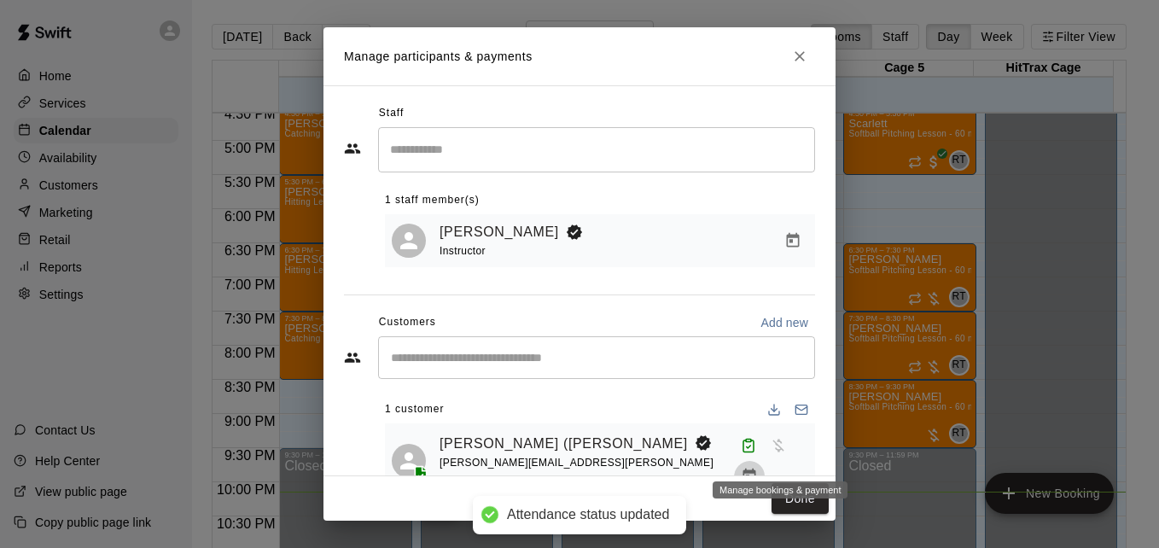
click at [756, 468] on icon "Manage bookings & payment" at bounding box center [749, 475] width 13 height 15
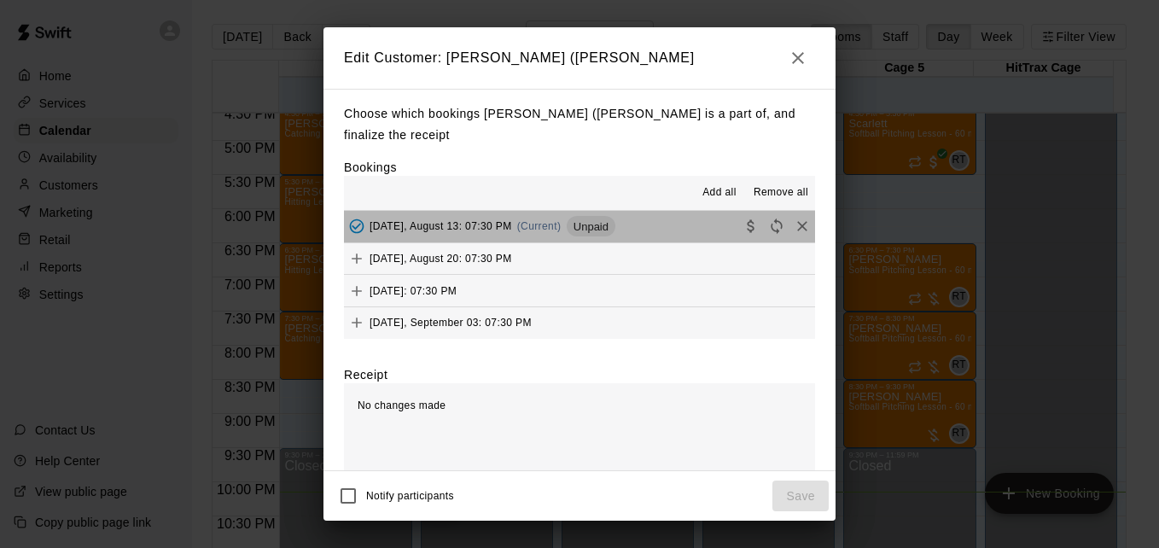
click at [665, 212] on button "[DATE], August 13: 07:30 PM (Current) Unpaid" at bounding box center [579, 227] width 471 height 32
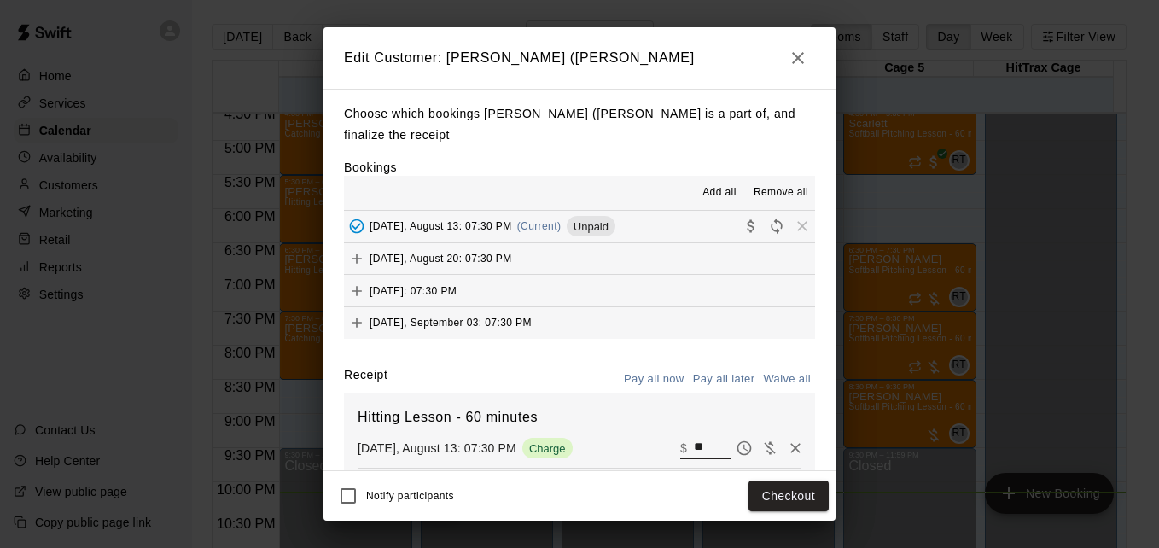
click at [694, 437] on input "**" at bounding box center [713, 448] width 38 height 22
type input "**"
click at [766, 489] on button "Checkout" at bounding box center [788, 496] width 80 height 32
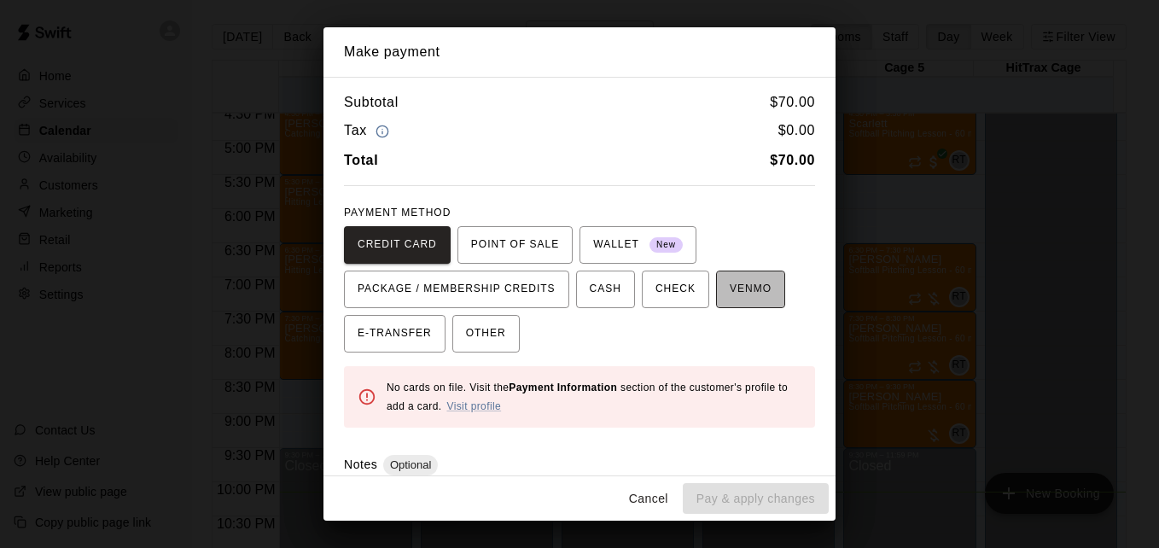
click at [733, 280] on span "VENMO" at bounding box center [751, 289] width 42 height 27
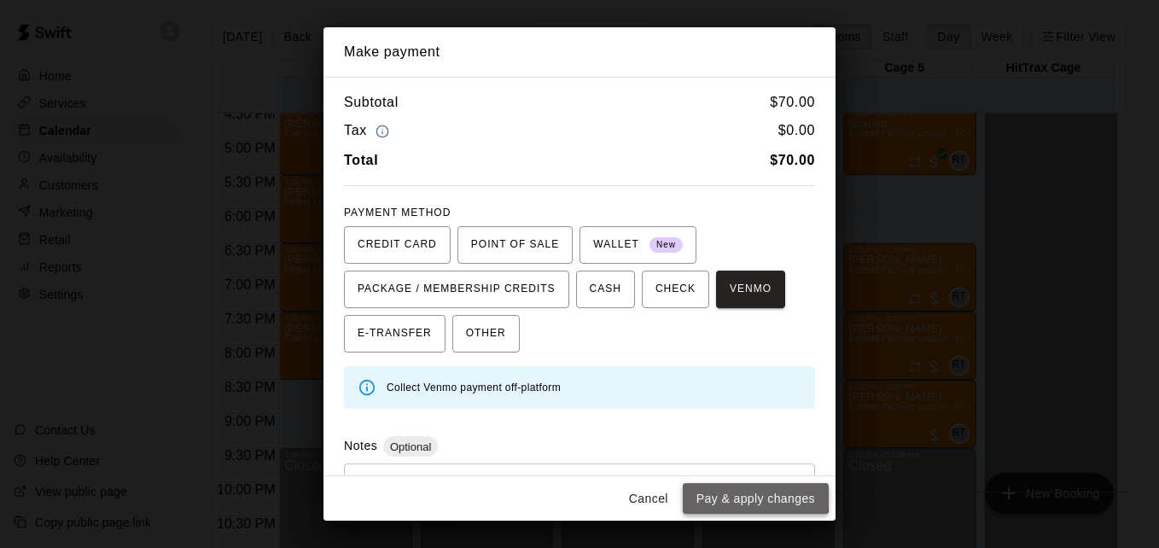
click at [748, 484] on button "Pay & apply changes" at bounding box center [756, 499] width 146 height 32
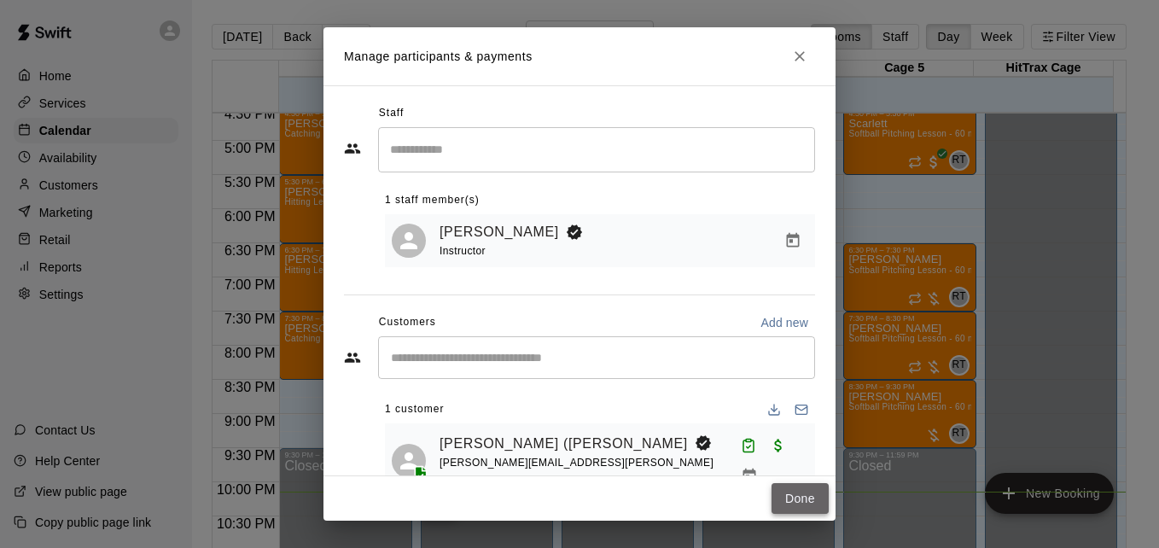
click at [789, 506] on button "Done" at bounding box center [799, 499] width 57 height 32
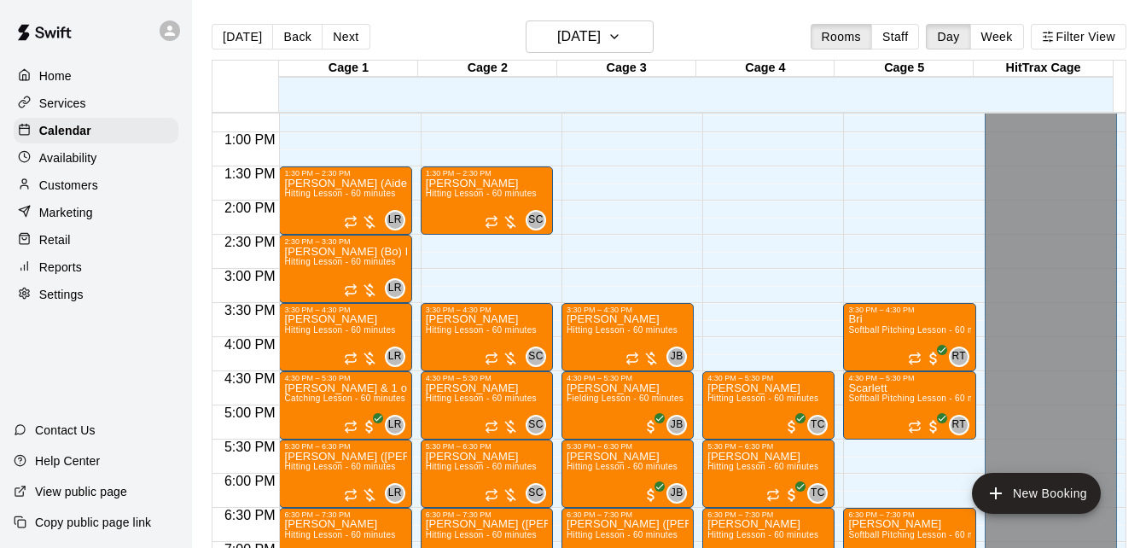
scroll to position [826, 0]
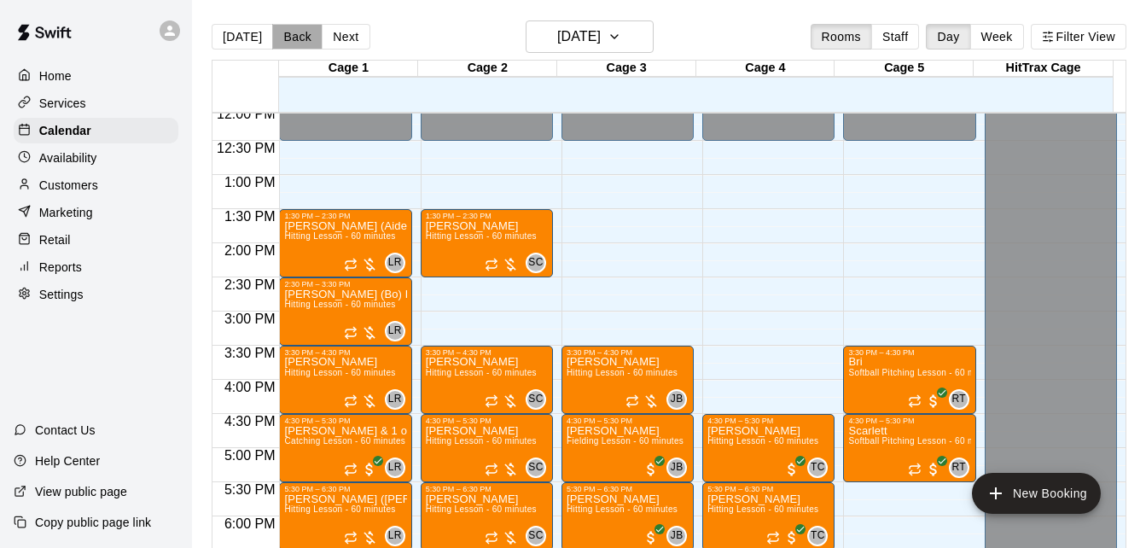
click at [302, 42] on button "Back" at bounding box center [297, 37] width 50 height 26
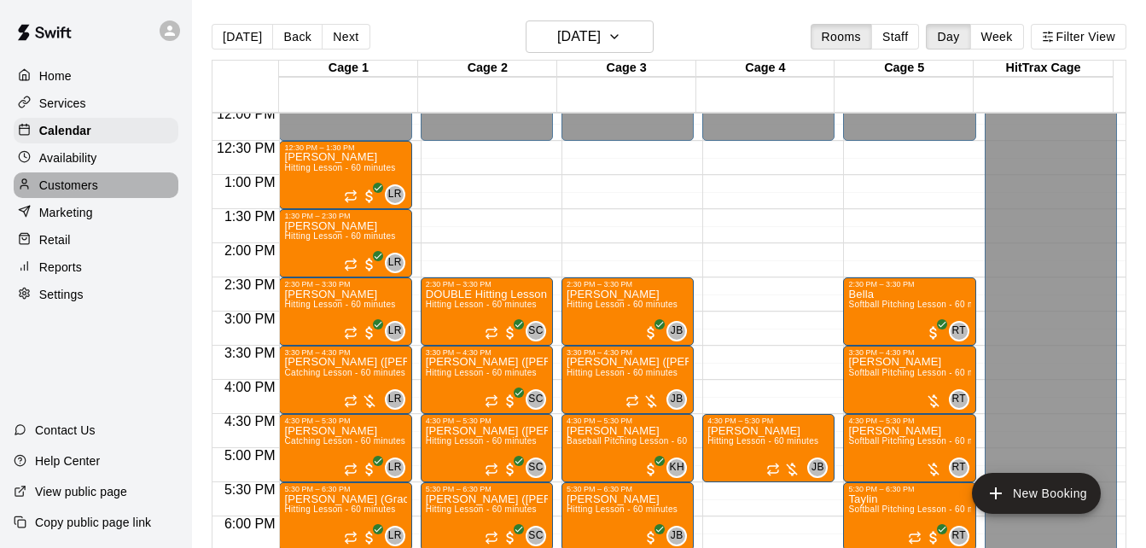
click at [122, 188] on div "Customers" at bounding box center [96, 185] width 165 height 26
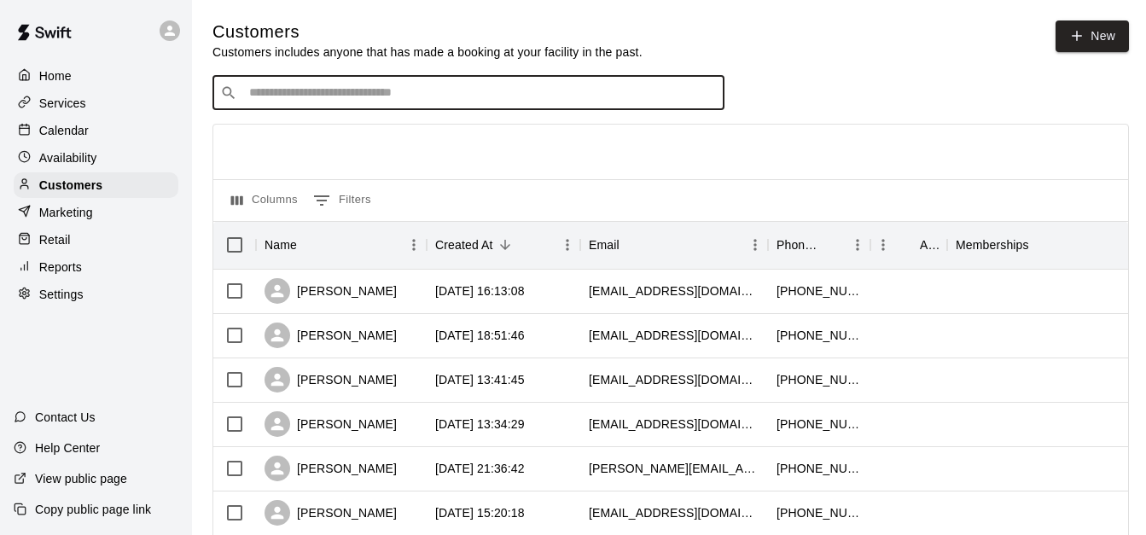
click at [523, 95] on input "Search customers by name or email" at bounding box center [480, 92] width 473 height 17
type input "****"
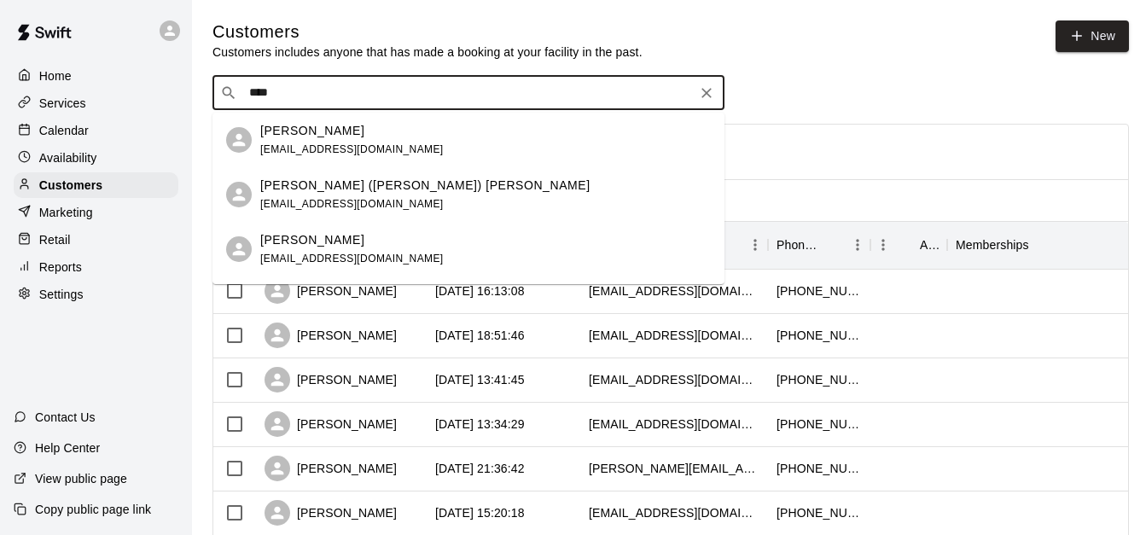
click at [375, 201] on div "[PERSON_NAME] ([PERSON_NAME]) [PERSON_NAME] [EMAIL_ADDRESS][DOMAIN_NAME]" at bounding box center [425, 195] width 330 height 37
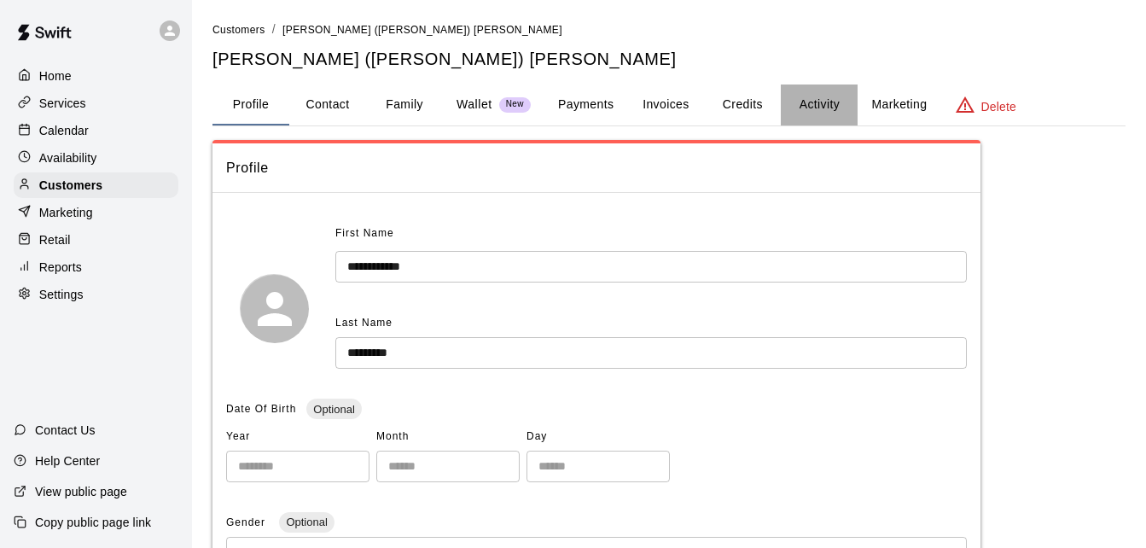
click at [815, 110] on button "Activity" at bounding box center [819, 104] width 77 height 41
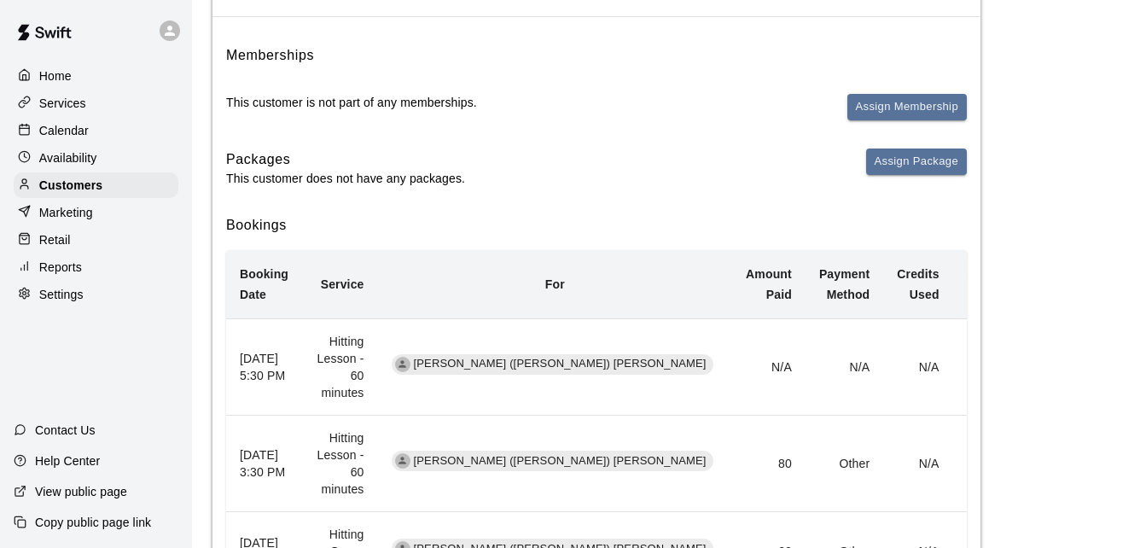
scroll to position [205, 0]
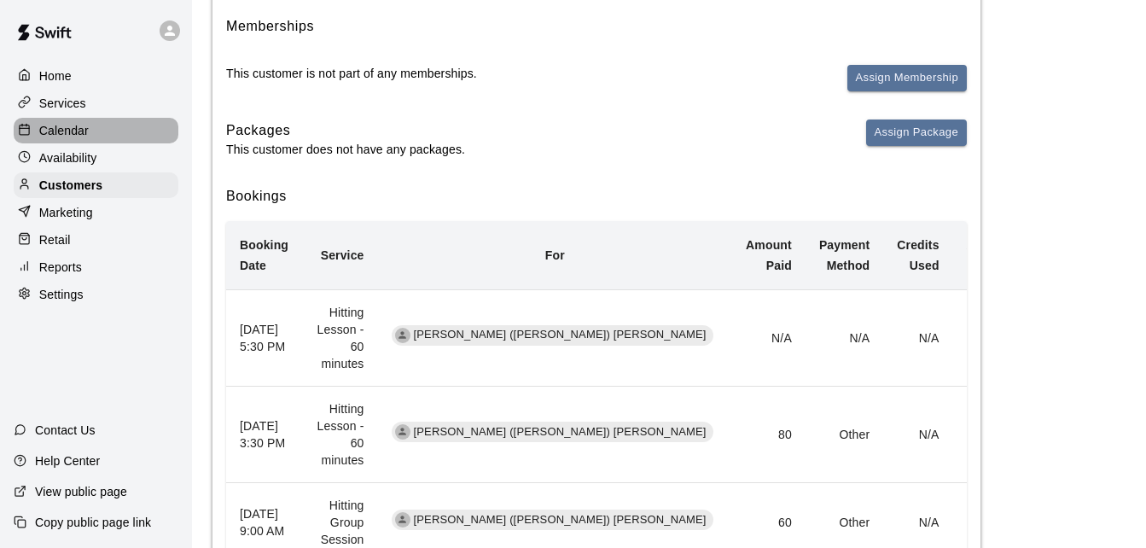
click at [123, 129] on div "Calendar" at bounding box center [96, 131] width 165 height 26
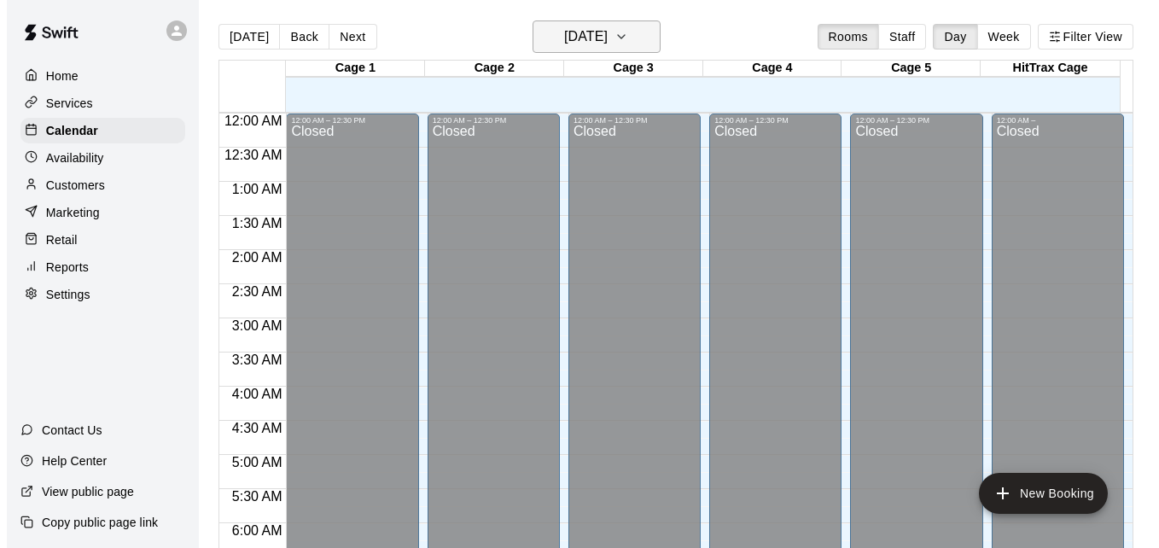
scroll to position [1133, 0]
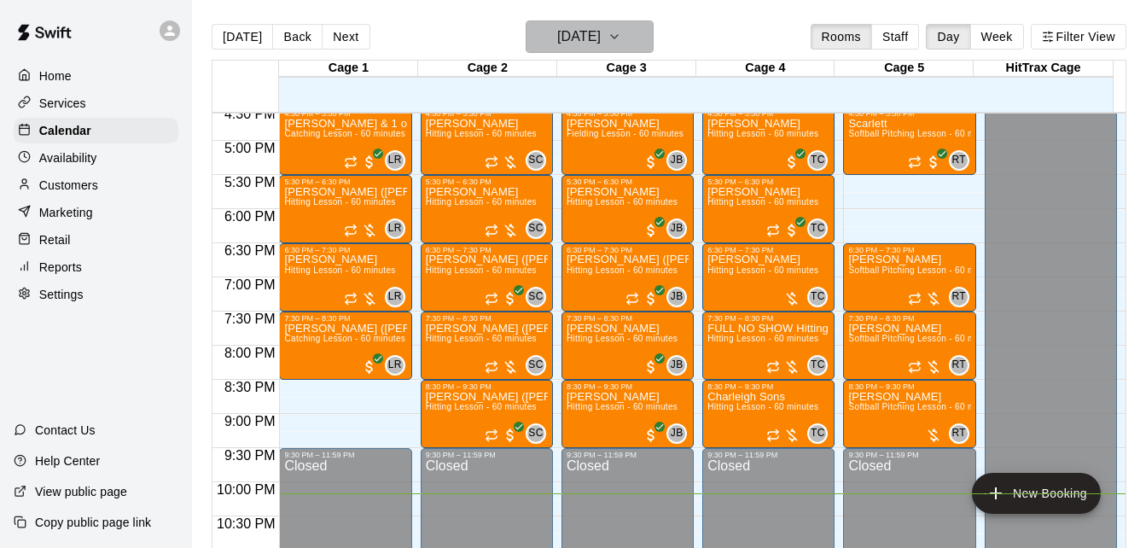
click at [557, 33] on h6 "[DATE]" at bounding box center [579, 37] width 44 height 24
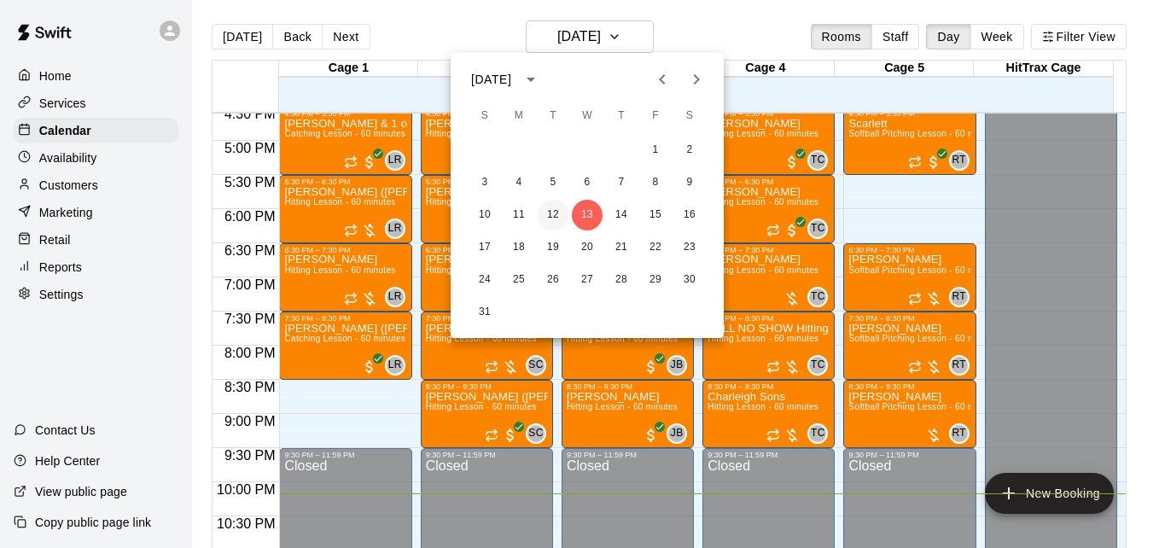
click at [556, 217] on button "12" at bounding box center [553, 215] width 31 height 31
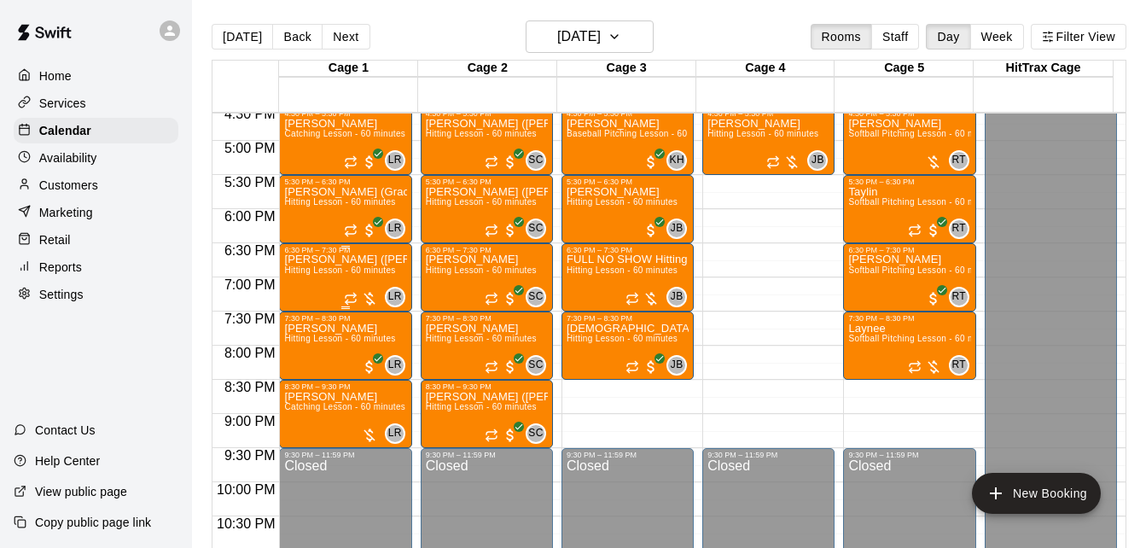
click at [319, 275] on span "Hitting Lesson - 60 minutes" at bounding box center [339, 269] width 111 height 9
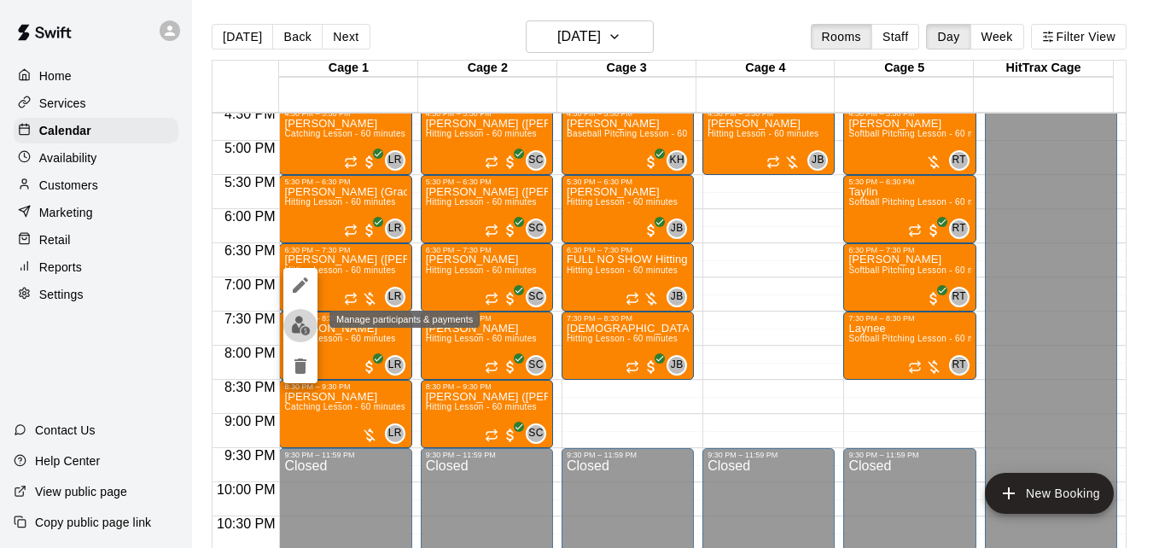
click at [304, 327] on img "edit" at bounding box center [301, 326] width 20 height 20
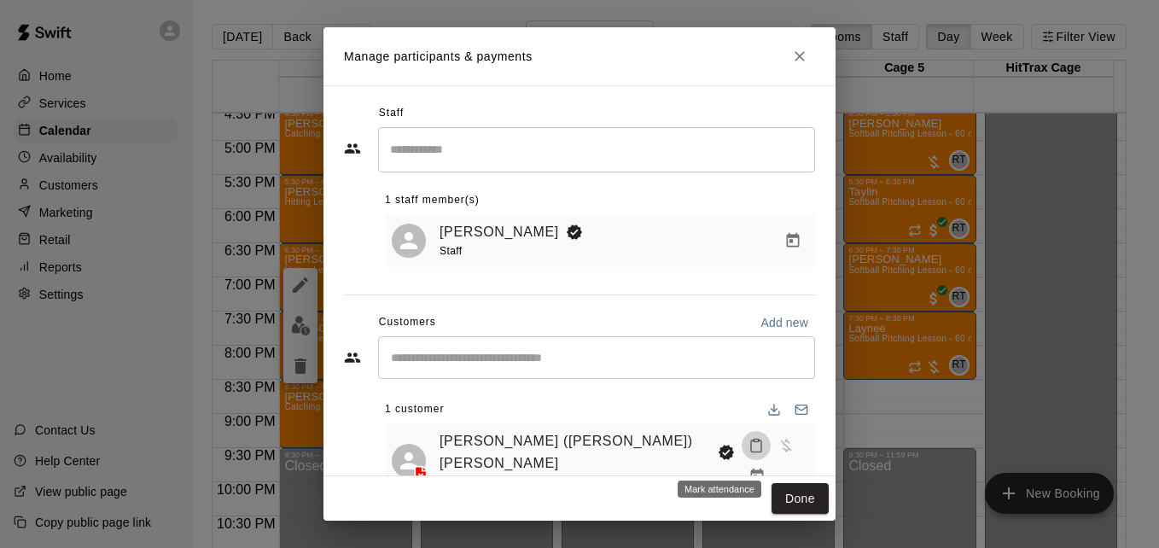
click at [748, 453] on icon "Mark attendance" at bounding box center [755, 445] width 15 height 15
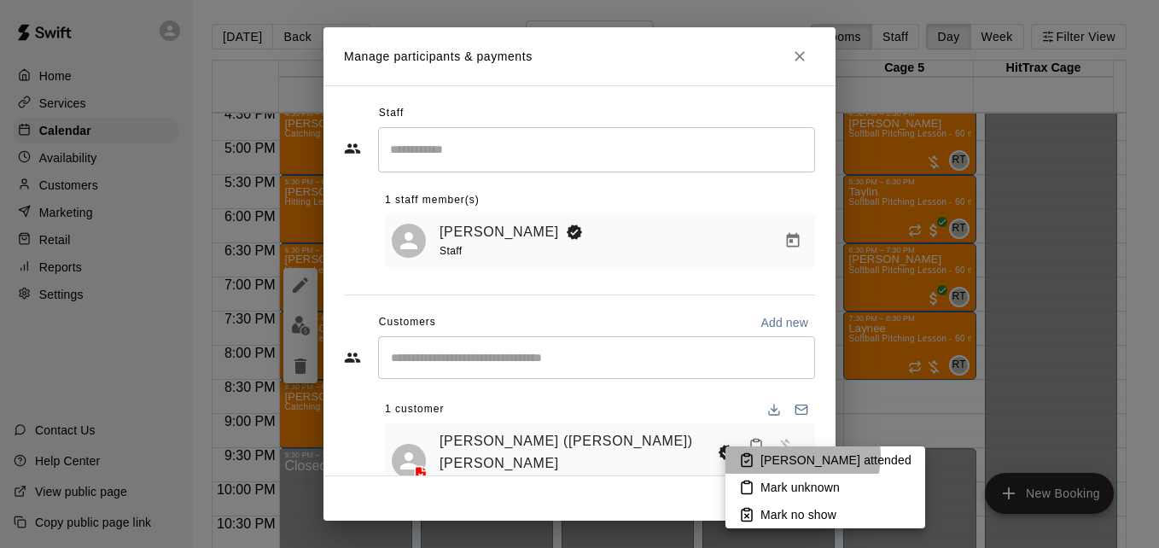
click at [801, 456] on p "[PERSON_NAME] attended" at bounding box center [835, 459] width 151 height 17
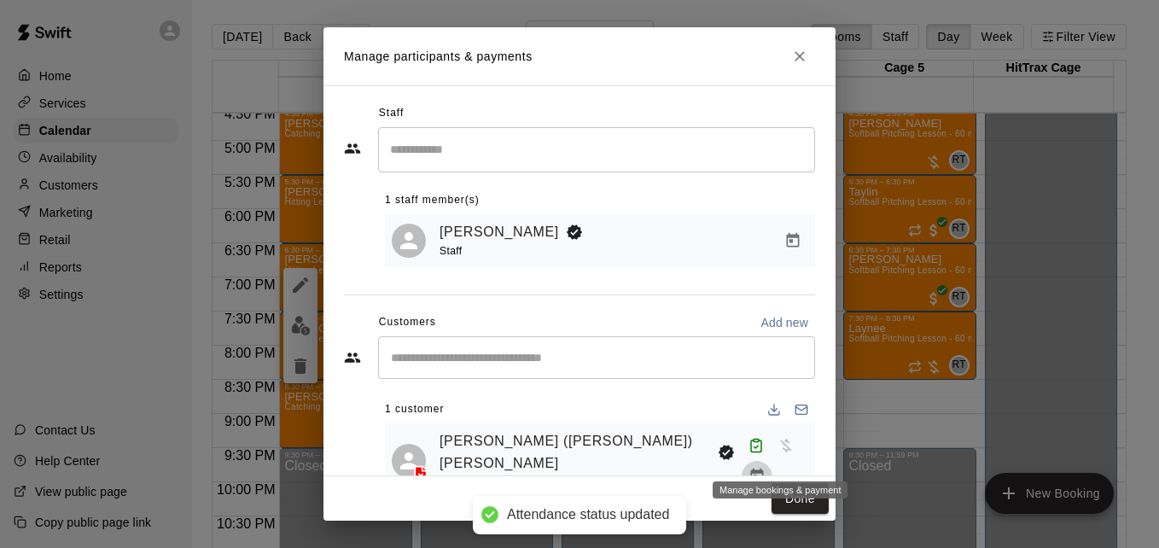
click at [772, 461] on button "Manage bookings & payment" at bounding box center [757, 476] width 31 height 31
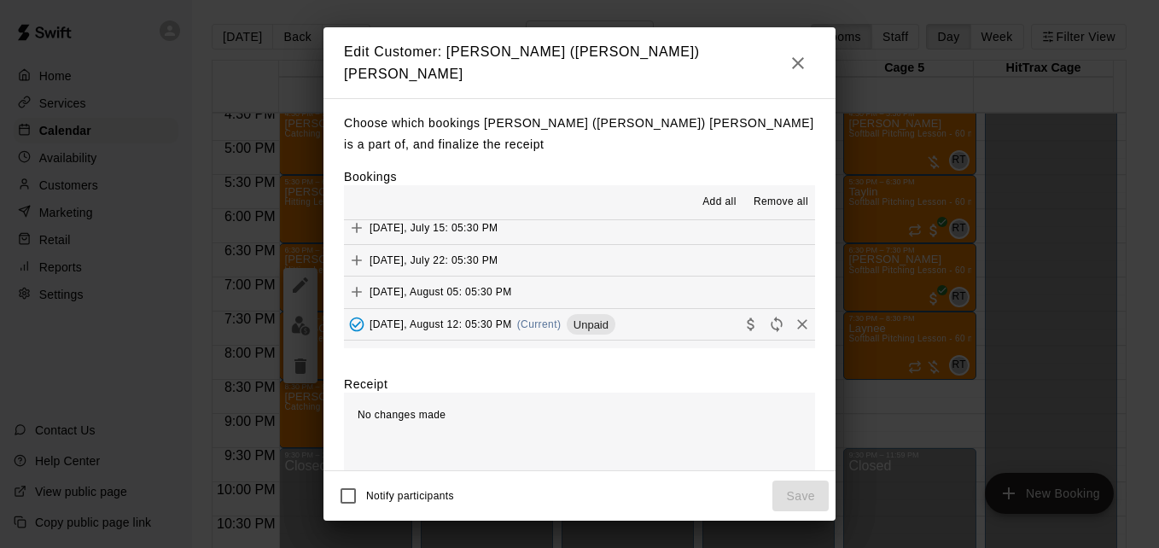
scroll to position [171, 0]
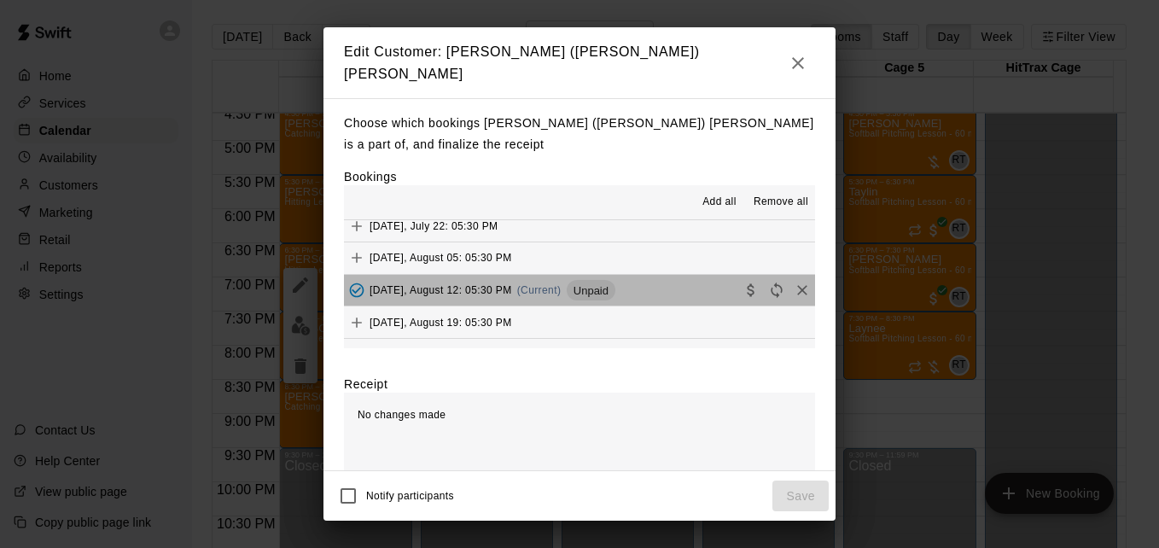
click at [666, 291] on button "[DATE], August 12: 05:30 PM (Current) Unpaid" at bounding box center [579, 291] width 471 height 32
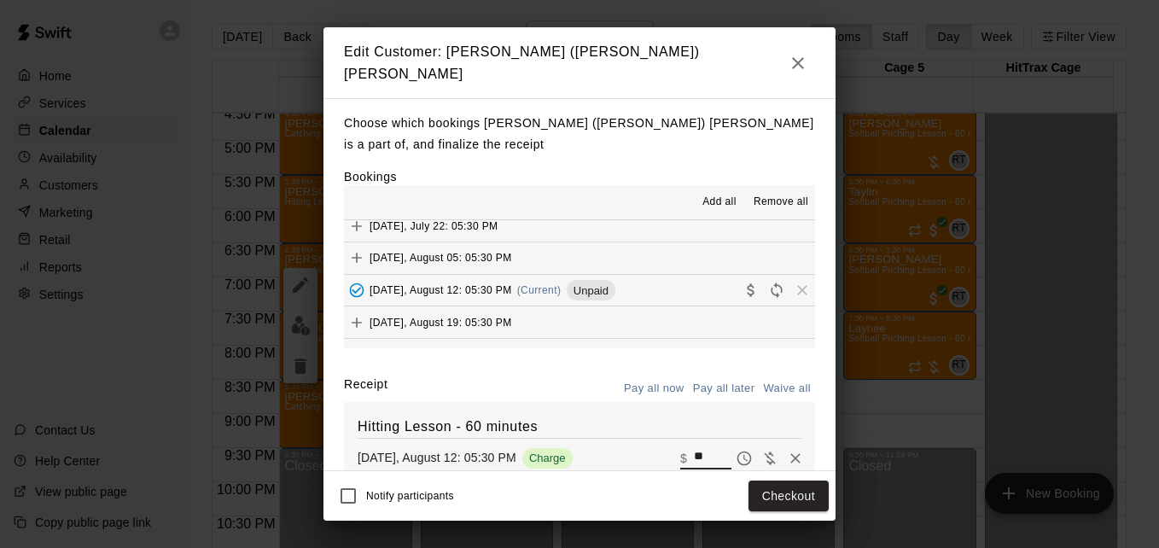
click at [694, 457] on input "**" at bounding box center [713, 458] width 38 height 22
type input "*"
type input "**"
click at [796, 493] on button "Checkout" at bounding box center [788, 496] width 80 height 32
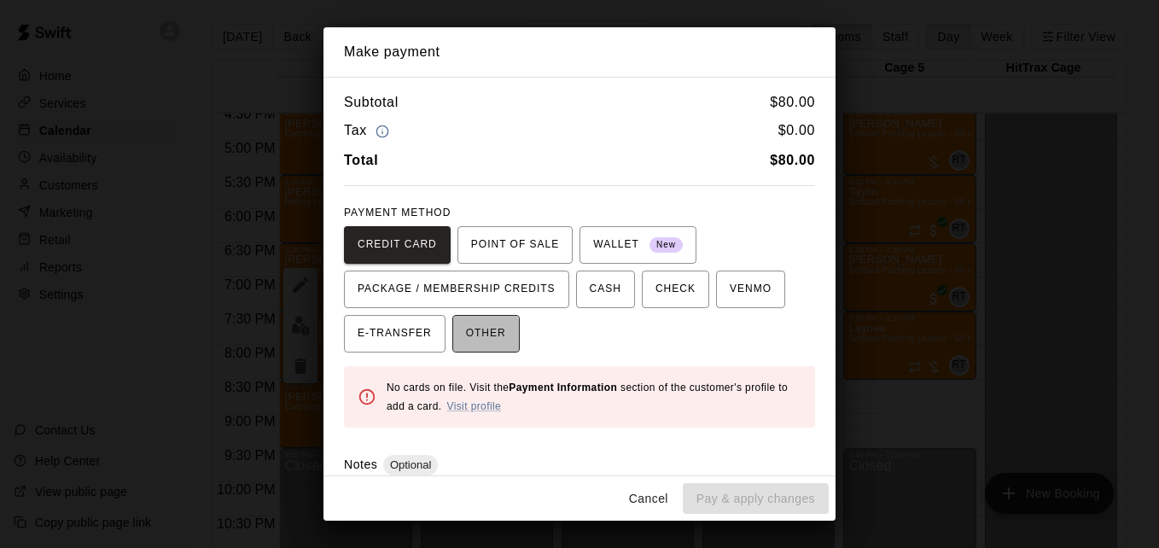
click at [467, 341] on span "OTHER" at bounding box center [486, 333] width 40 height 27
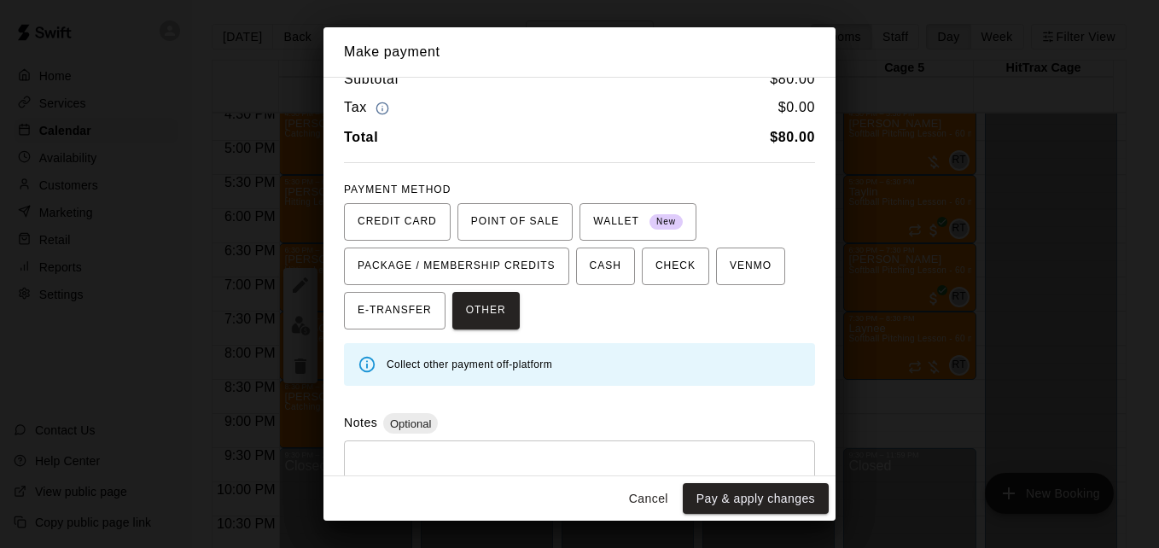
scroll to position [34, 0]
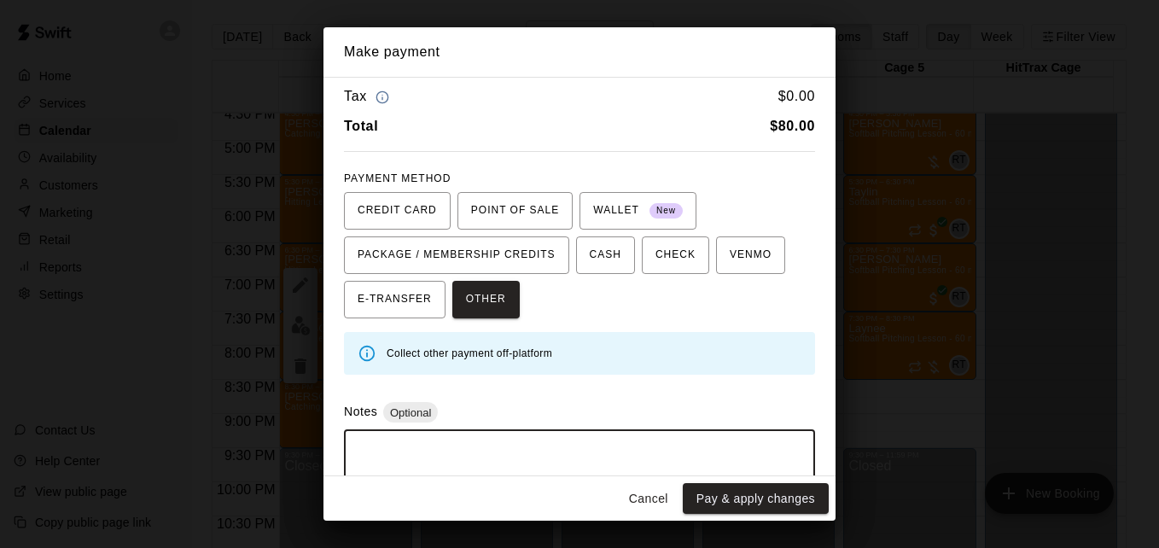
click at [617, 445] on textarea at bounding box center [579, 469] width 447 height 51
type textarea "*****"
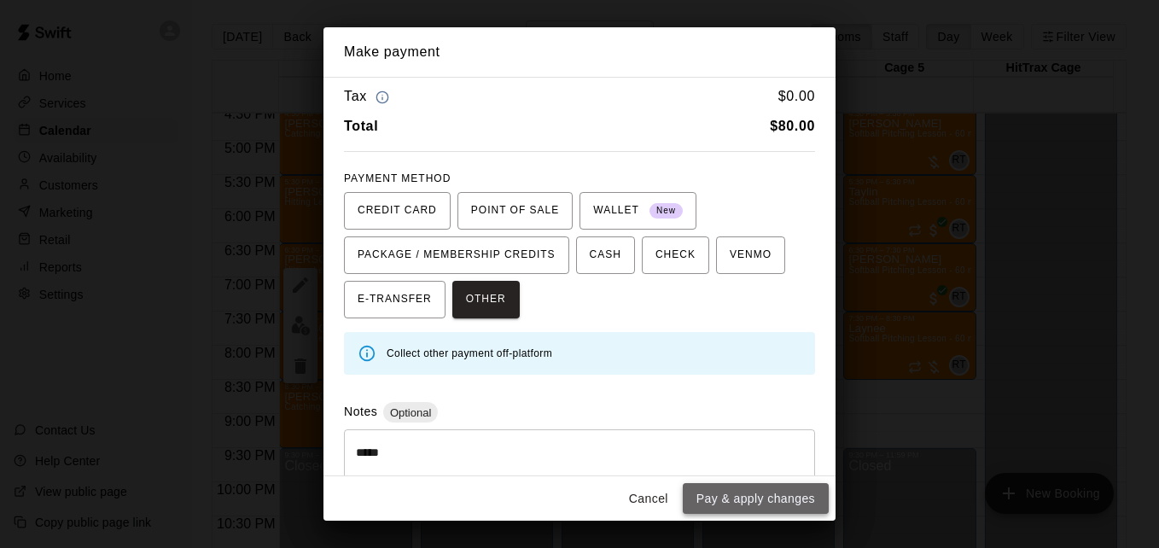
click at [800, 502] on button "Pay & apply changes" at bounding box center [756, 499] width 146 height 32
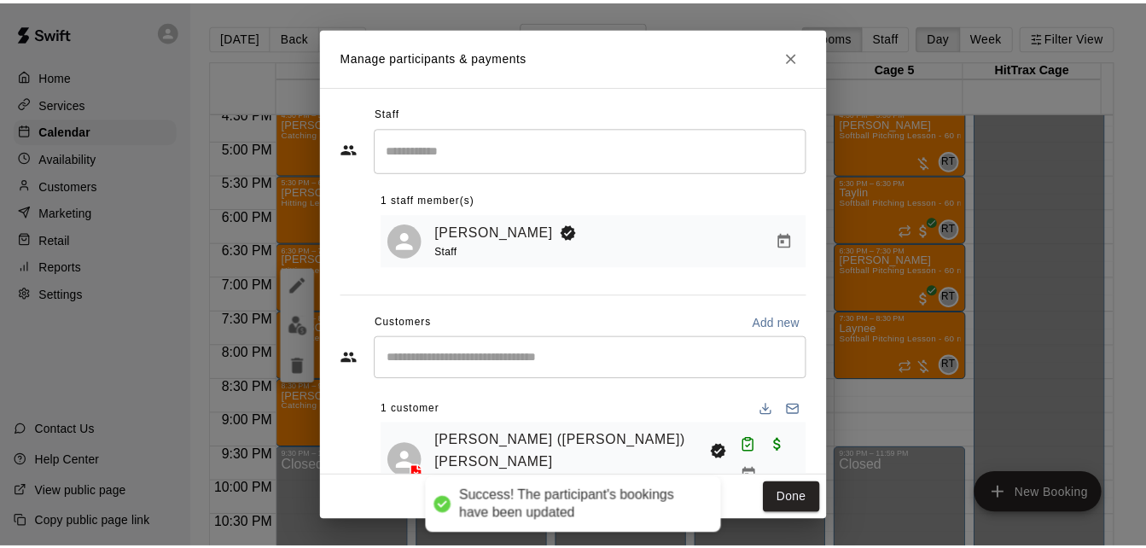
scroll to position [0, 0]
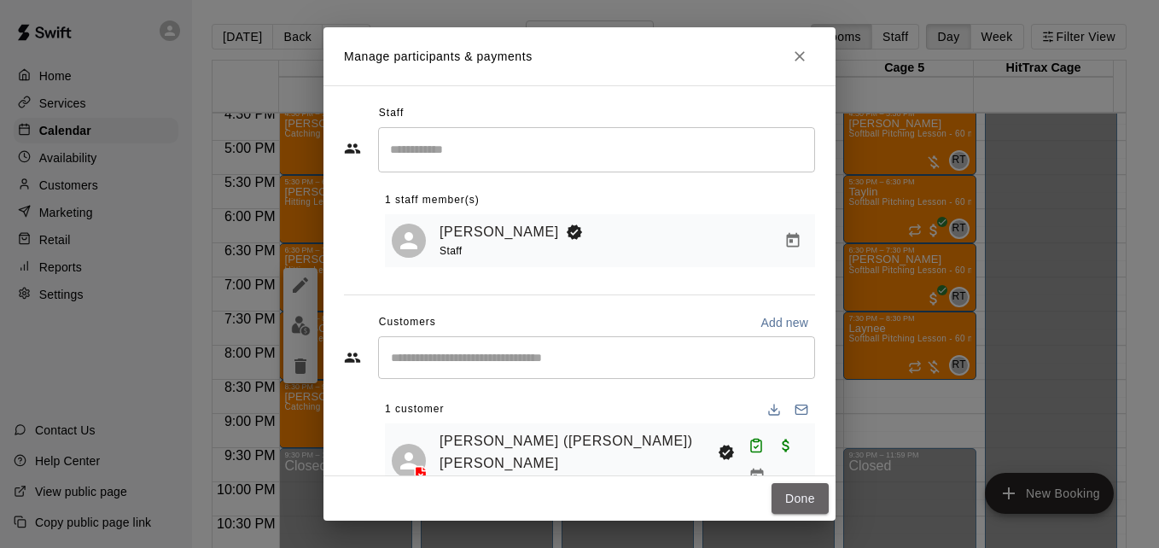
click at [800, 502] on button "Done" at bounding box center [799, 499] width 57 height 32
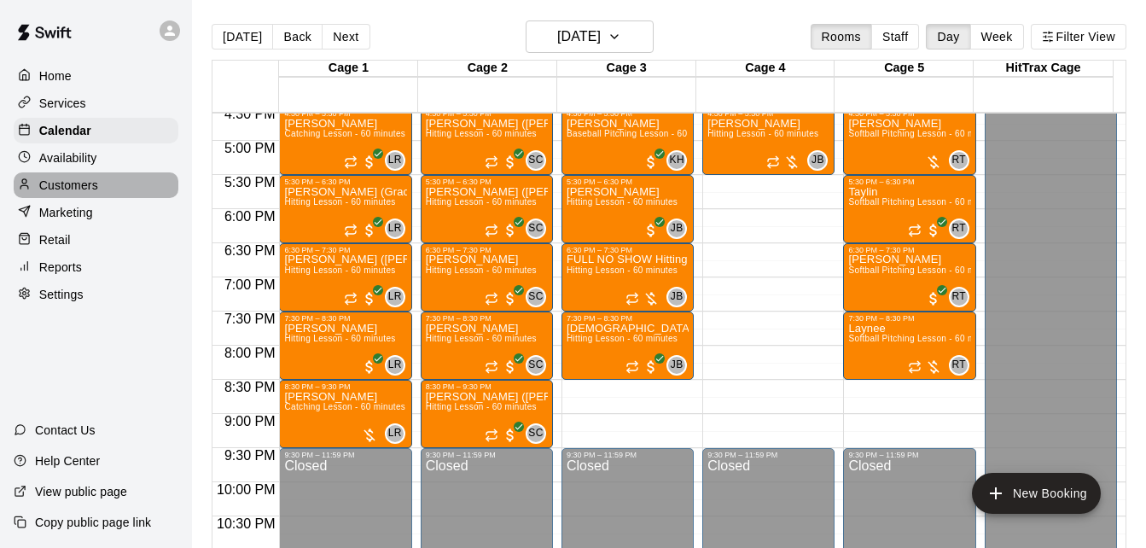
click at [108, 197] on div "Customers" at bounding box center [96, 185] width 165 height 26
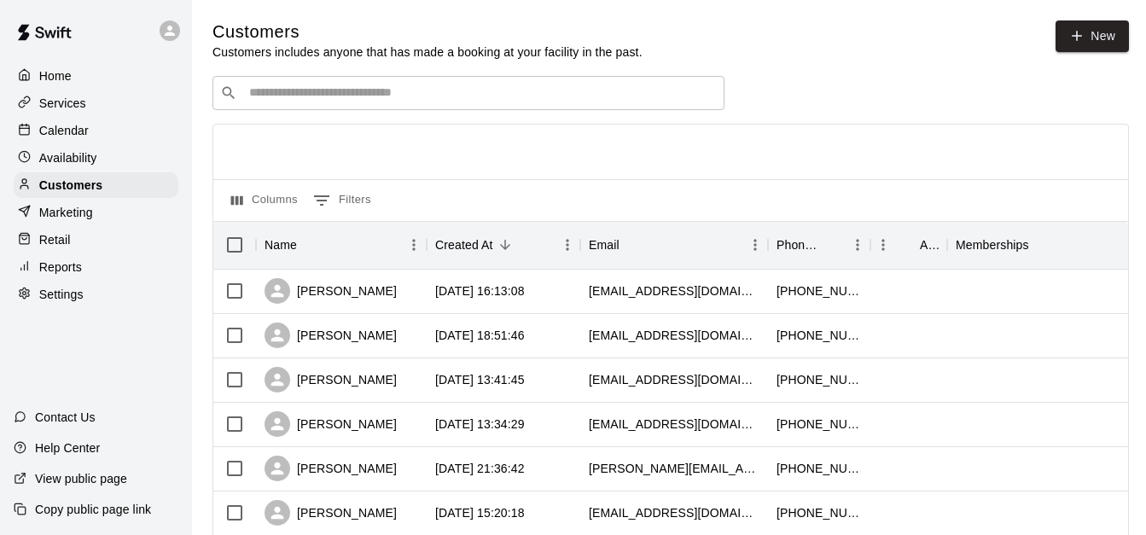
click at [103, 275] on div "Reports" at bounding box center [96, 267] width 165 height 26
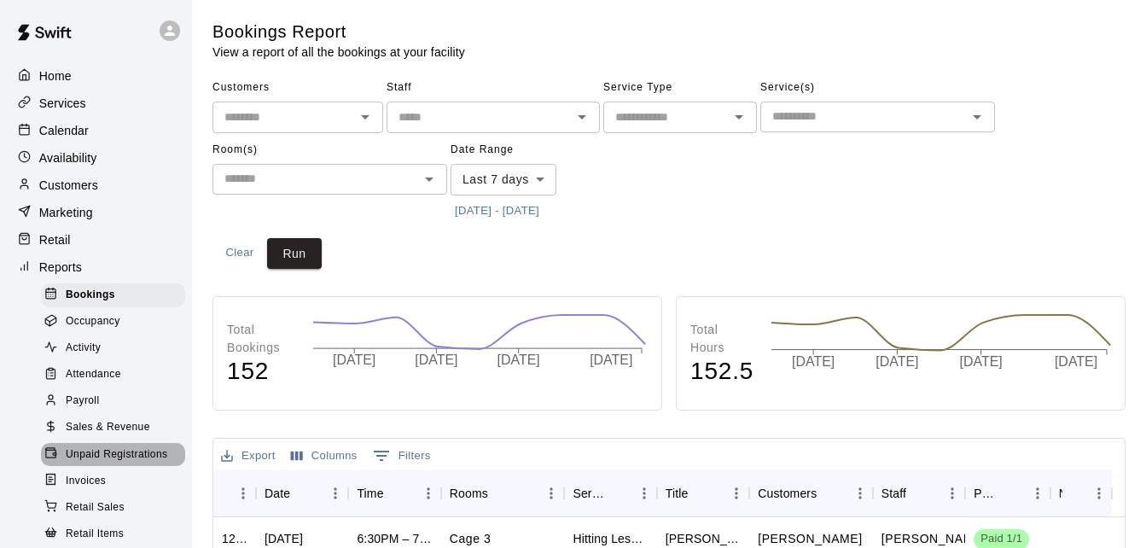
click at [143, 463] on span "Unpaid Registrations" at bounding box center [117, 454] width 102 height 17
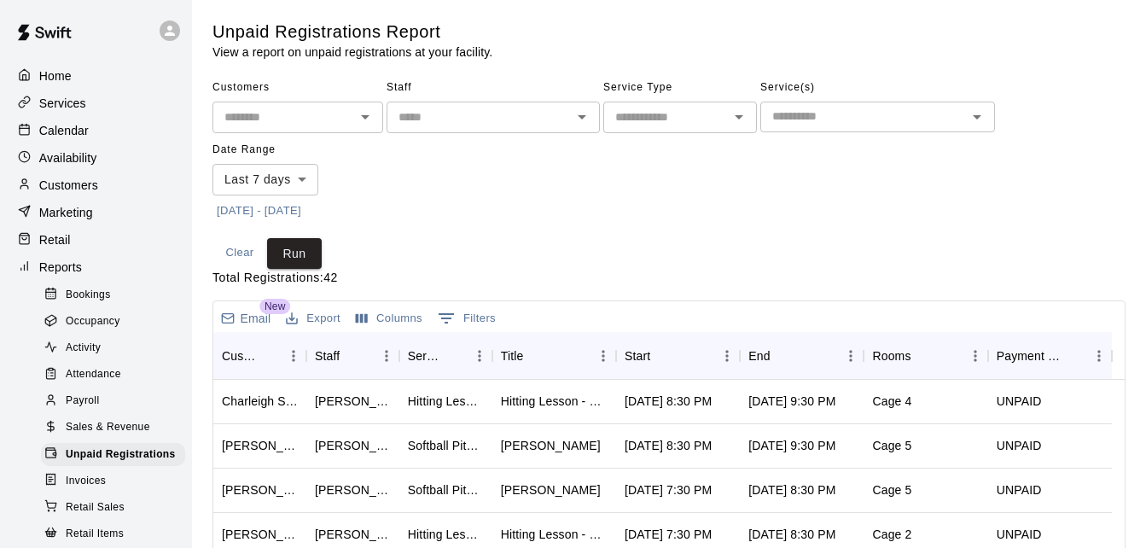
click at [294, 119] on input "text" at bounding box center [284, 117] width 132 height 21
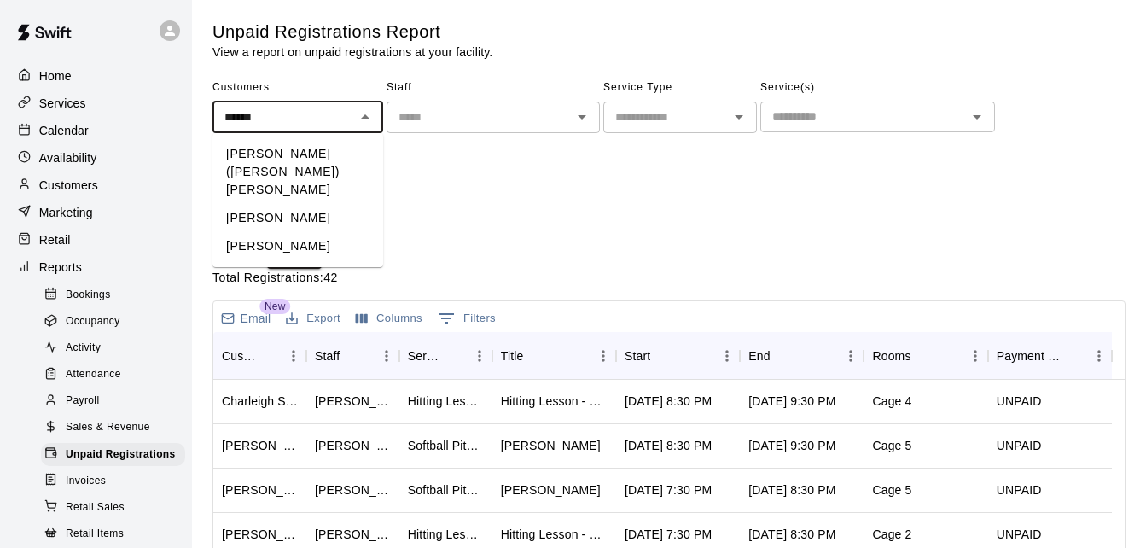
click at [323, 154] on li "[PERSON_NAME] ([PERSON_NAME]) [PERSON_NAME]" at bounding box center [297, 172] width 171 height 64
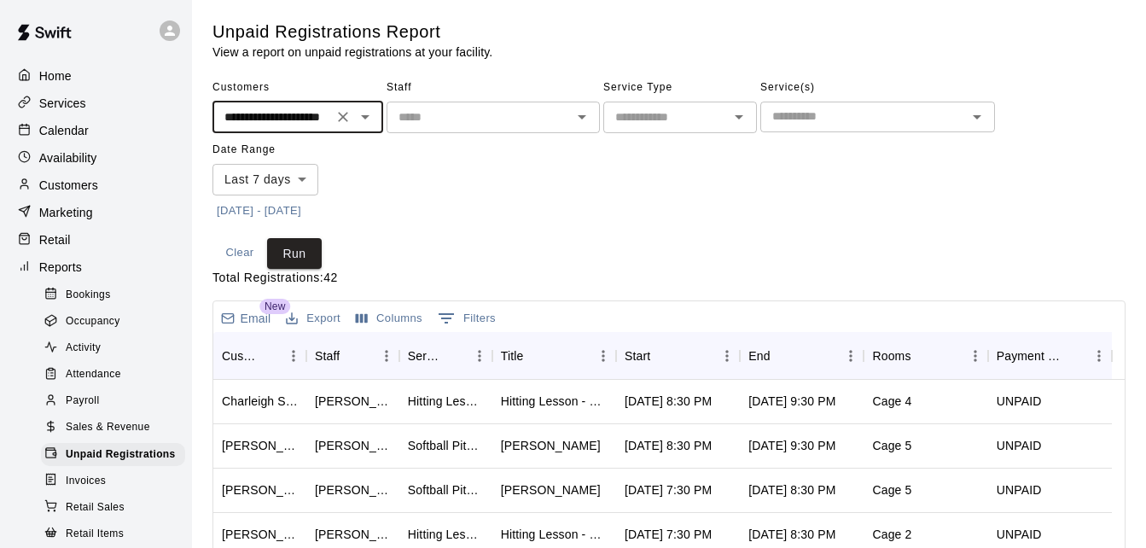
type input "**********"
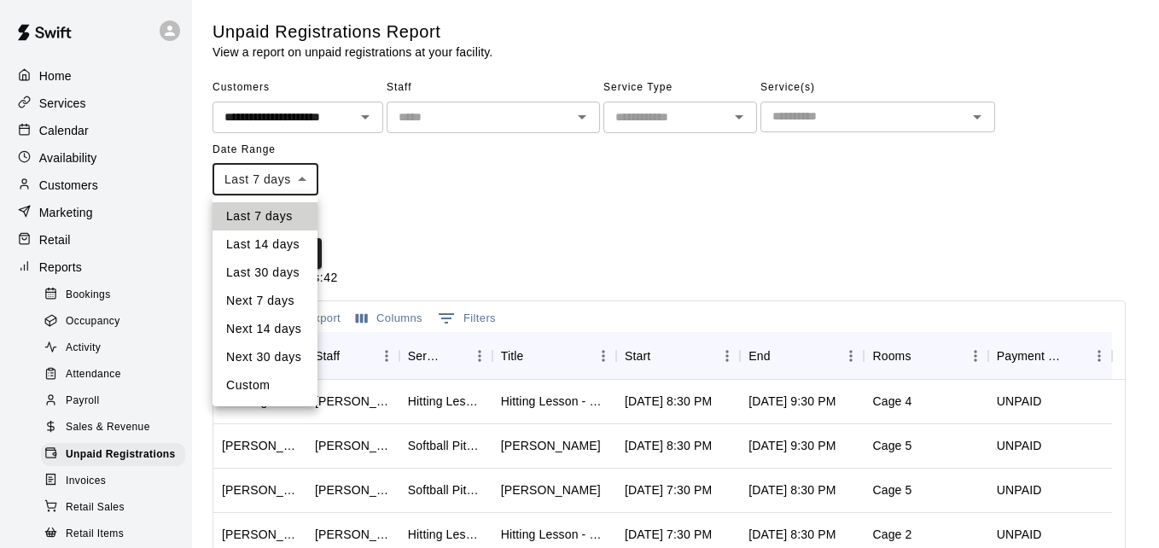
click at [298, 184] on body "**********" at bounding box center [579, 452] width 1159 height 905
click at [291, 264] on li "Last 30 days" at bounding box center [264, 273] width 105 height 28
type input "*****"
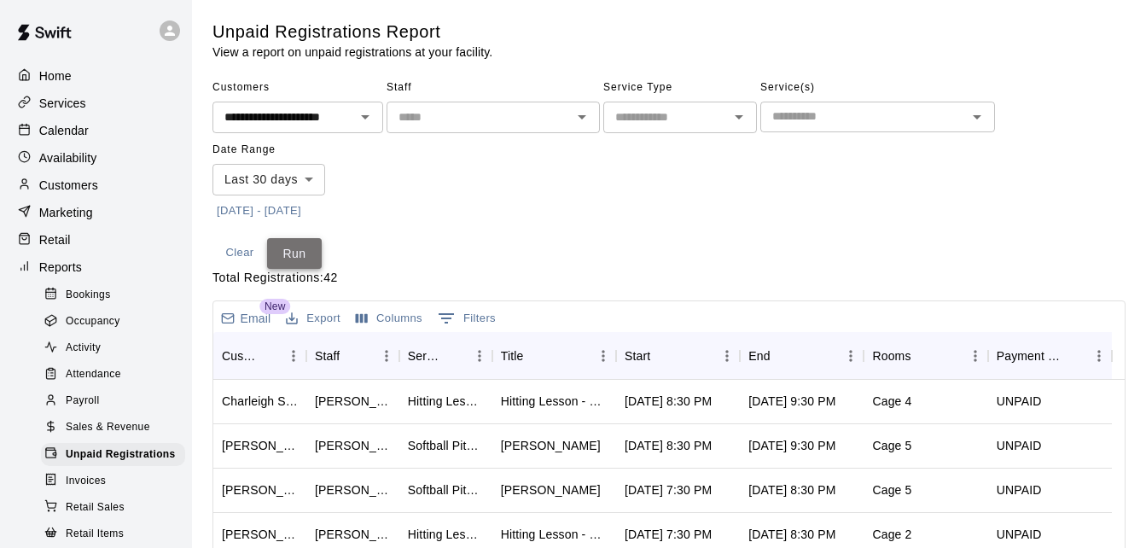
click at [302, 252] on button "Run" at bounding box center [294, 254] width 55 height 32
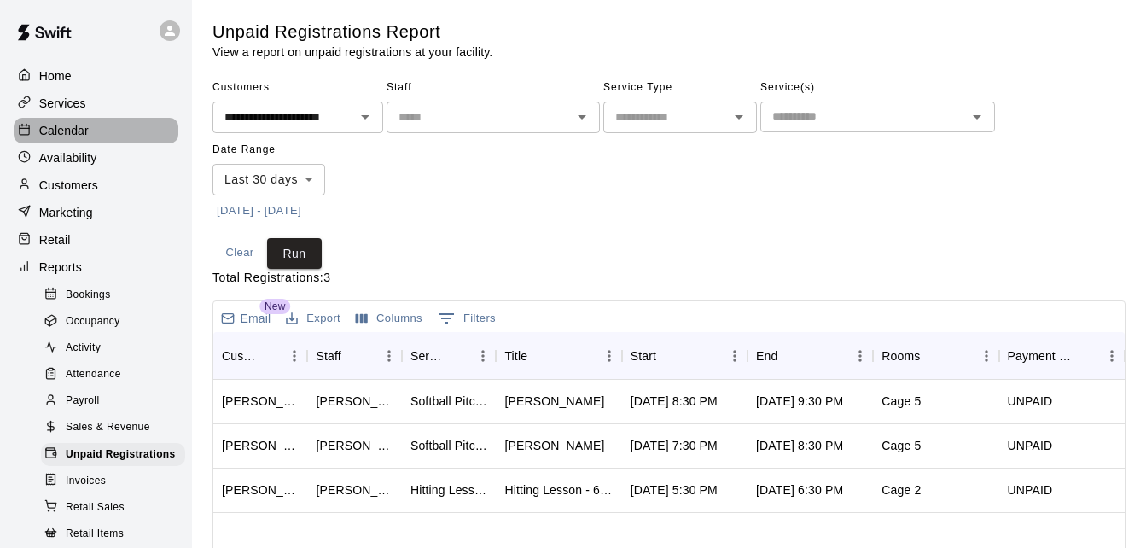
click at [109, 131] on div "Calendar" at bounding box center [96, 131] width 165 height 26
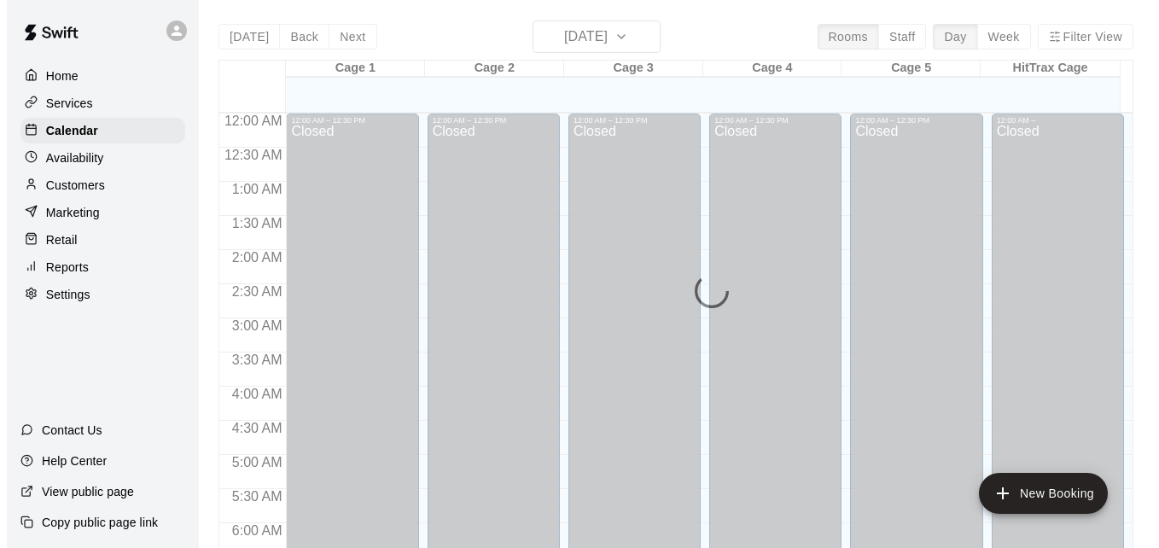
scroll to position [1133, 0]
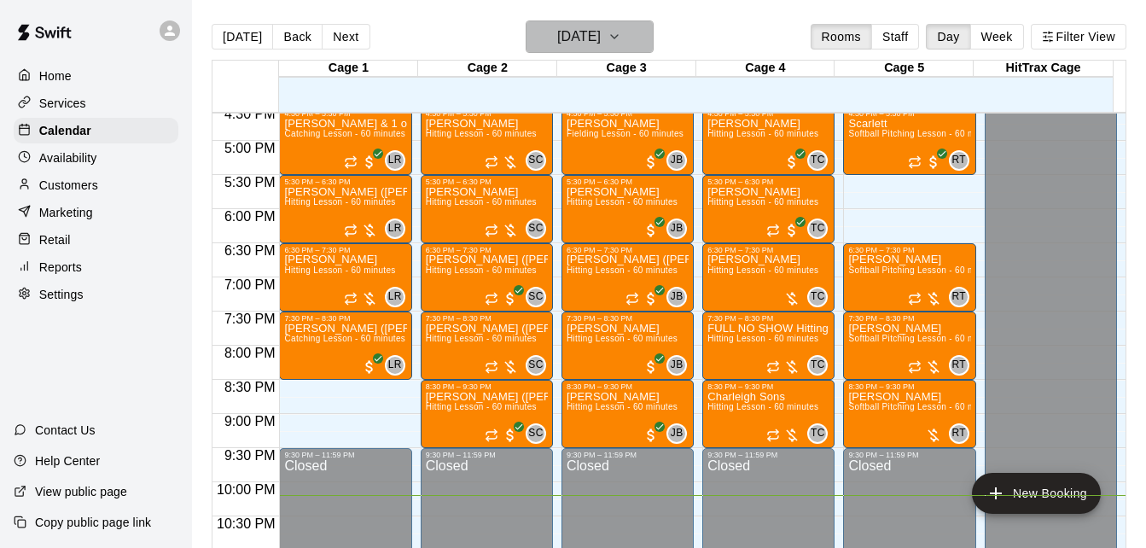
click at [601, 33] on h6 "[DATE]" at bounding box center [579, 37] width 44 height 24
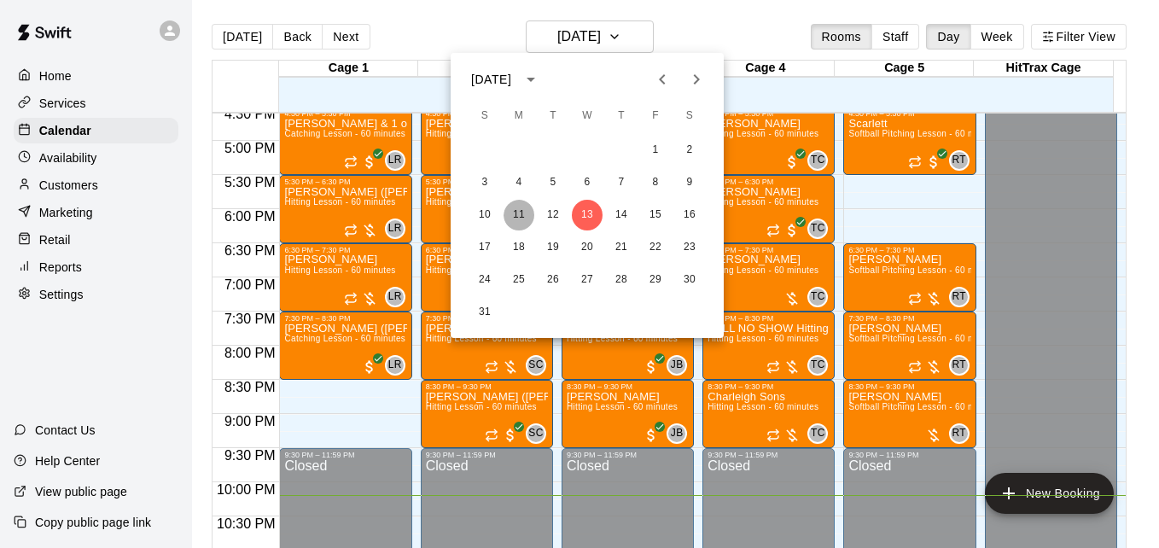
click at [521, 216] on button "11" at bounding box center [518, 215] width 31 height 31
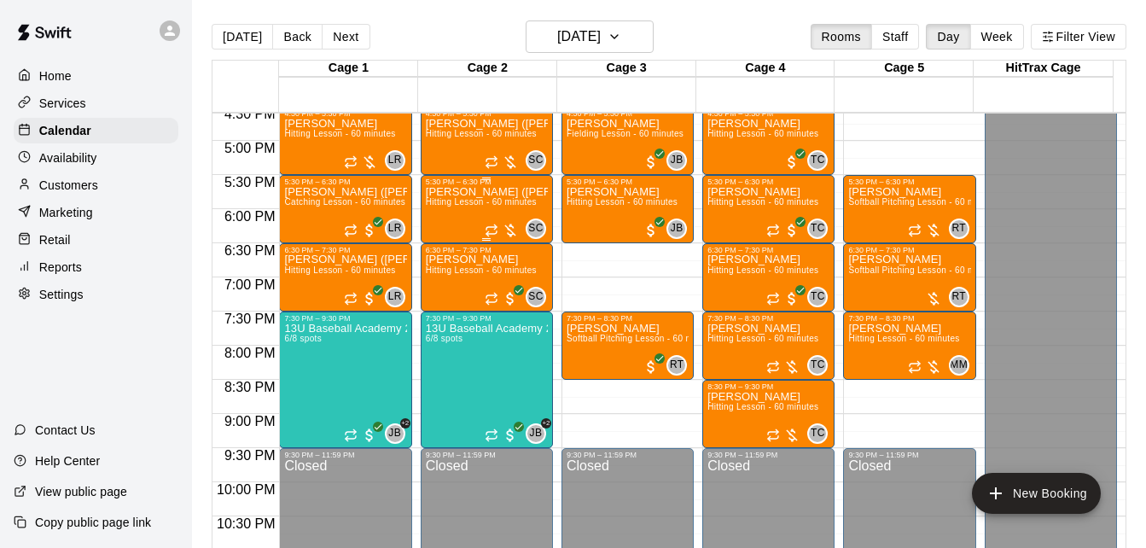
click at [480, 192] on p "[PERSON_NAME] ([PERSON_NAME]) [PERSON_NAME]" at bounding box center [487, 192] width 122 height 0
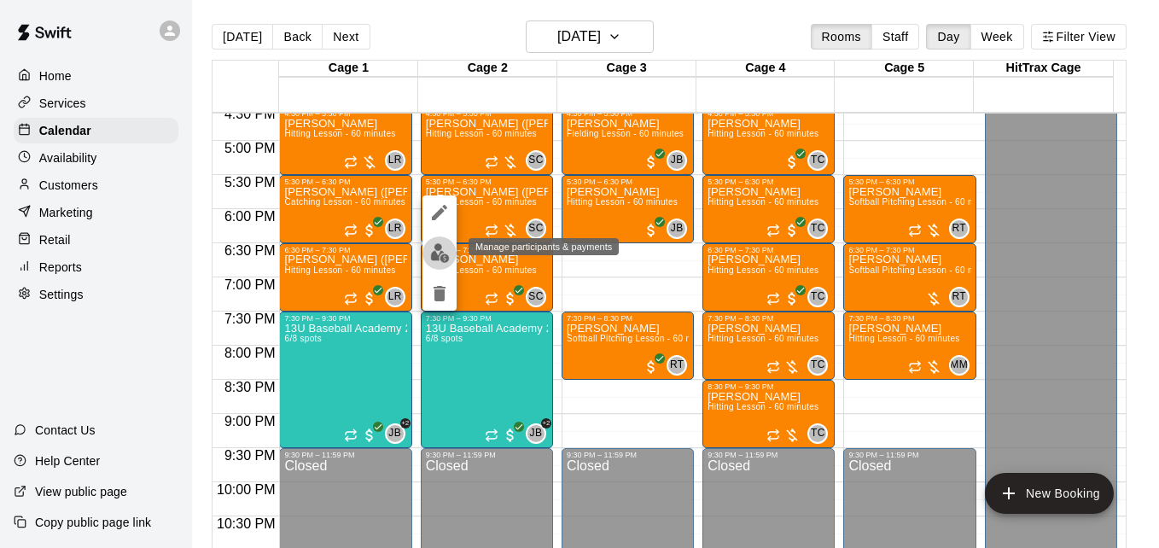
click at [440, 253] on img "edit" at bounding box center [440, 253] width 20 height 20
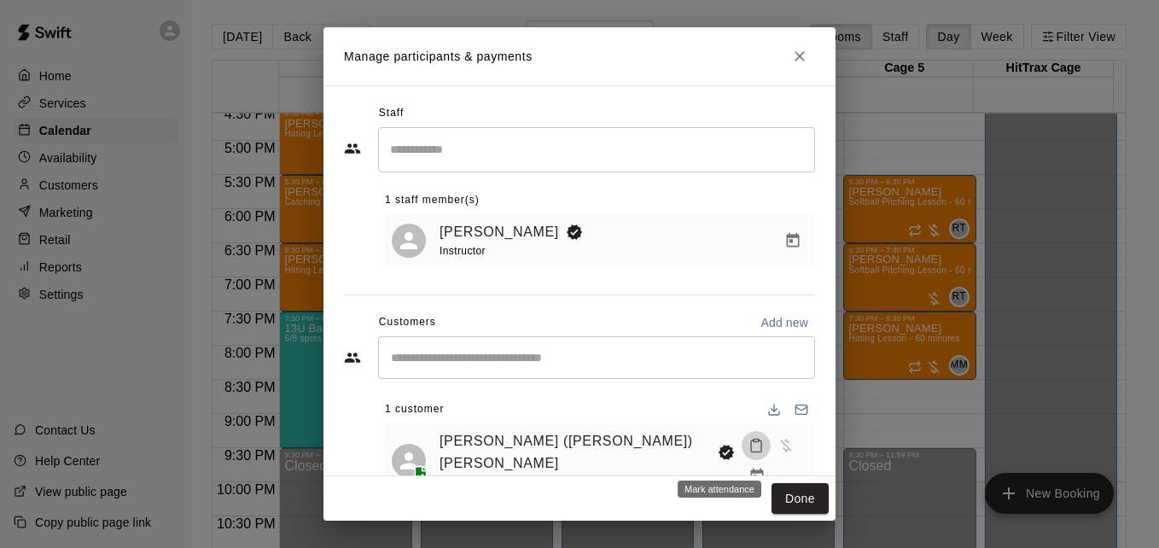
click at [748, 453] on icon "Mark attendance" at bounding box center [755, 445] width 15 height 15
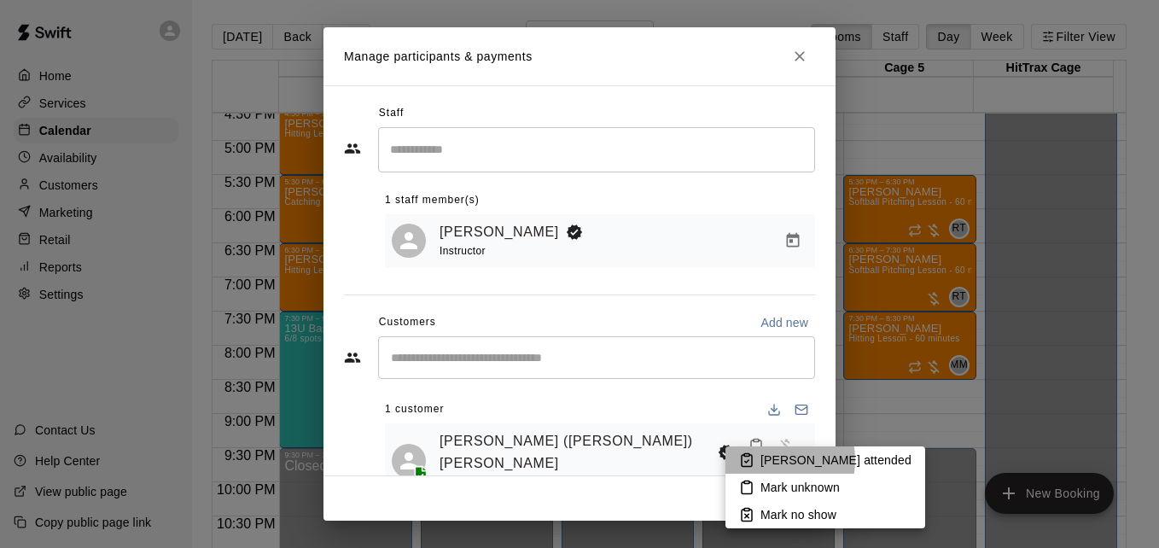
click at [758, 460] on li "[PERSON_NAME] attended" at bounding box center [825, 459] width 200 height 27
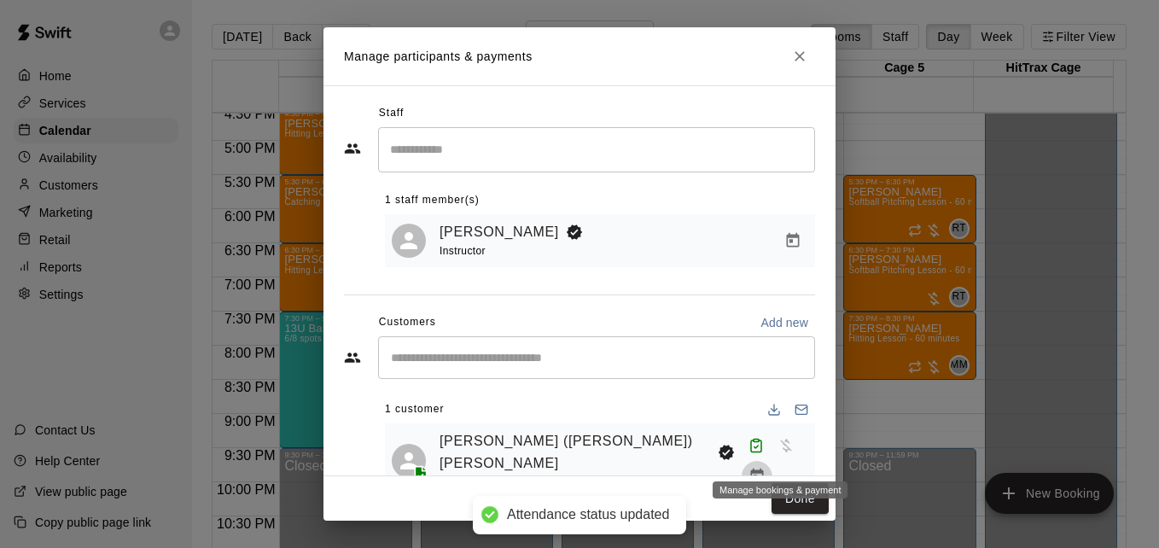
click at [765, 468] on icon "Manage bookings & payment" at bounding box center [756, 476] width 17 height 17
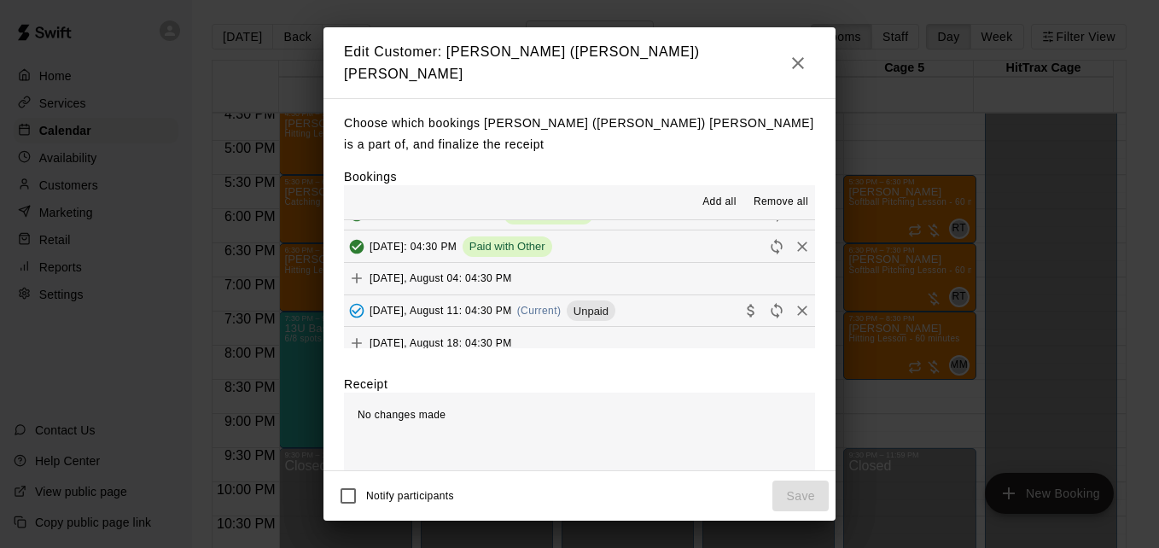
scroll to position [273, 0]
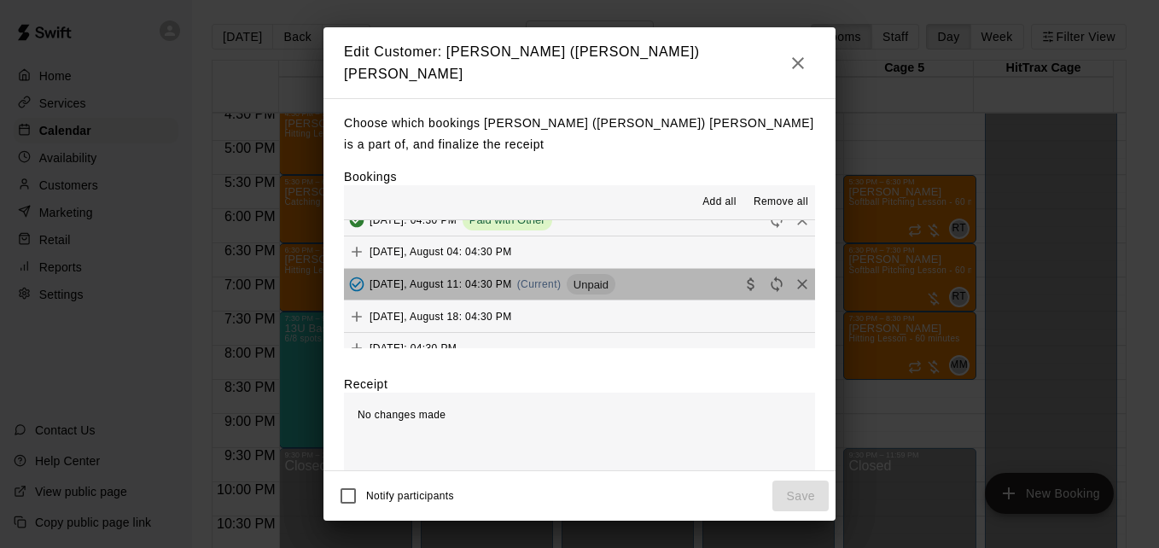
click at [669, 288] on button "[DATE], August 11: 04:30 PM (Current) Unpaid" at bounding box center [579, 285] width 471 height 32
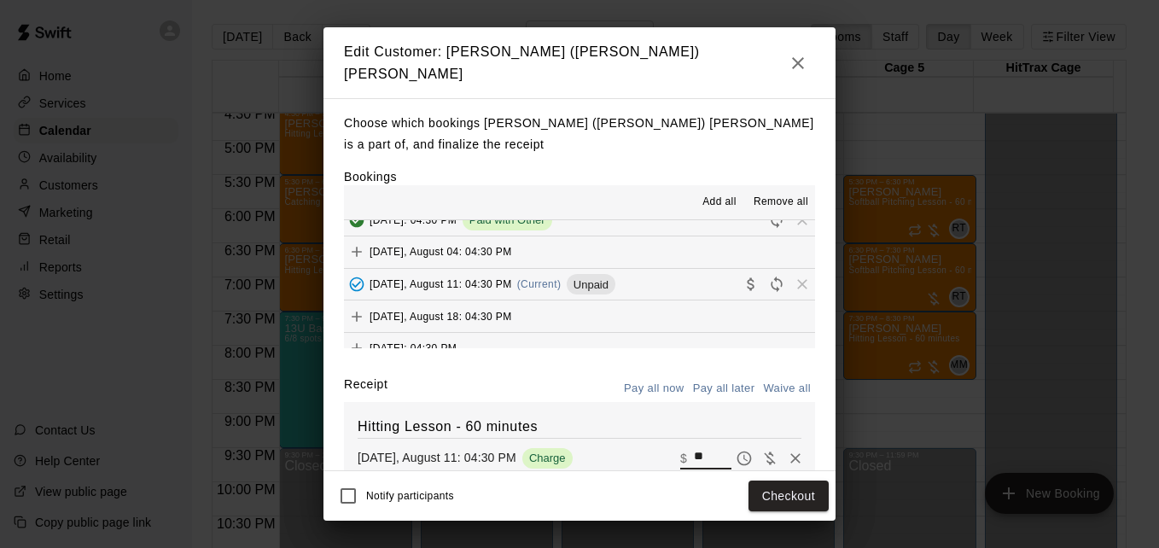
click at [694, 447] on input "**" at bounding box center [713, 458] width 38 height 22
type input "**"
click at [788, 487] on button "Checkout" at bounding box center [788, 496] width 80 height 32
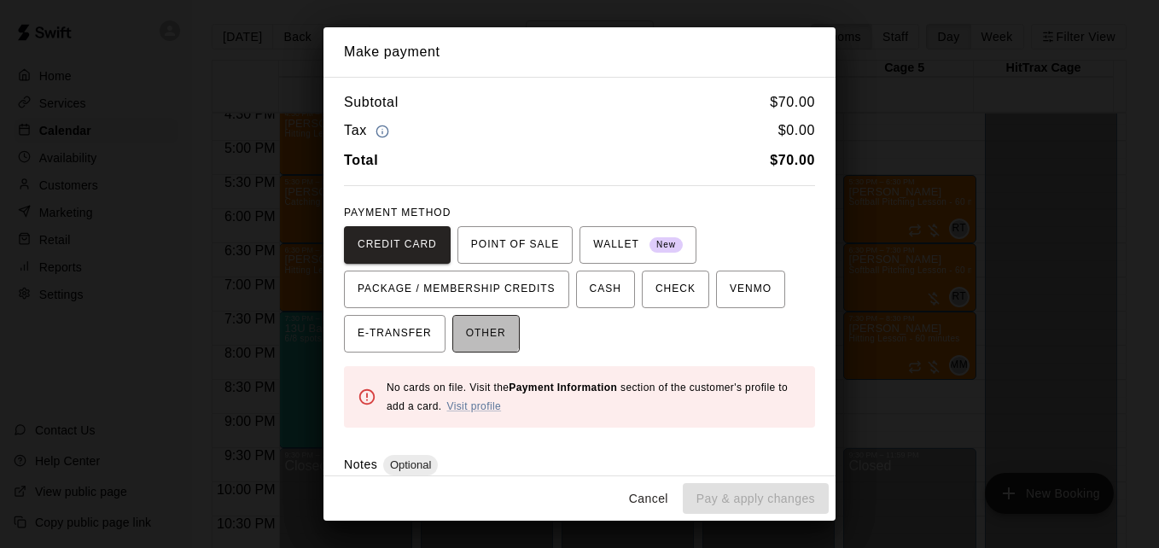
click at [468, 326] on span "OTHER" at bounding box center [486, 333] width 40 height 27
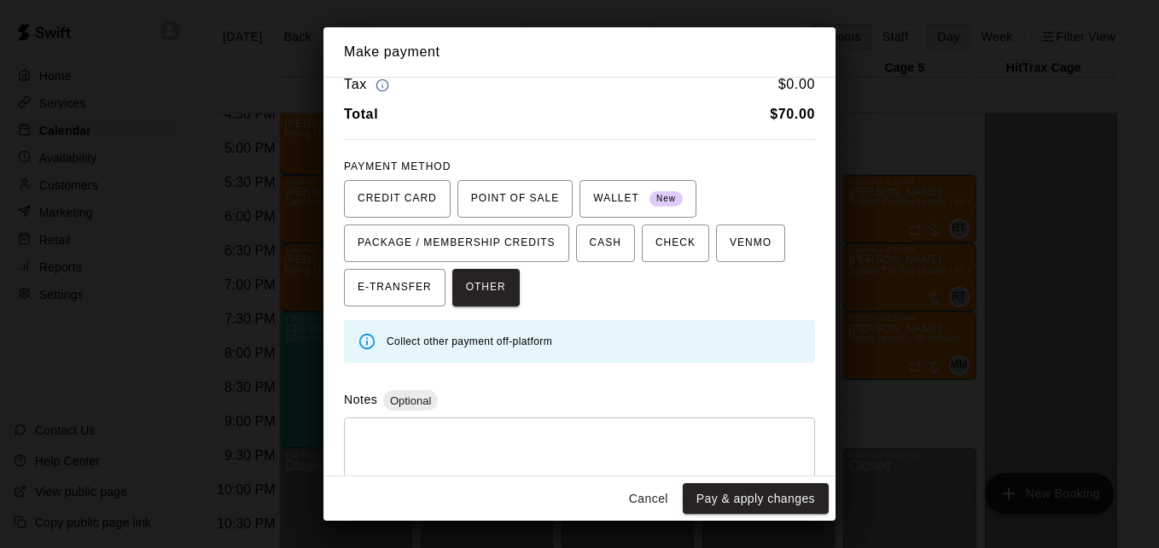
scroll to position [81, 0]
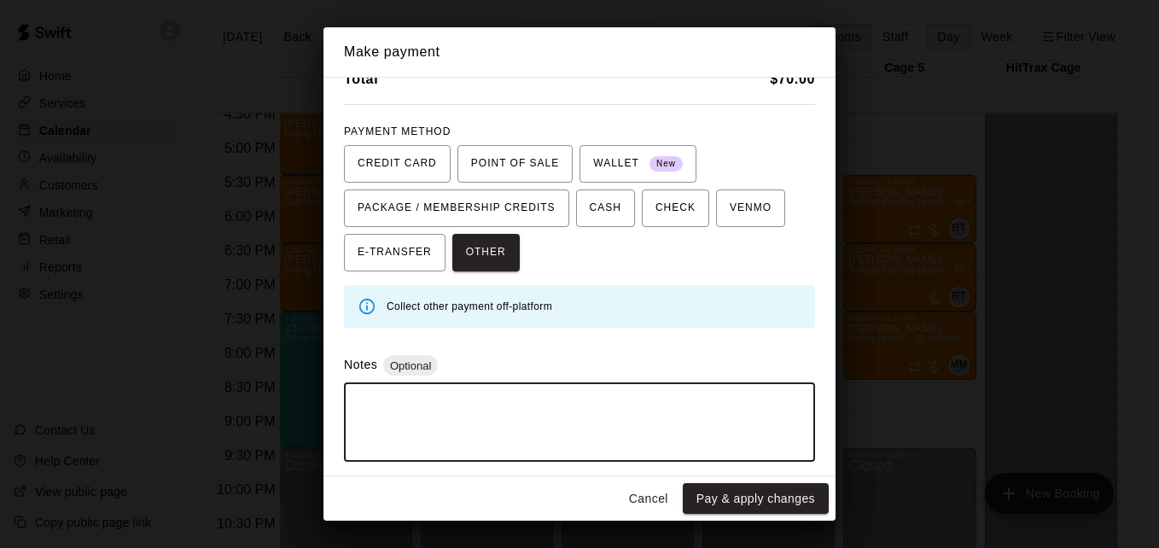
click at [566, 414] on textarea at bounding box center [579, 422] width 447 height 51
type textarea "*****"
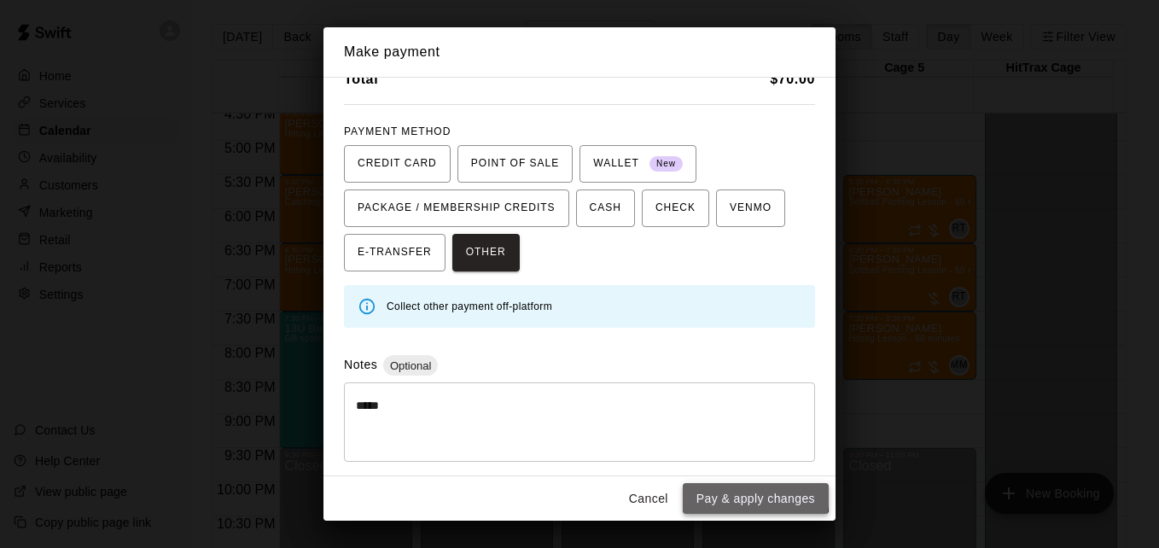
click at [739, 492] on button "Pay & apply changes" at bounding box center [756, 499] width 146 height 32
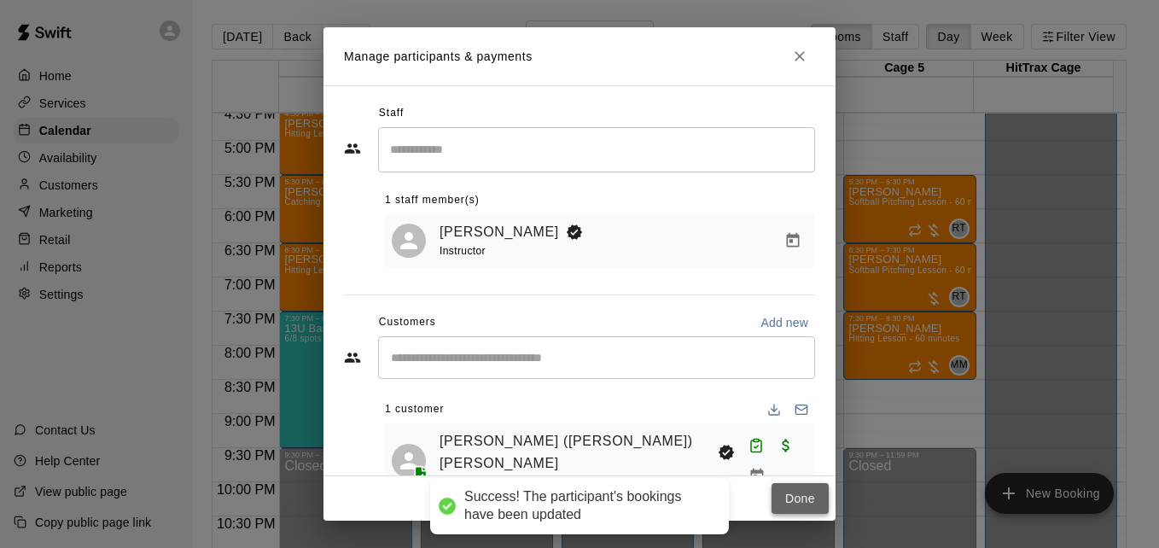
click at [780, 498] on button "Done" at bounding box center [799, 499] width 57 height 32
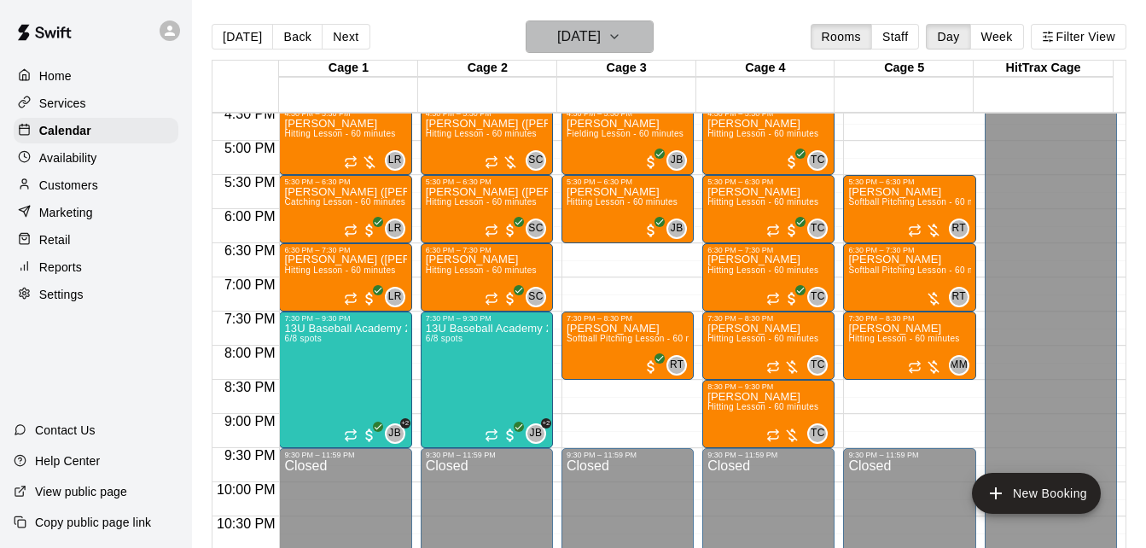
click at [627, 33] on button "[DATE]" at bounding box center [590, 36] width 128 height 32
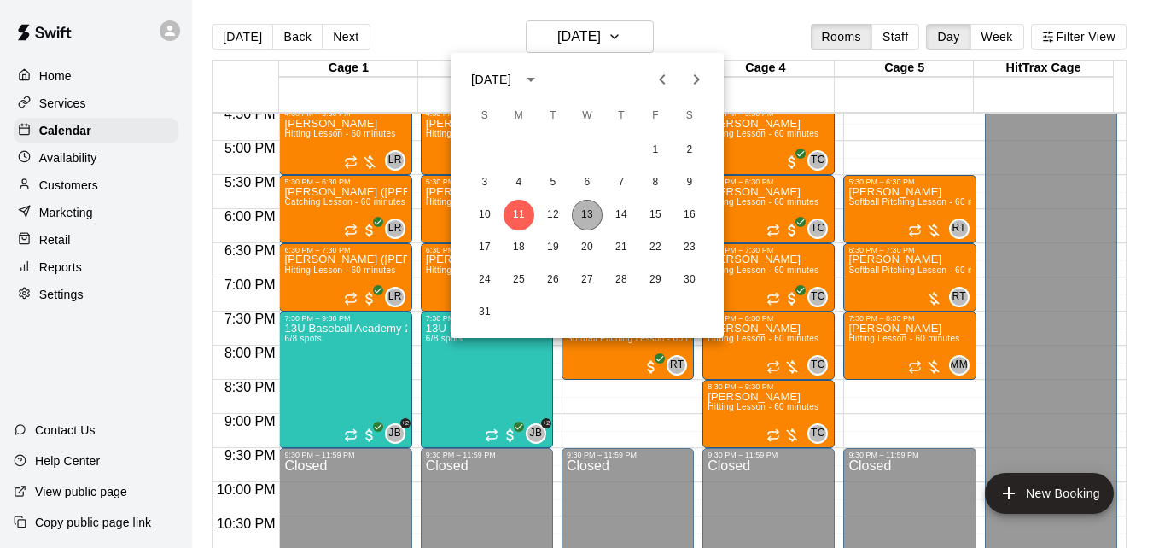
click at [595, 220] on button "13" at bounding box center [587, 215] width 31 height 31
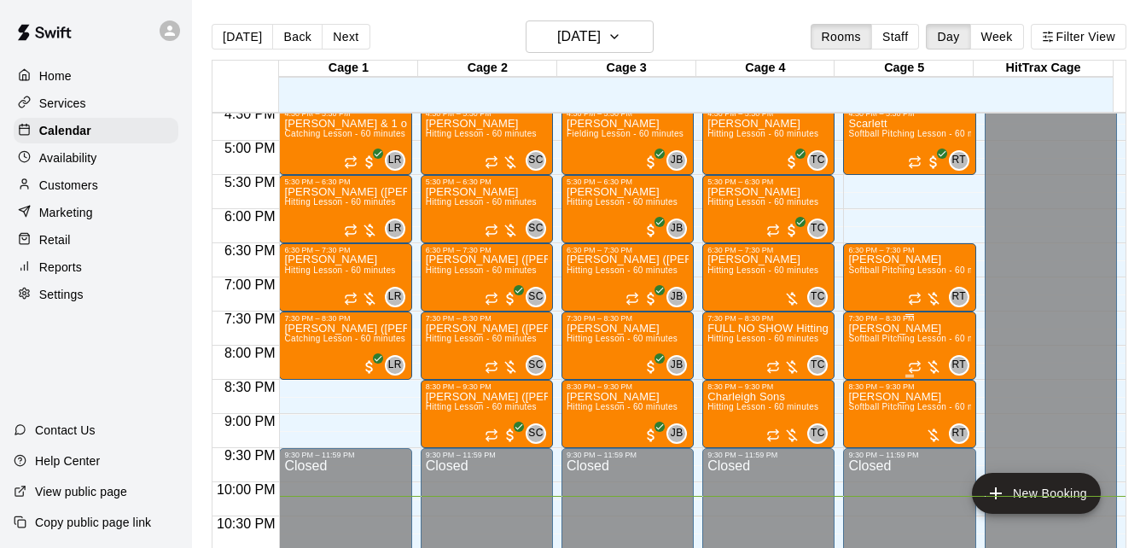
click at [893, 340] on span "Softball Pitching Lesson - 60 minutes" at bounding box center [923, 338] width 151 height 9
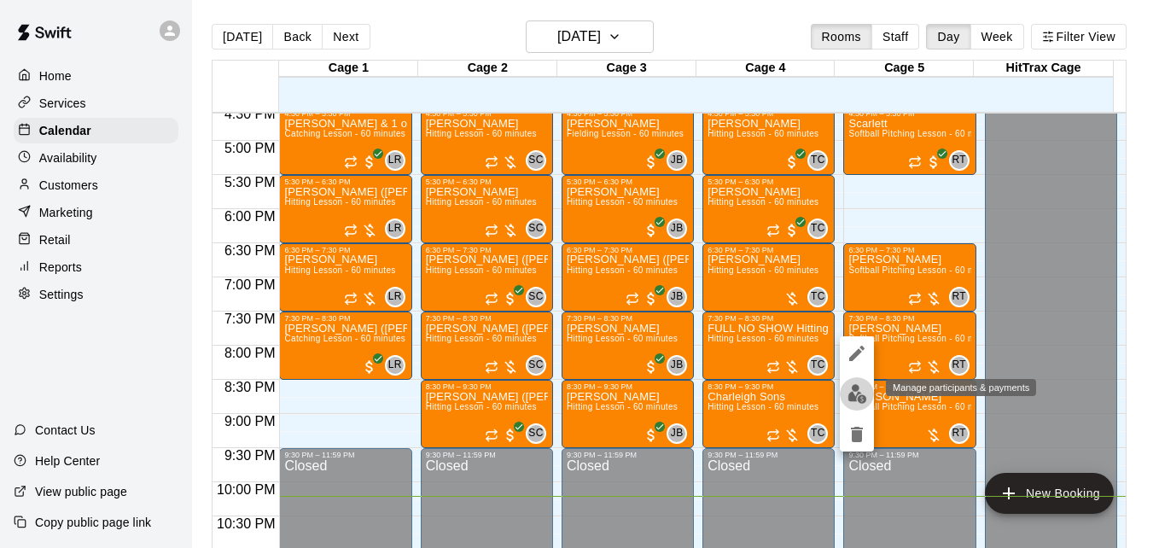
click at [852, 398] on img "edit" at bounding box center [857, 394] width 20 height 20
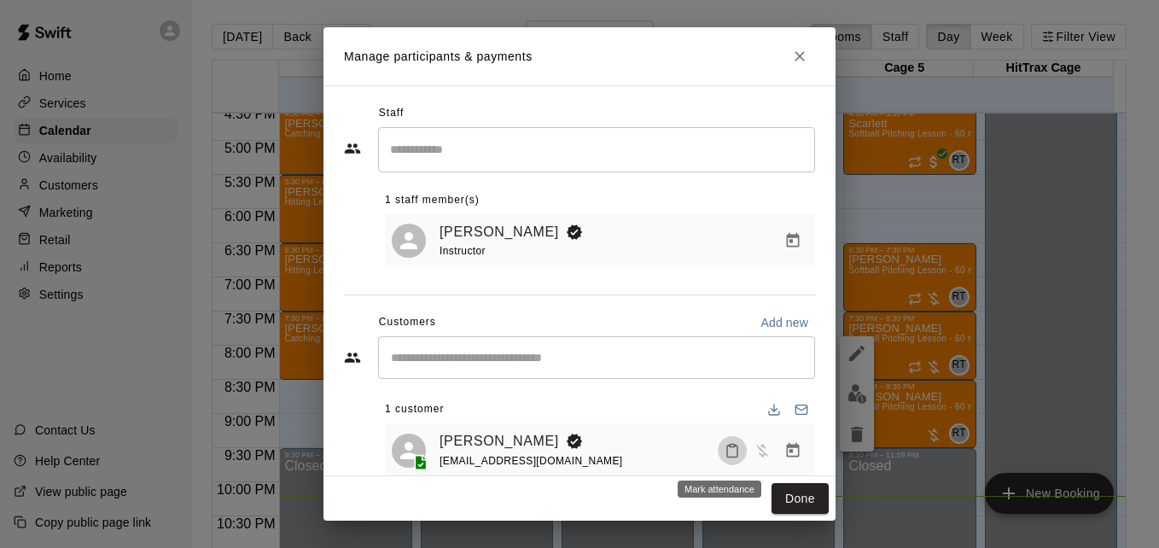
click at [727, 457] on icon "Mark attendance" at bounding box center [732, 451] width 10 height 12
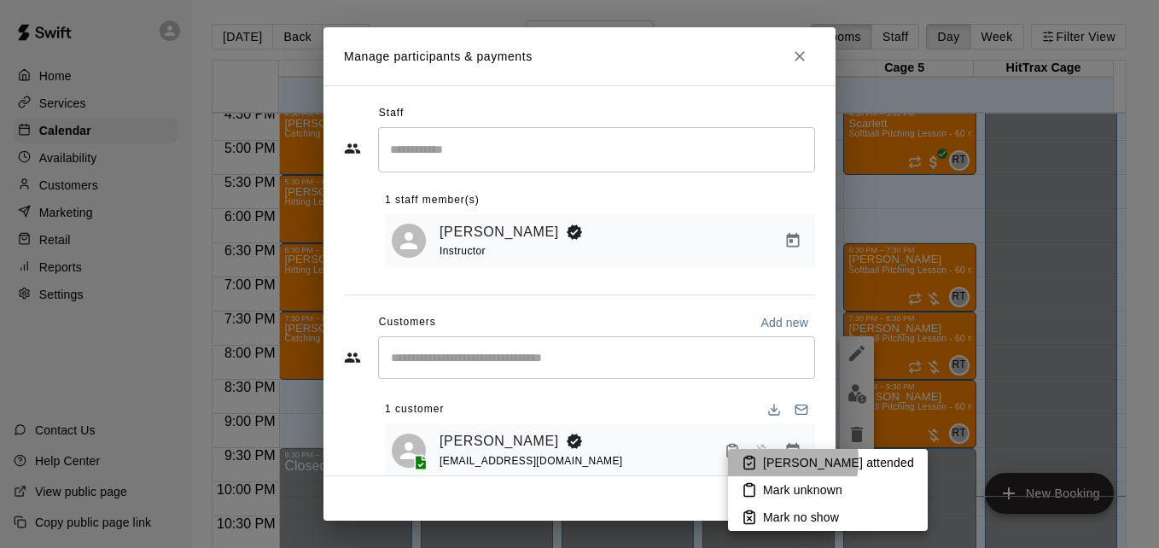
click at [774, 460] on p "[PERSON_NAME] attended" at bounding box center [838, 462] width 151 height 17
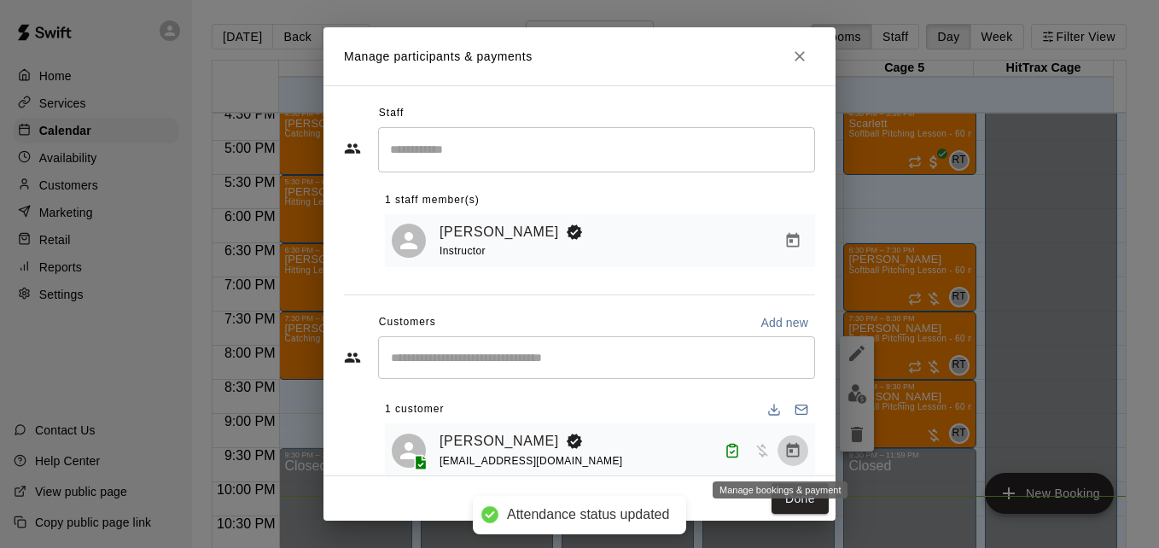
click at [787, 457] on icon "Manage bookings & payment" at bounding box center [793, 449] width 13 height 15
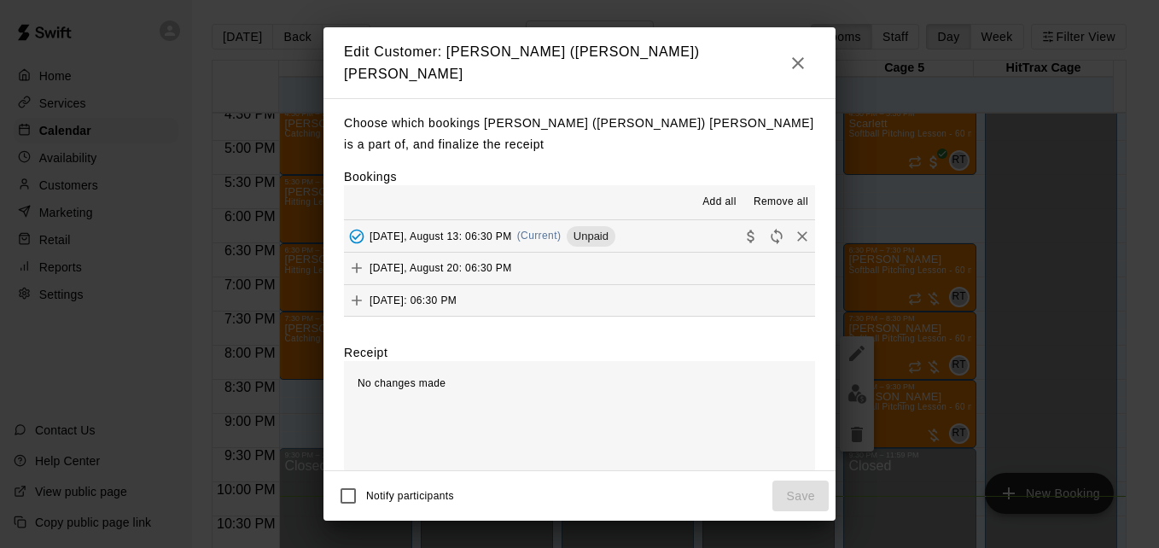
click at [665, 225] on button "[DATE], August 13: 06:30 PM (Current) Unpaid" at bounding box center [579, 236] width 471 height 32
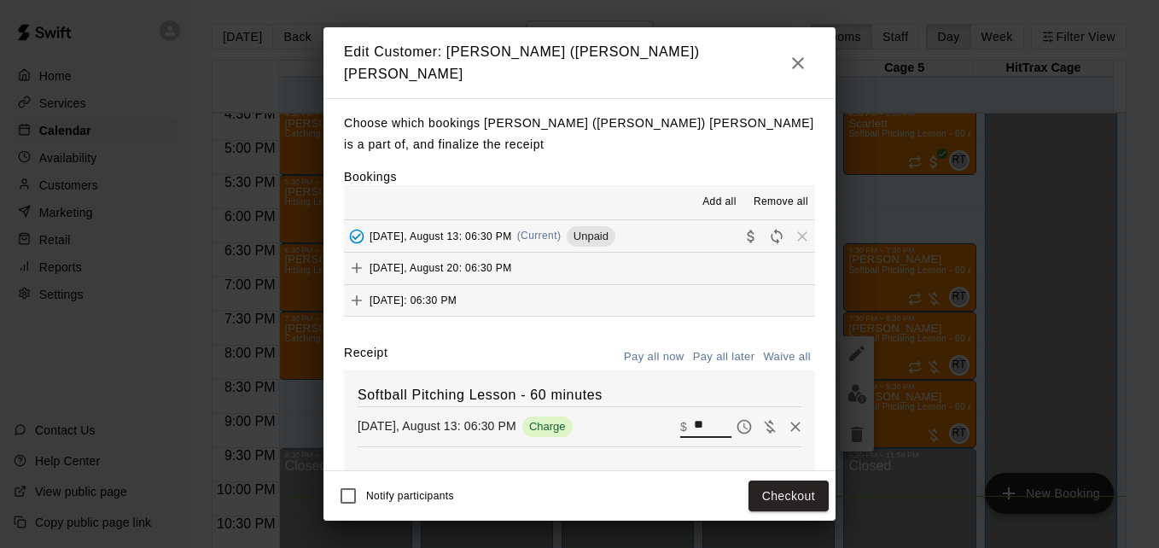
click at [694, 415] on input "**" at bounding box center [713, 426] width 38 height 22
type input "*"
type input "***"
click at [788, 497] on button "Checkout" at bounding box center [788, 496] width 80 height 32
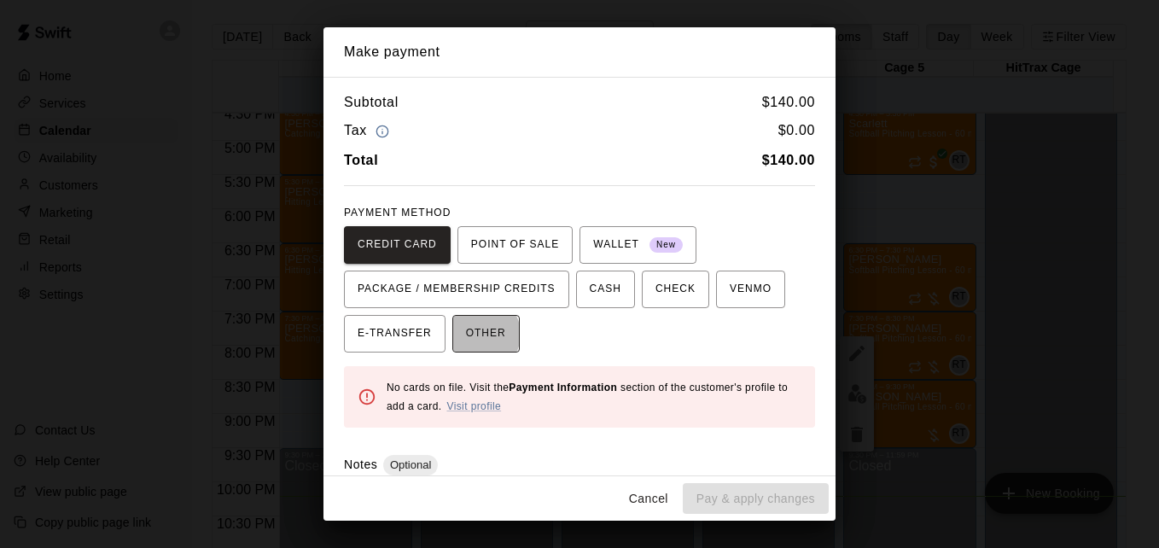
click at [473, 334] on span "OTHER" at bounding box center [486, 333] width 40 height 27
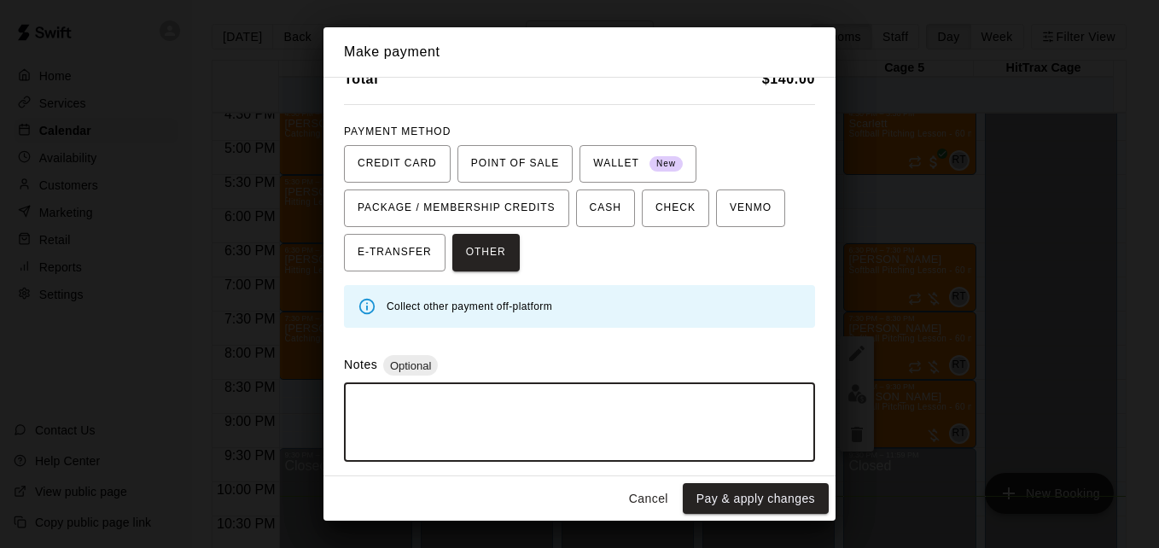
click at [694, 427] on textarea at bounding box center [579, 422] width 447 height 51
type textarea "*****"
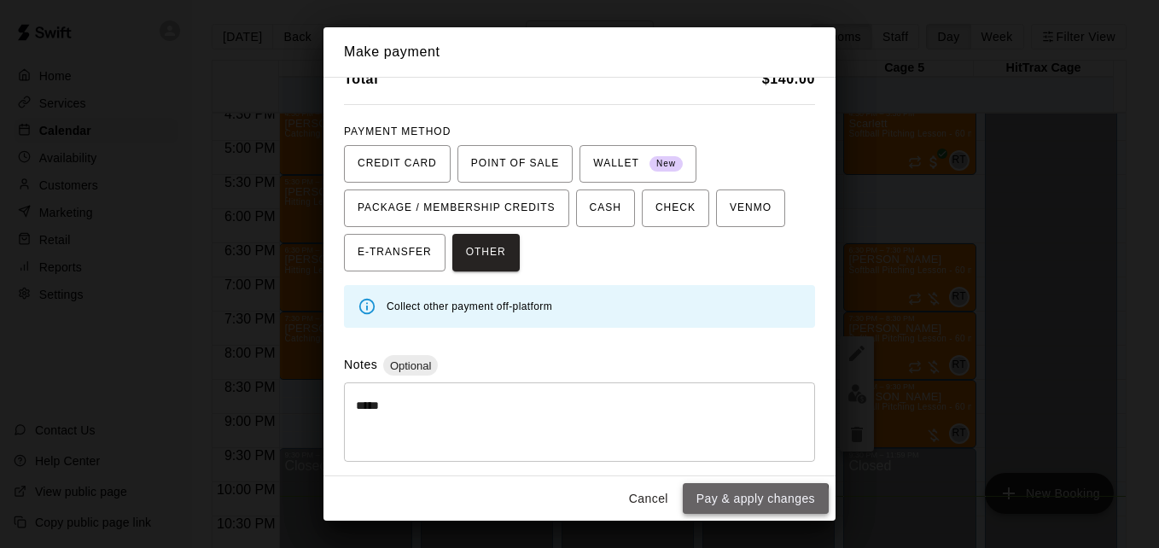
click at [756, 501] on button "Pay & apply changes" at bounding box center [756, 499] width 146 height 32
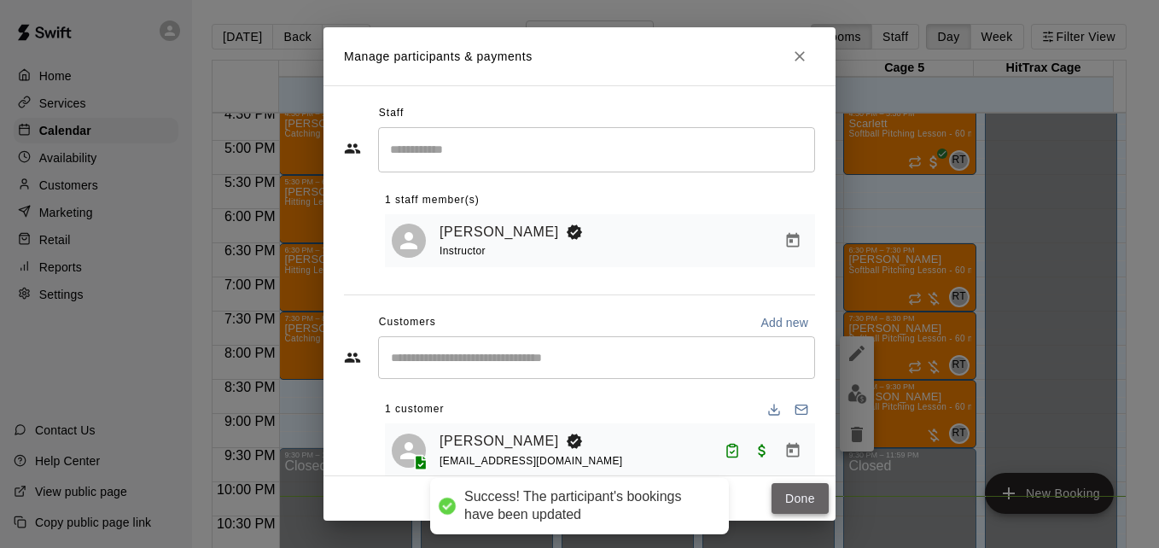
click at [796, 494] on button "Done" at bounding box center [799, 499] width 57 height 32
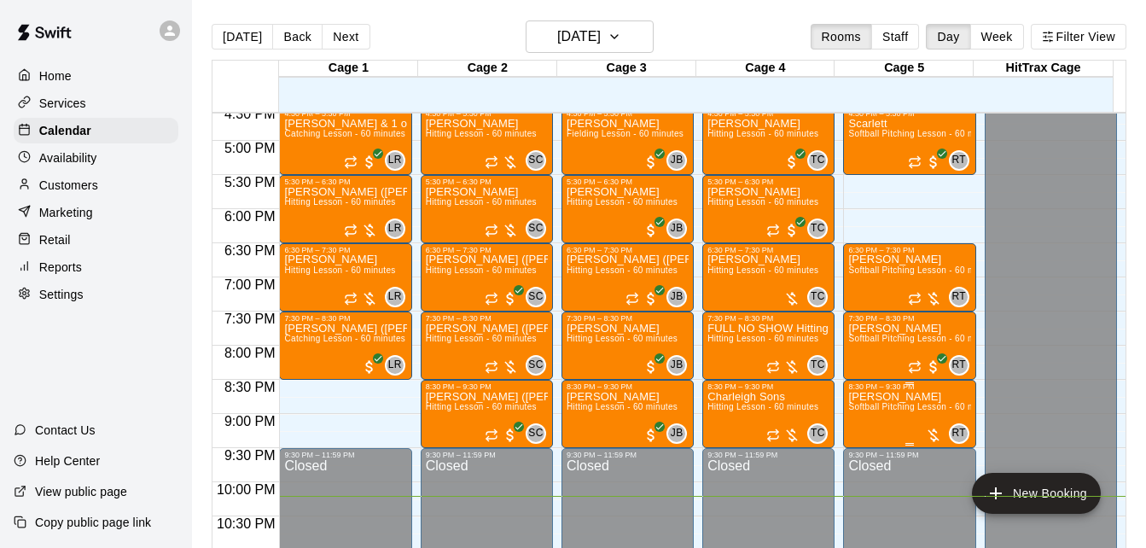
click at [887, 397] on p "[PERSON_NAME]" at bounding box center [909, 397] width 122 height 0
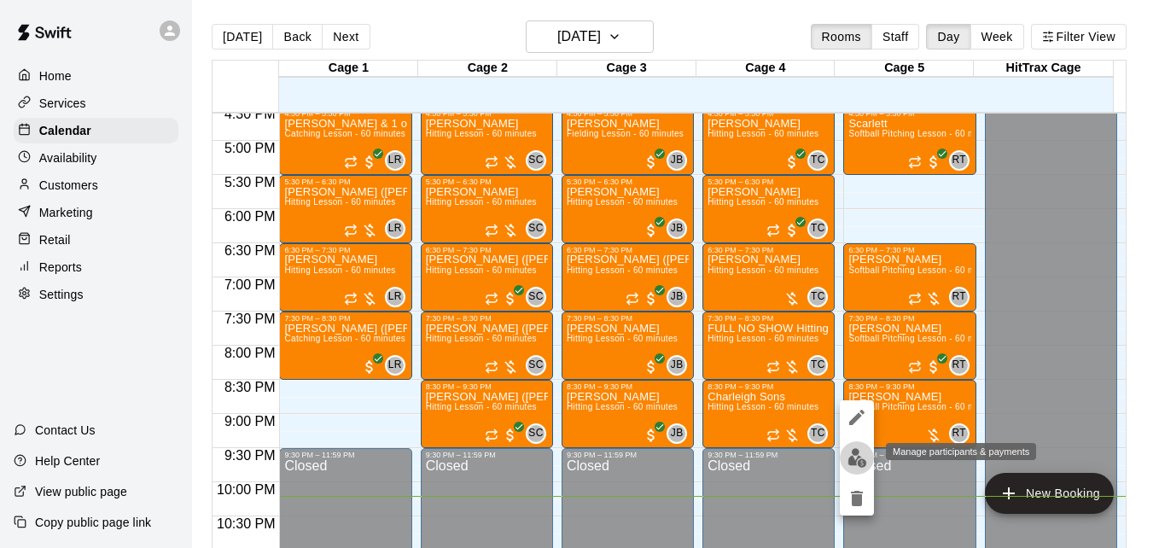
click at [858, 454] on img "edit" at bounding box center [857, 458] width 20 height 20
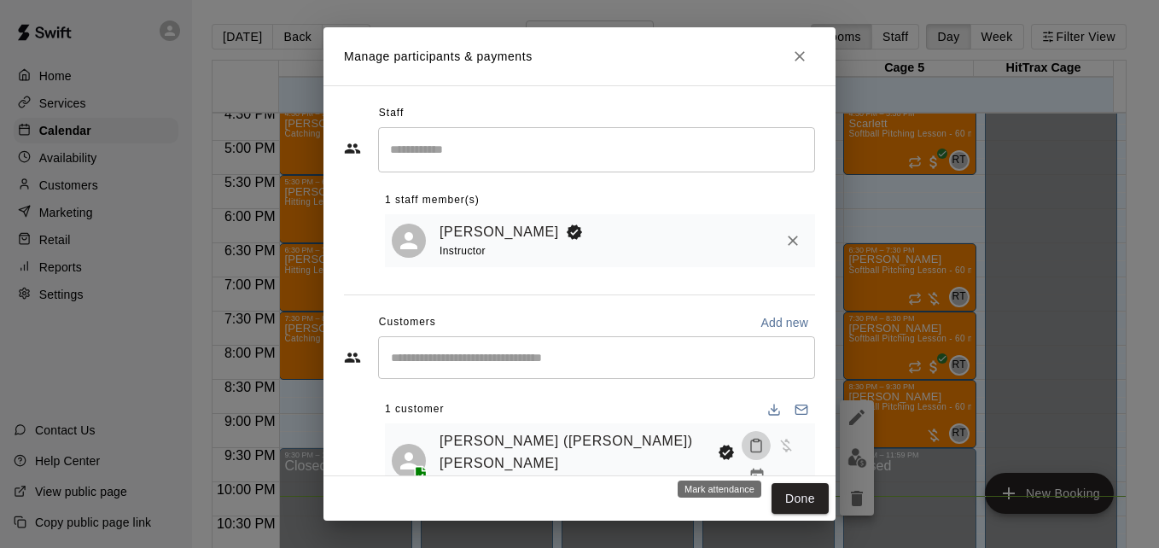
click at [751, 452] on icon "Mark attendance" at bounding box center [756, 446] width 10 height 12
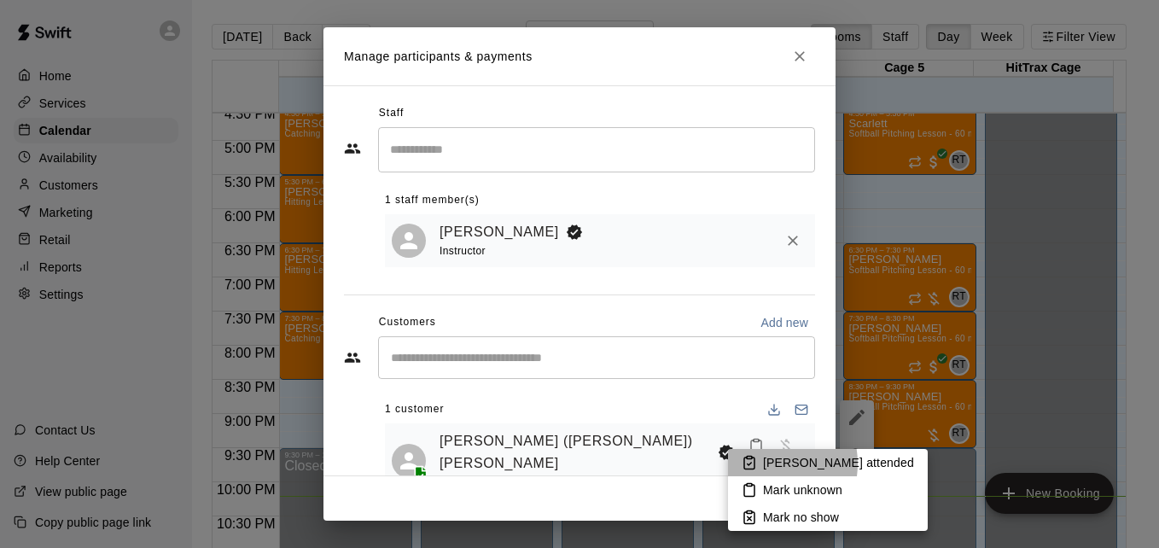
click at [761, 463] on li "[PERSON_NAME] attended" at bounding box center [828, 462] width 200 height 27
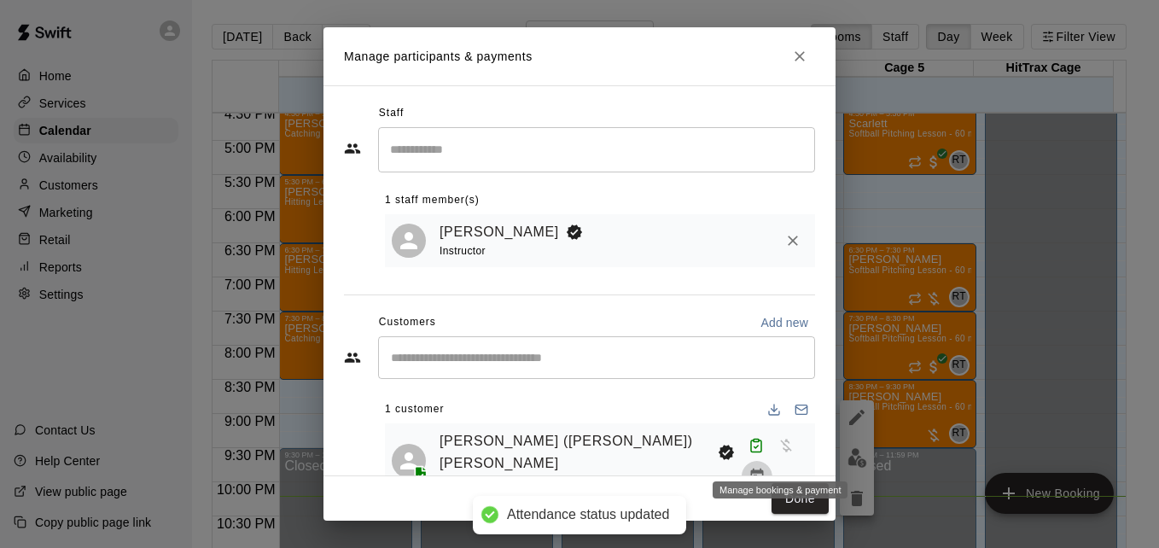
click at [765, 468] on icon "Manage bookings & payment" at bounding box center [756, 476] width 17 height 17
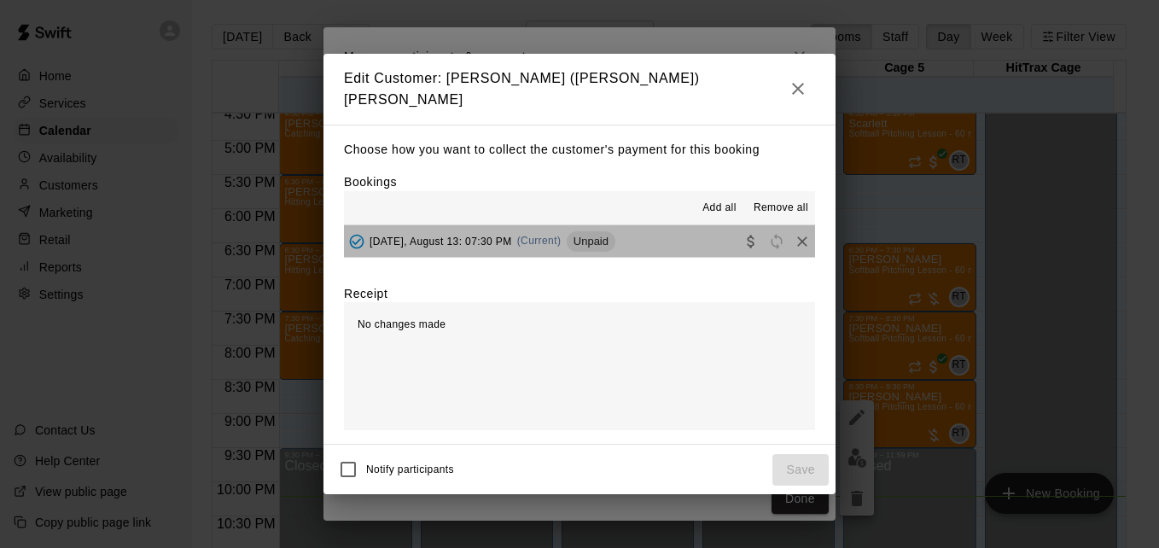
click at [655, 242] on button "[DATE], August 13: 07:30 PM (Current) Unpaid" at bounding box center [579, 241] width 471 height 32
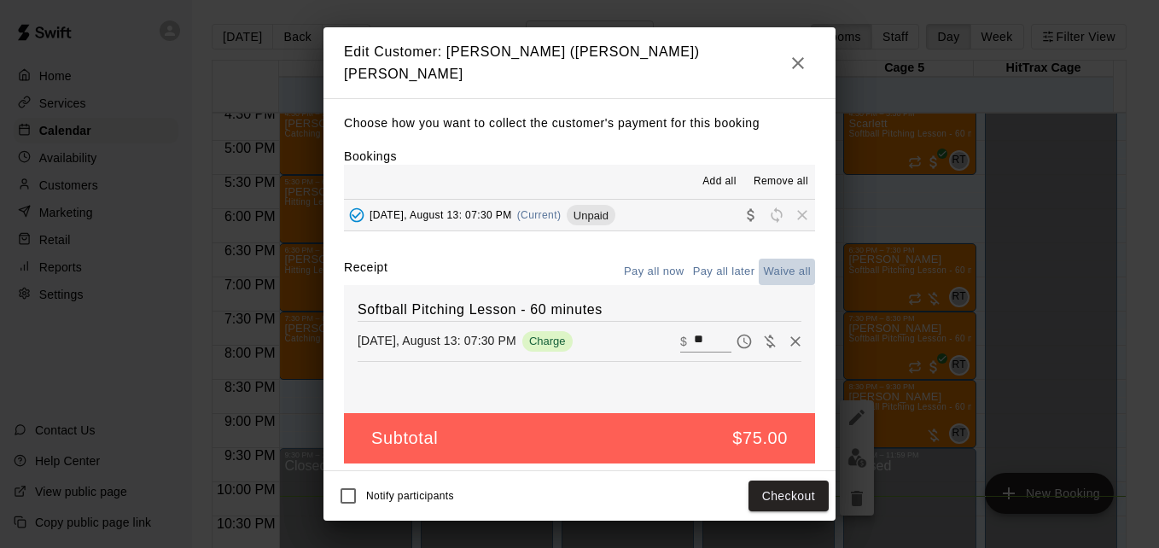
click at [782, 262] on button "Waive all" at bounding box center [787, 272] width 56 height 26
type input "*"
click at [791, 499] on button "Save" at bounding box center [800, 496] width 56 height 32
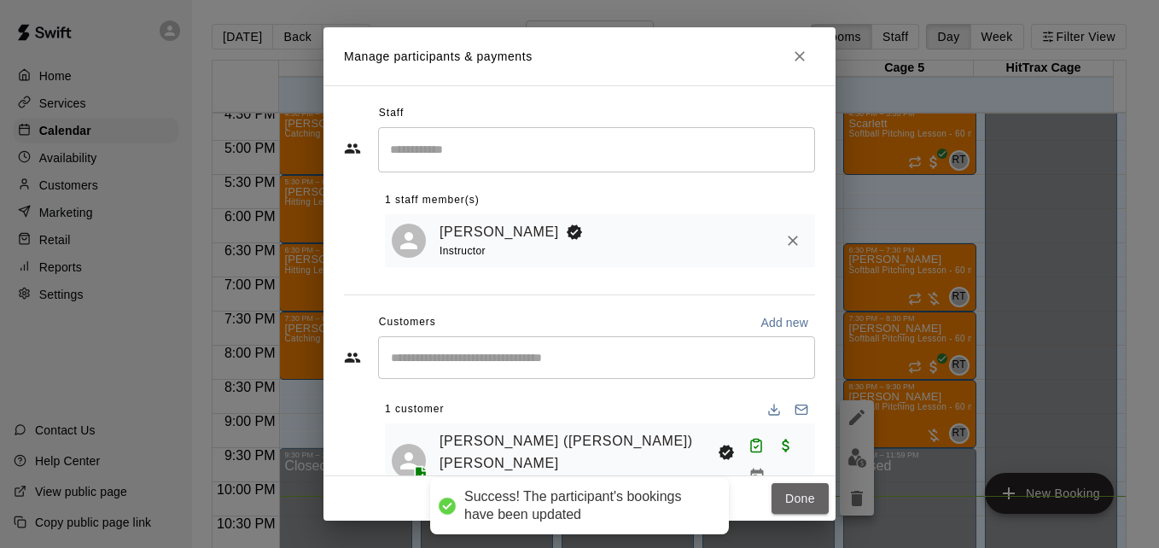
click at [791, 499] on button "Done" at bounding box center [799, 499] width 57 height 32
